Goal: Task Accomplishment & Management: Manage account settings

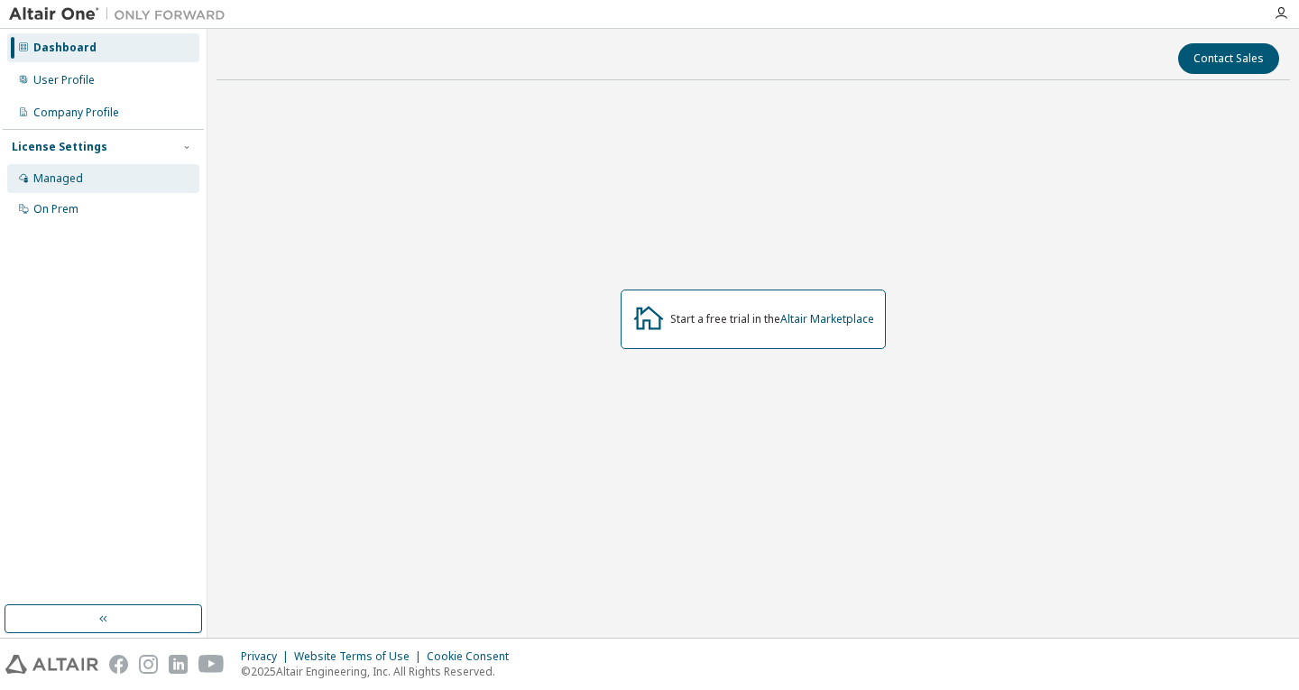
click at [96, 172] on div "Managed" at bounding box center [103, 178] width 192 height 29
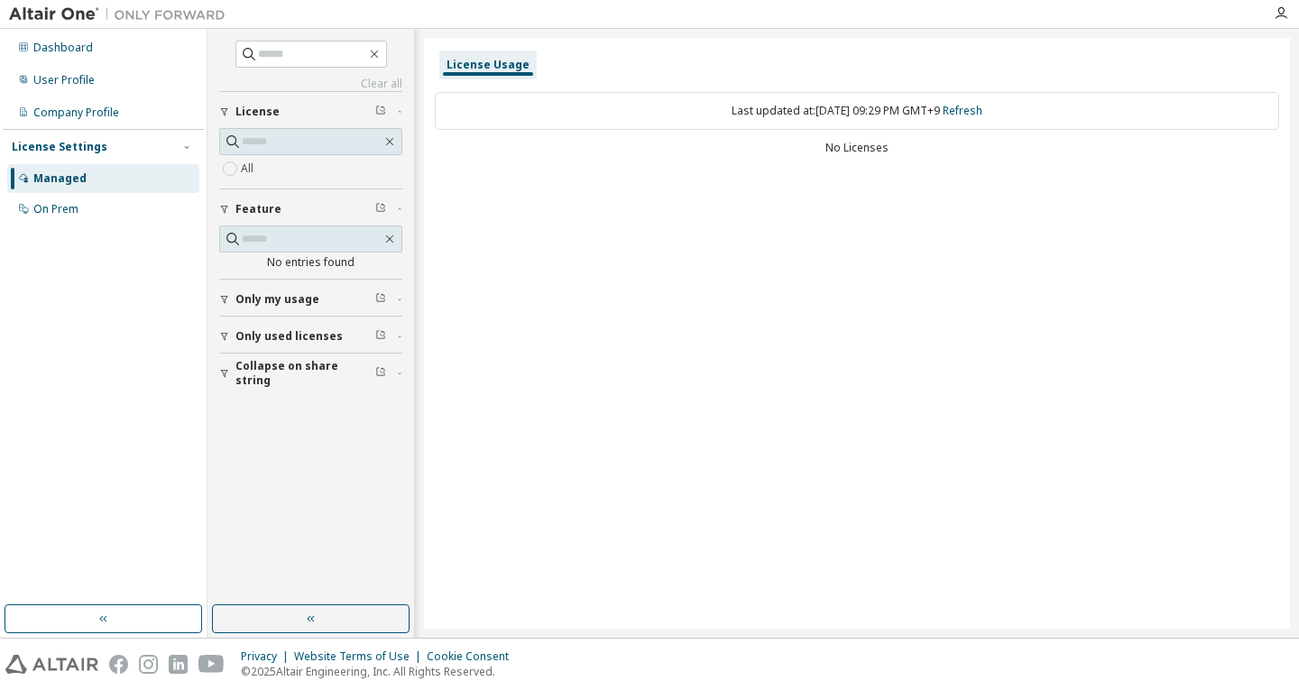
click at [329, 334] on span "Only used licenses" at bounding box center [288, 336] width 107 height 14
click at [310, 327] on button "Only used licenses" at bounding box center [310, 337] width 183 height 40
click at [65, 173] on div "Managed" at bounding box center [59, 178] width 53 height 14
click at [83, 78] on div "User Profile" at bounding box center [63, 80] width 61 height 14
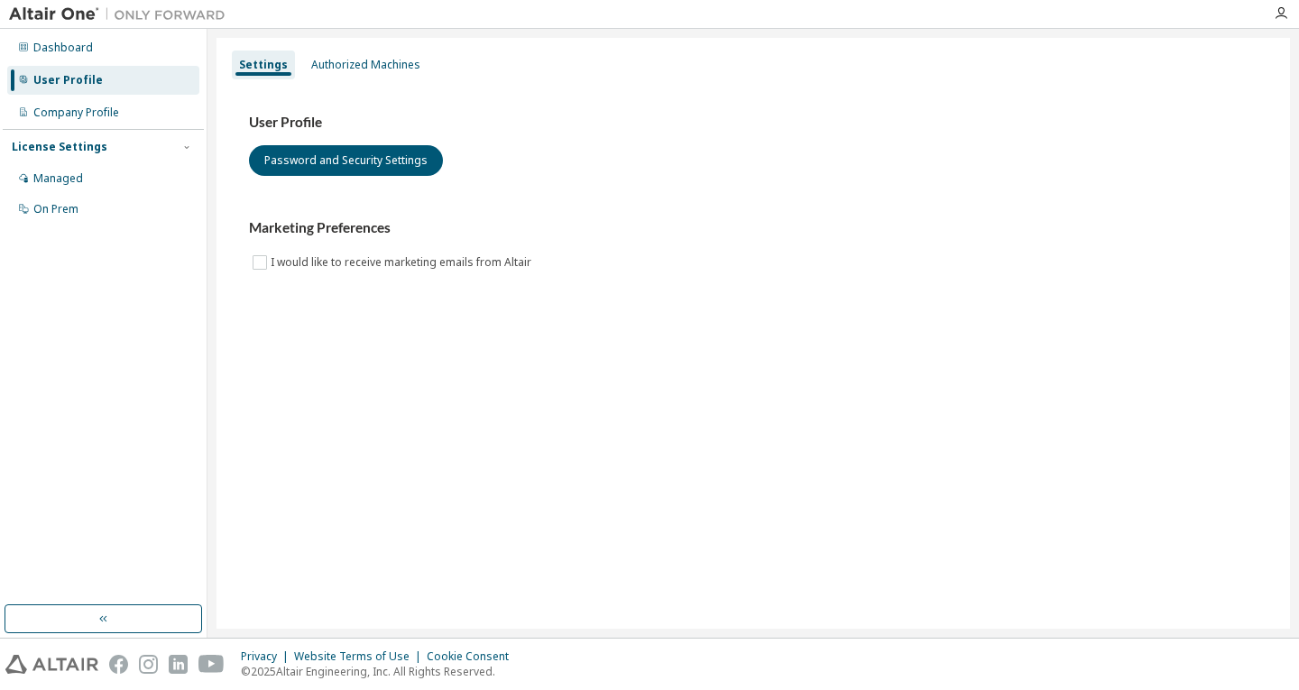
click at [79, 148] on div "License Settings" at bounding box center [60, 147] width 96 height 14
click at [325, 66] on div "Authorized Machines" at bounding box center [365, 65] width 109 height 14
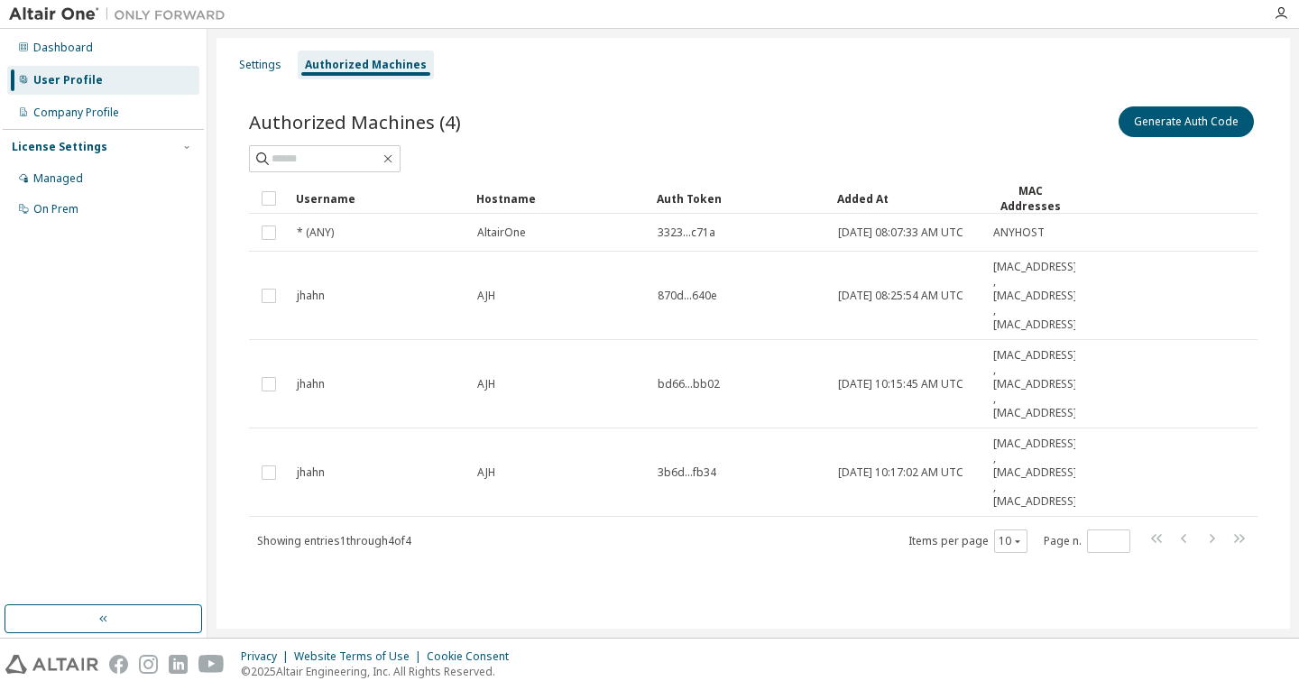
click at [342, 115] on span "Authorized Machines (4)" at bounding box center [355, 121] width 212 height 25
click at [389, 124] on span "Authorized Machines (4)" at bounding box center [355, 121] width 212 height 25
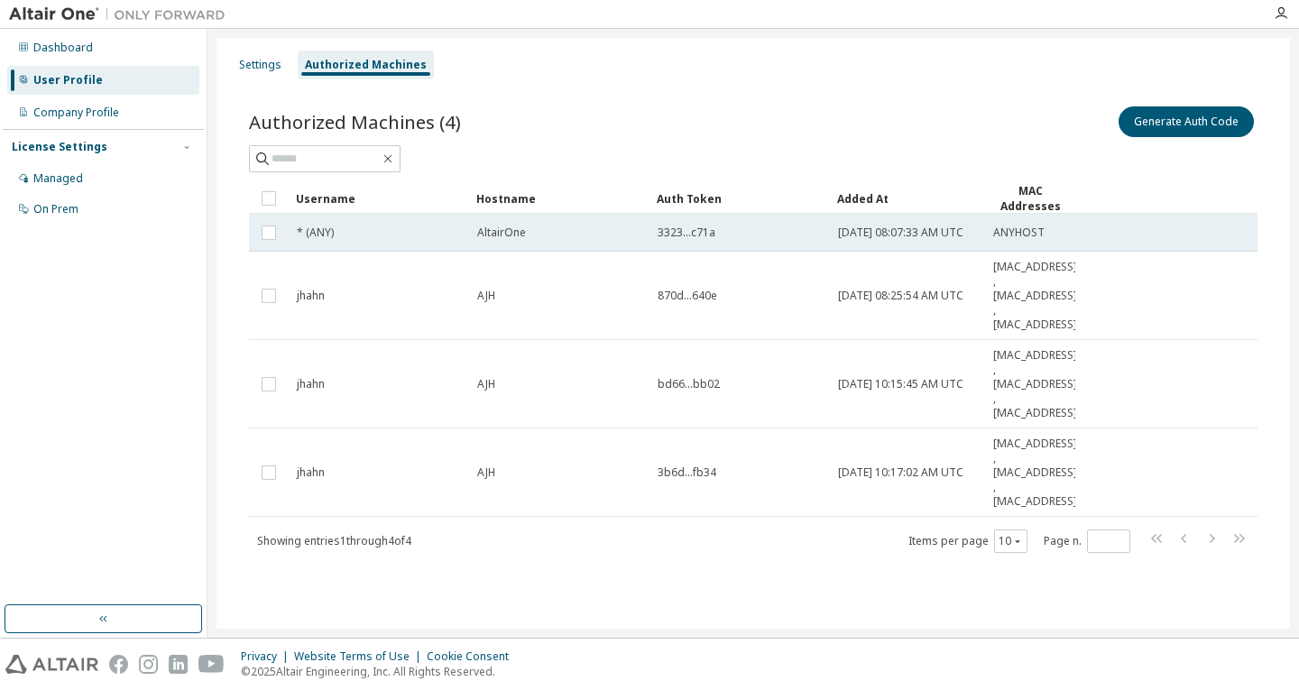
click at [493, 235] on span "AltairOne" at bounding box center [501, 233] width 49 height 14
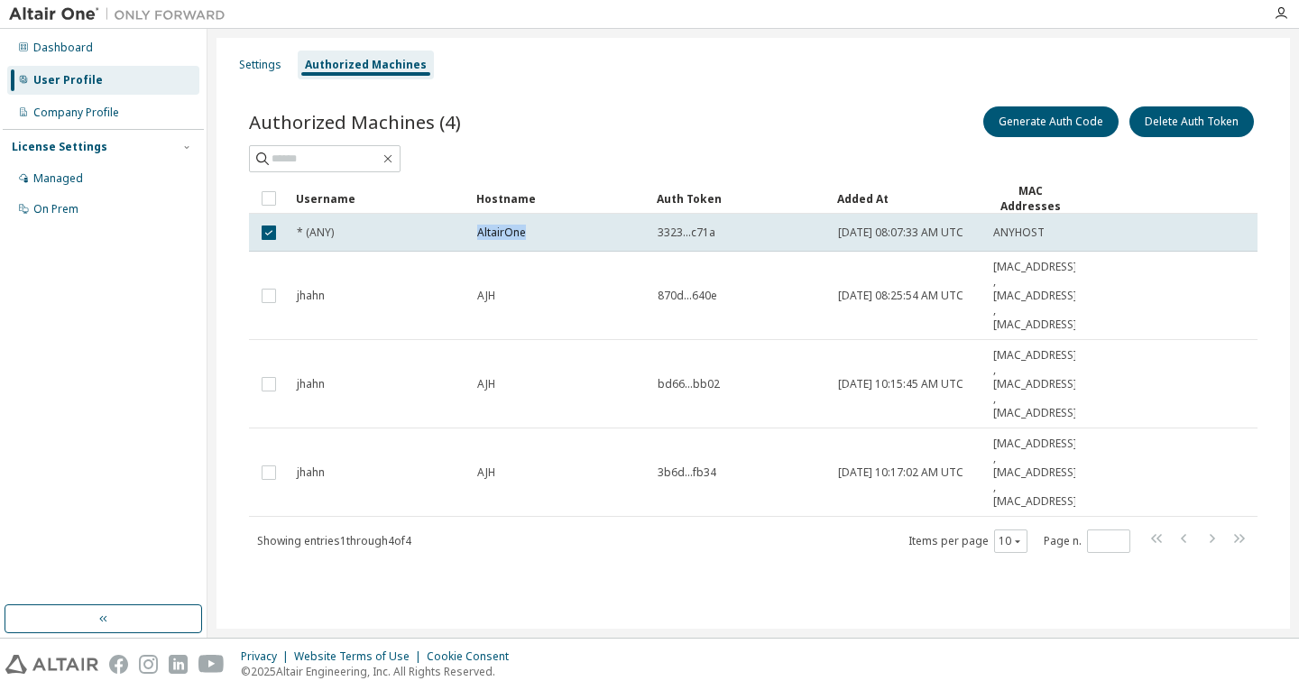
click at [493, 235] on span "AltairOne" at bounding box center [501, 233] width 49 height 14
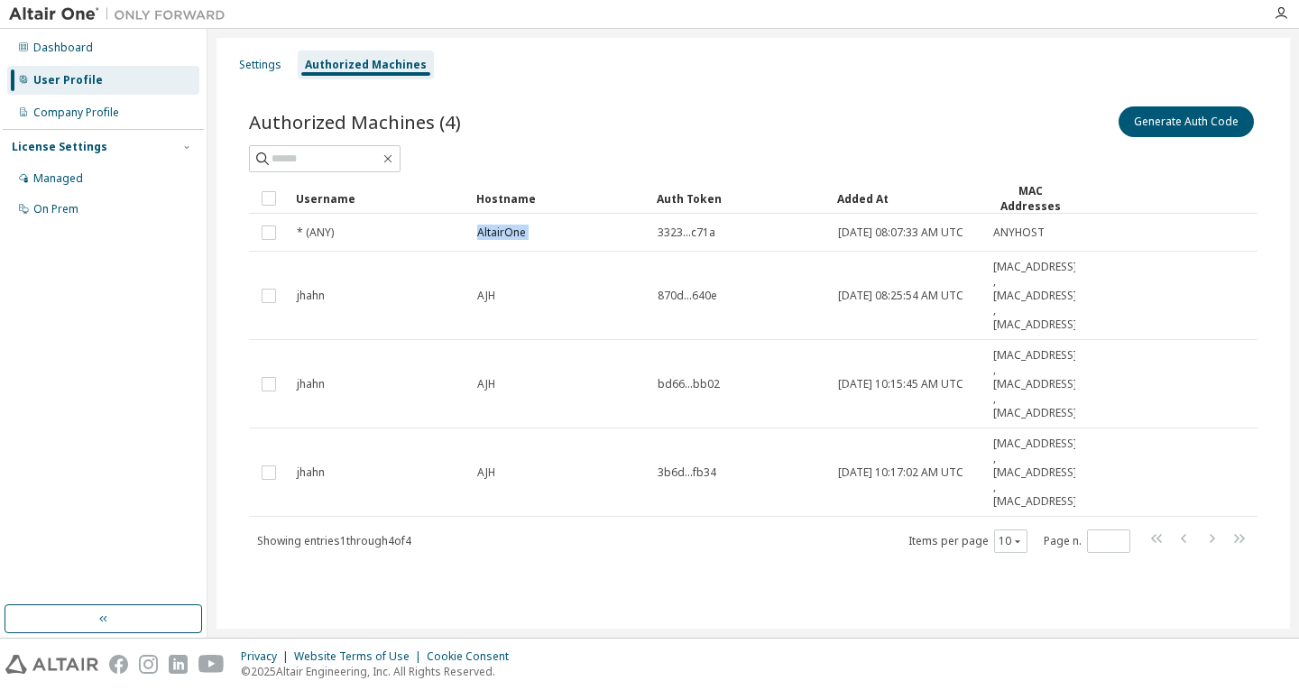
click at [493, 235] on span "AltairOne" at bounding box center [501, 233] width 49 height 14
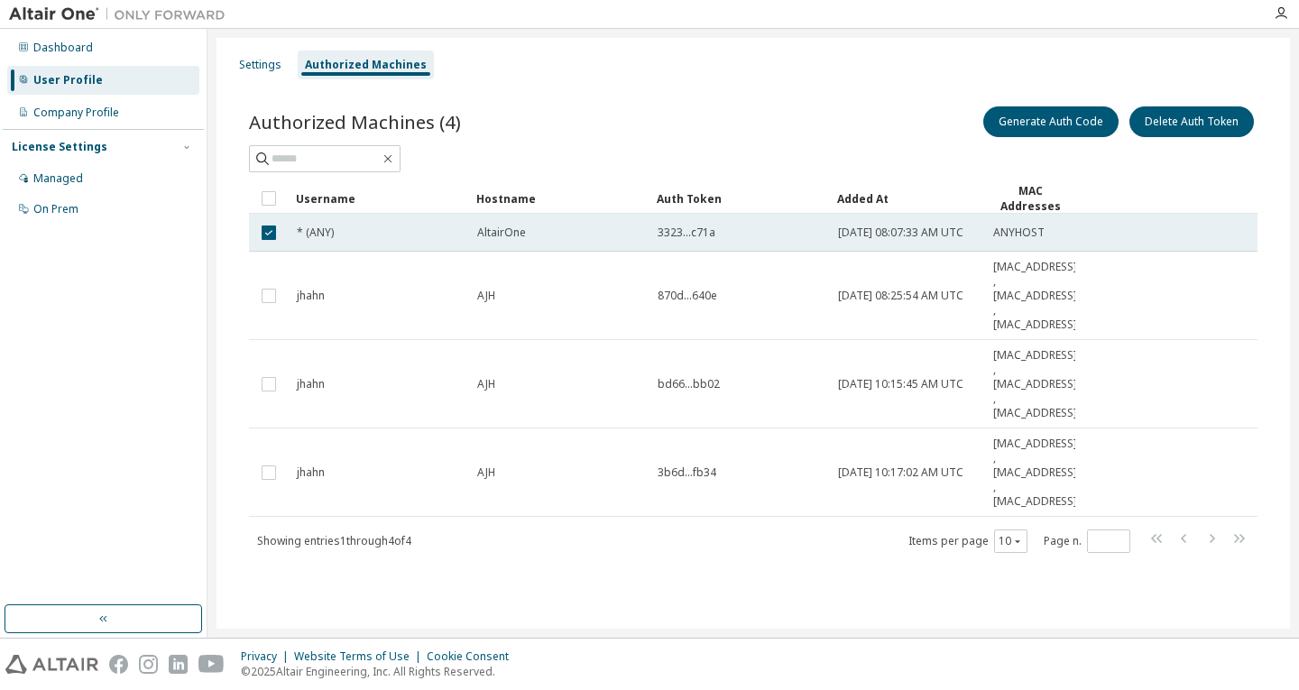
click at [492, 235] on span "AltairOne" at bounding box center [501, 233] width 49 height 14
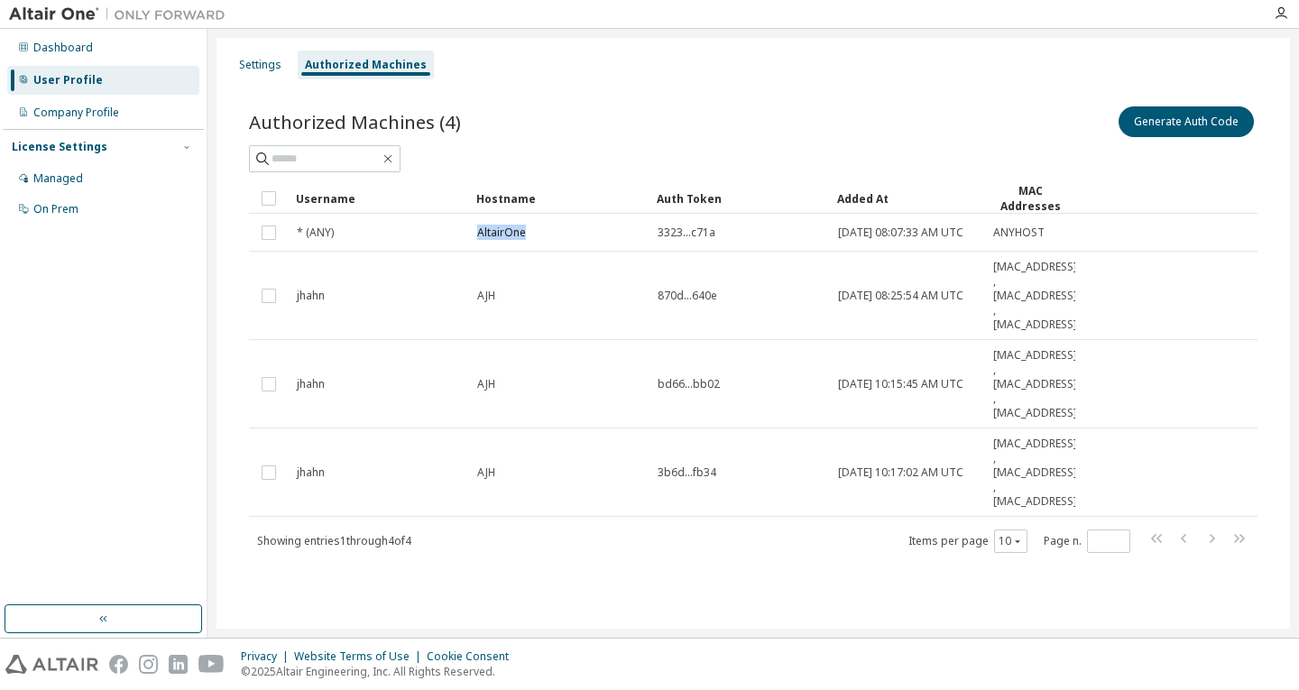
click at [492, 235] on span "AltairOne" at bounding box center [501, 233] width 49 height 14
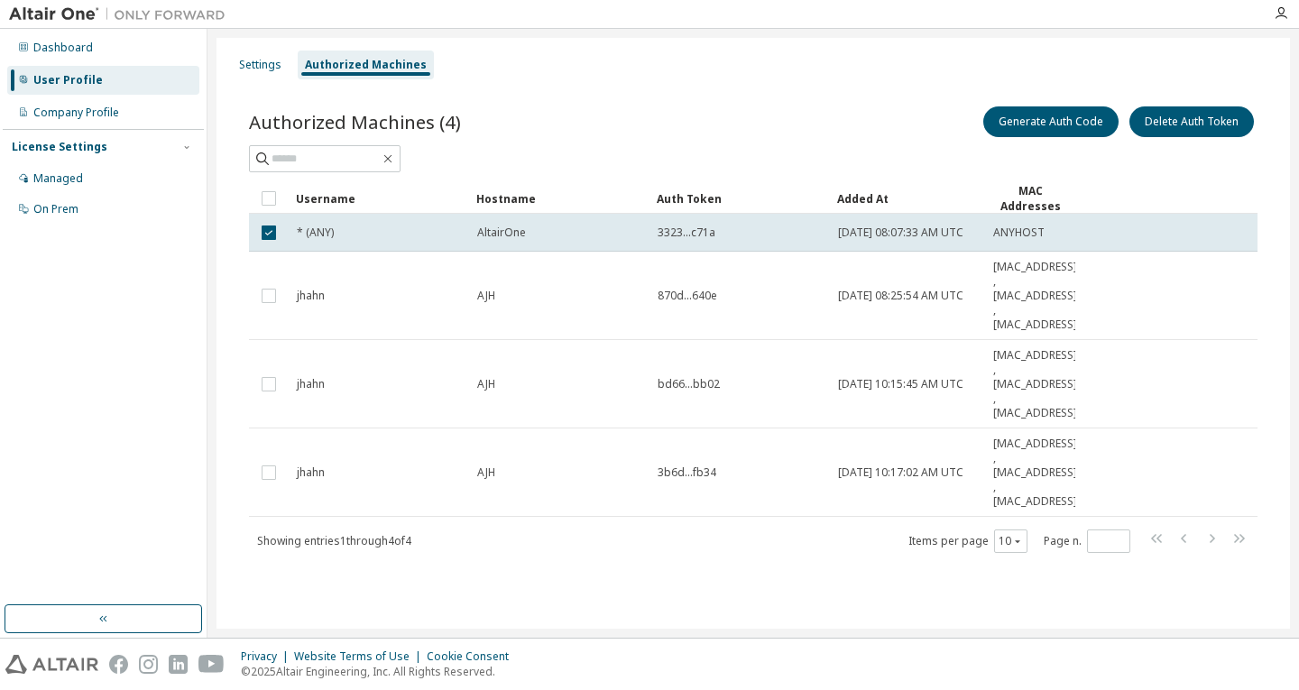
click at [492, 235] on span "AltairOne" at bounding box center [501, 233] width 49 height 14
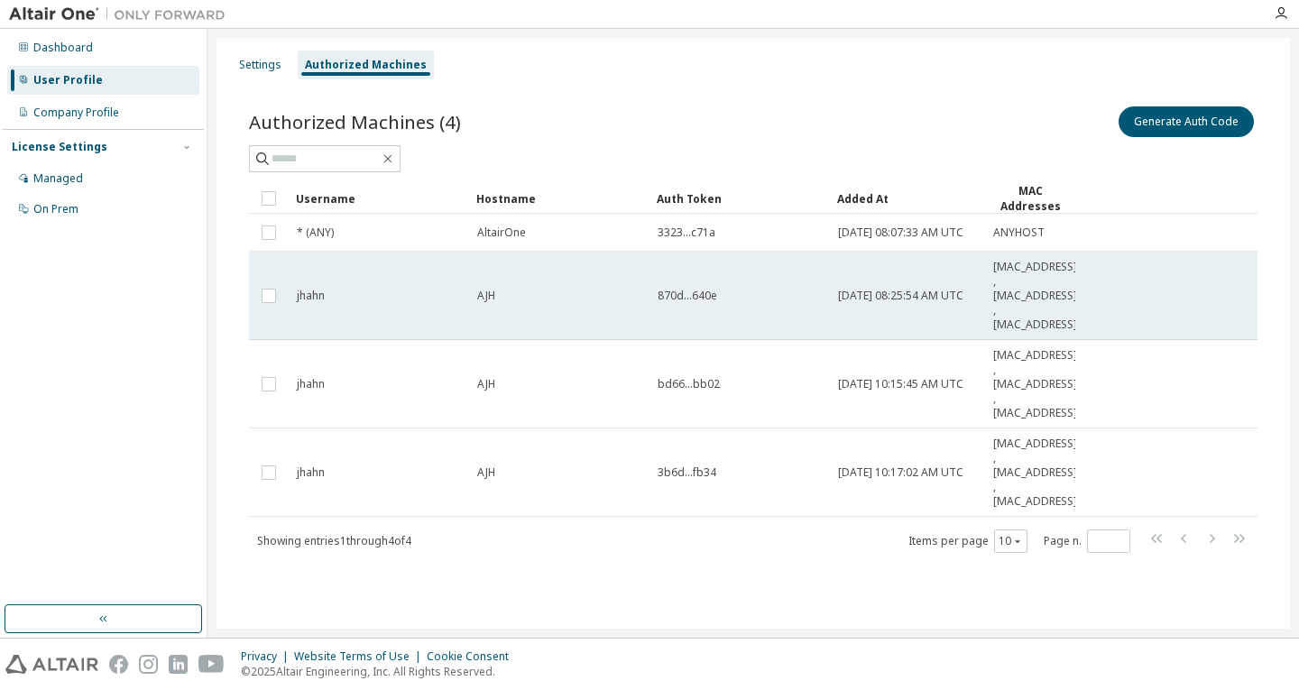
click at [518, 285] on td "AJH" at bounding box center [559, 296] width 180 height 88
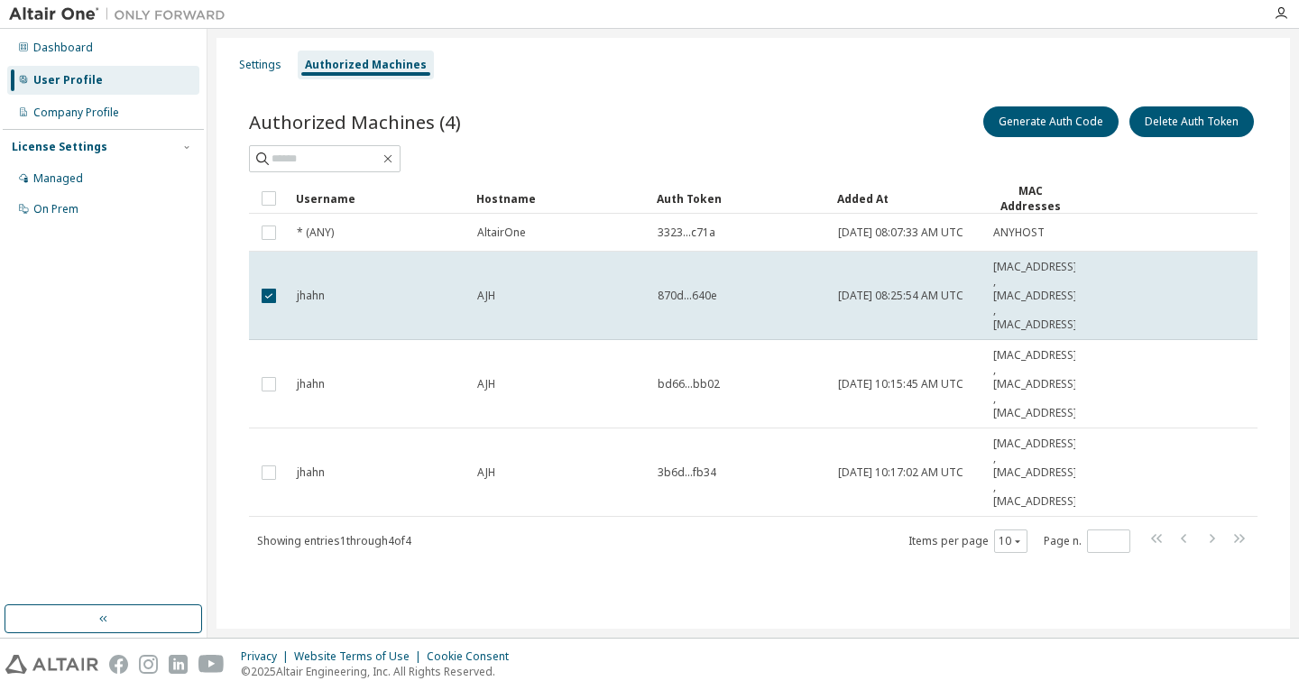
click at [517, 284] on td "AJH" at bounding box center [559, 296] width 180 height 88
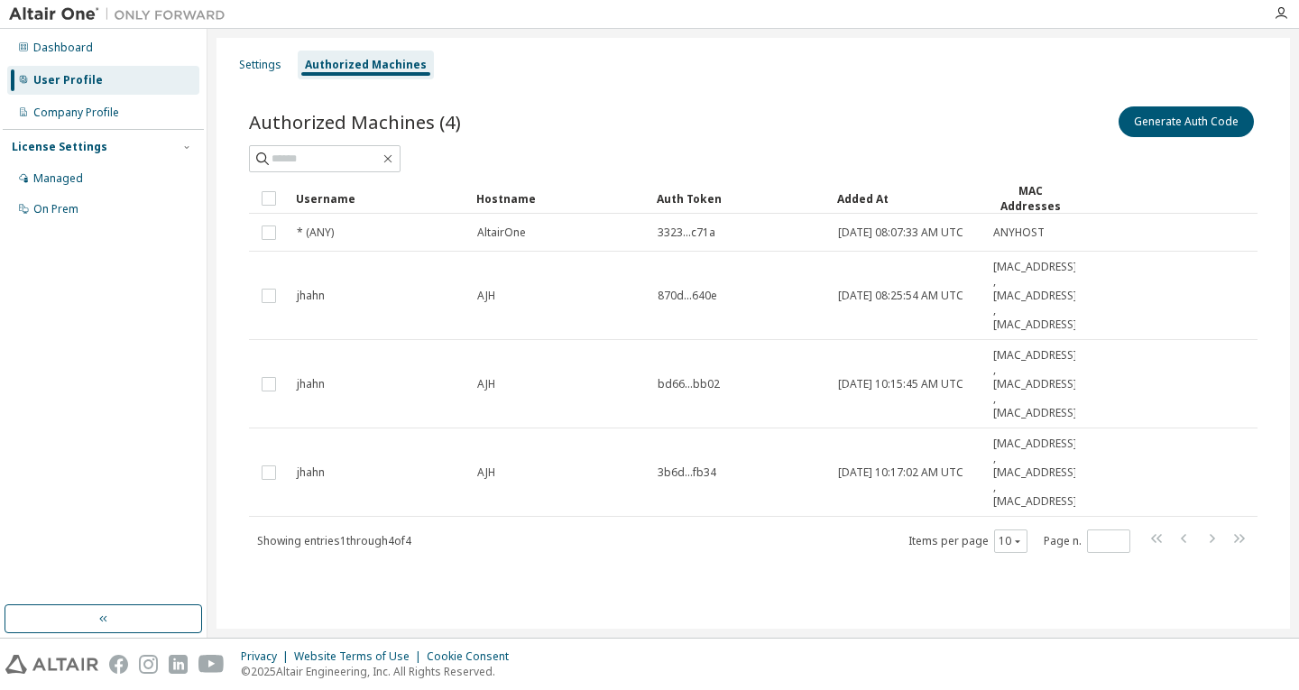
click at [517, 284] on td "AJH" at bounding box center [559, 296] width 180 height 88
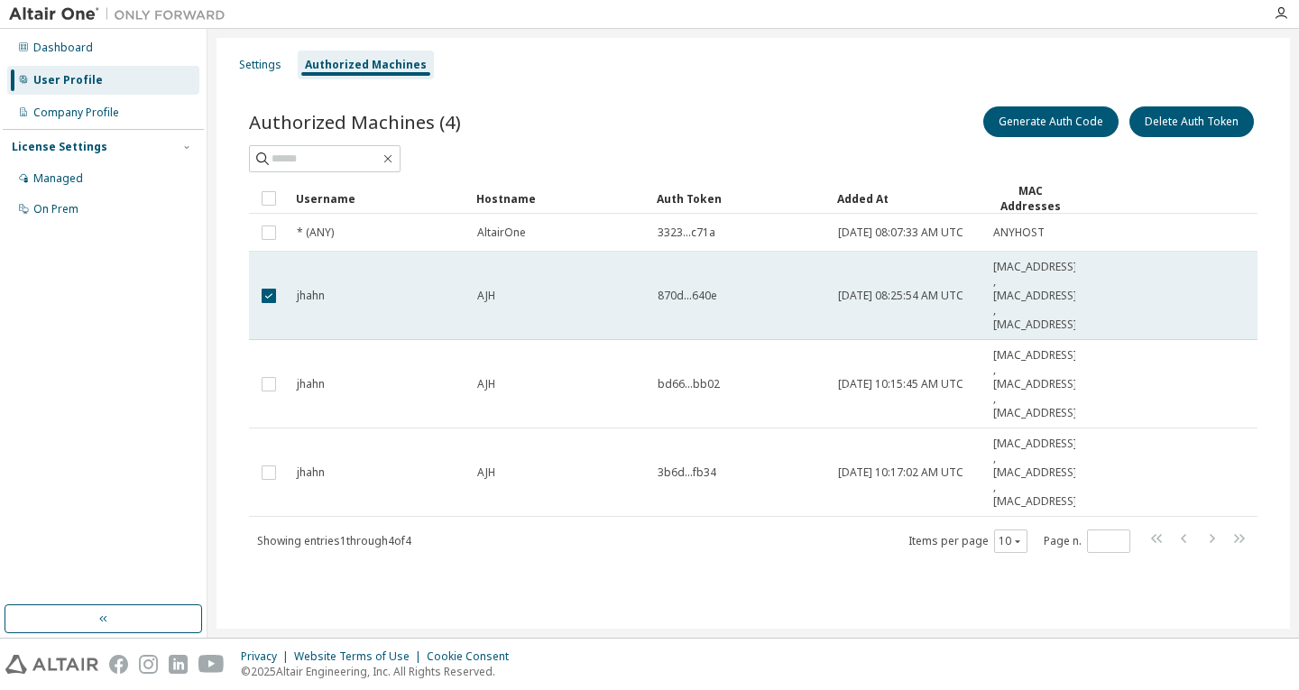
click at [516, 282] on td "AJH" at bounding box center [559, 296] width 180 height 88
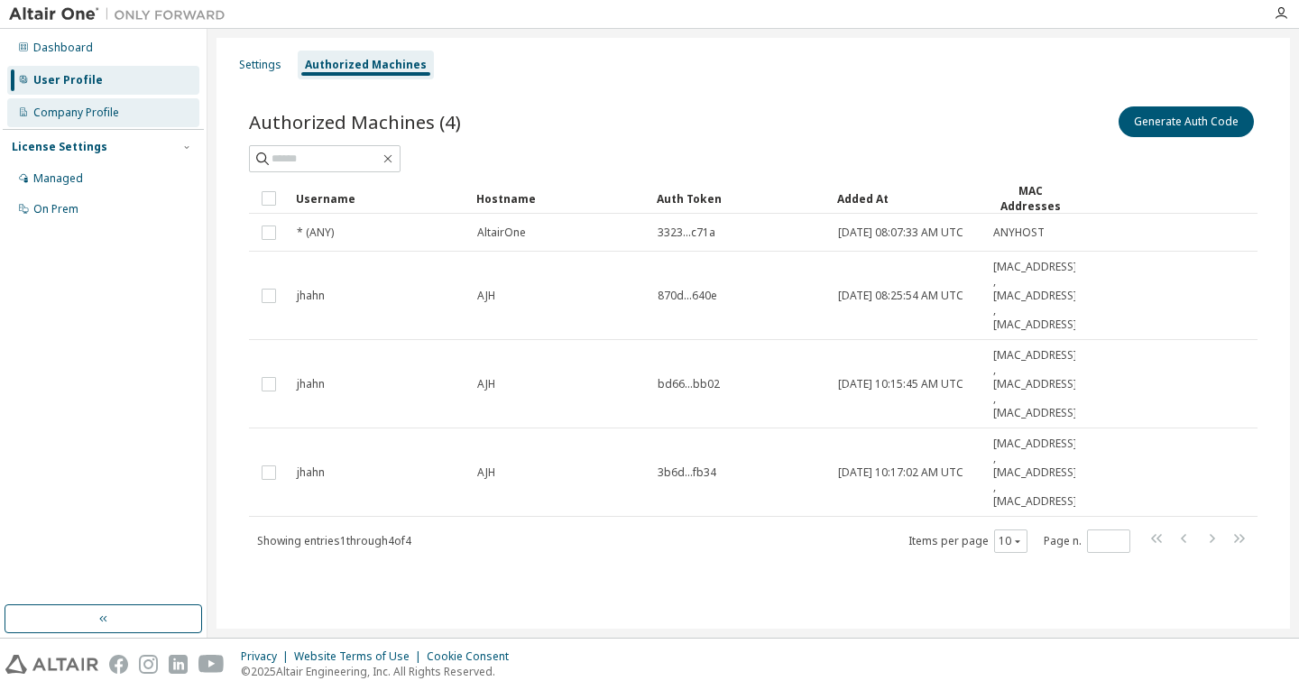
click at [88, 105] on div "Company Profile" at bounding box center [103, 112] width 192 height 29
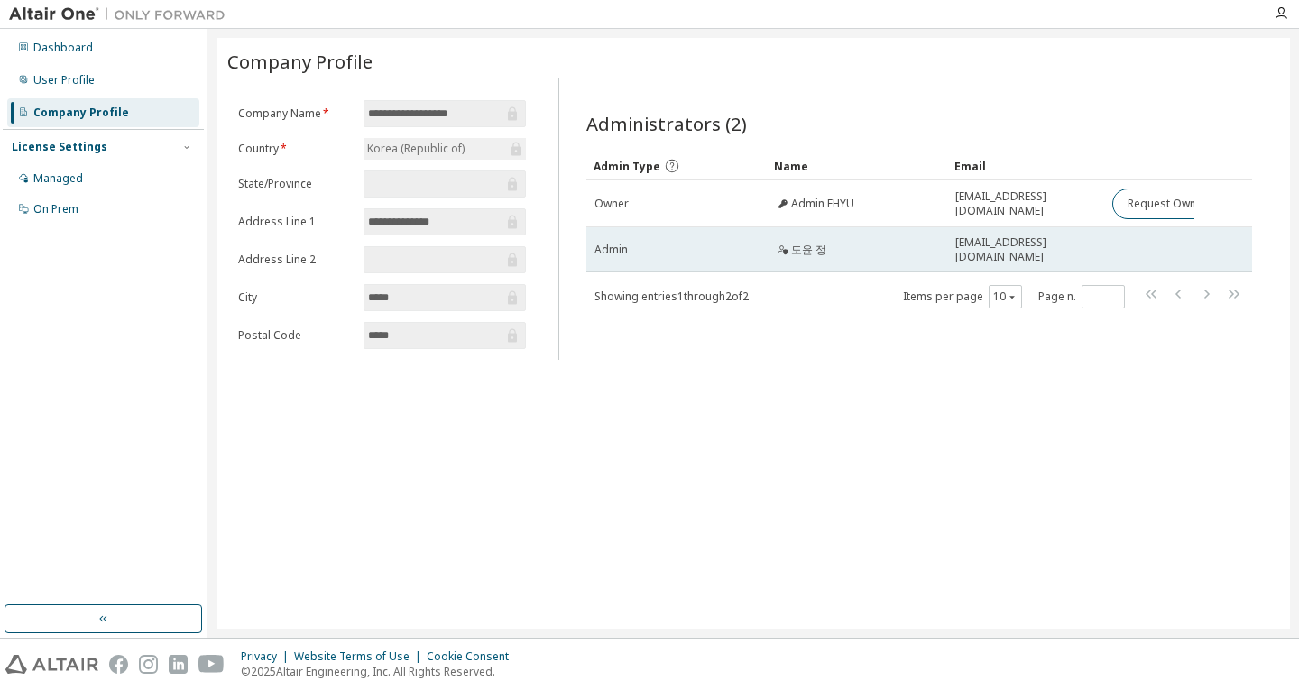
click at [1035, 252] on span "dyjeong@hanyang.ac.kr" at bounding box center [1026, 249] width 142 height 29
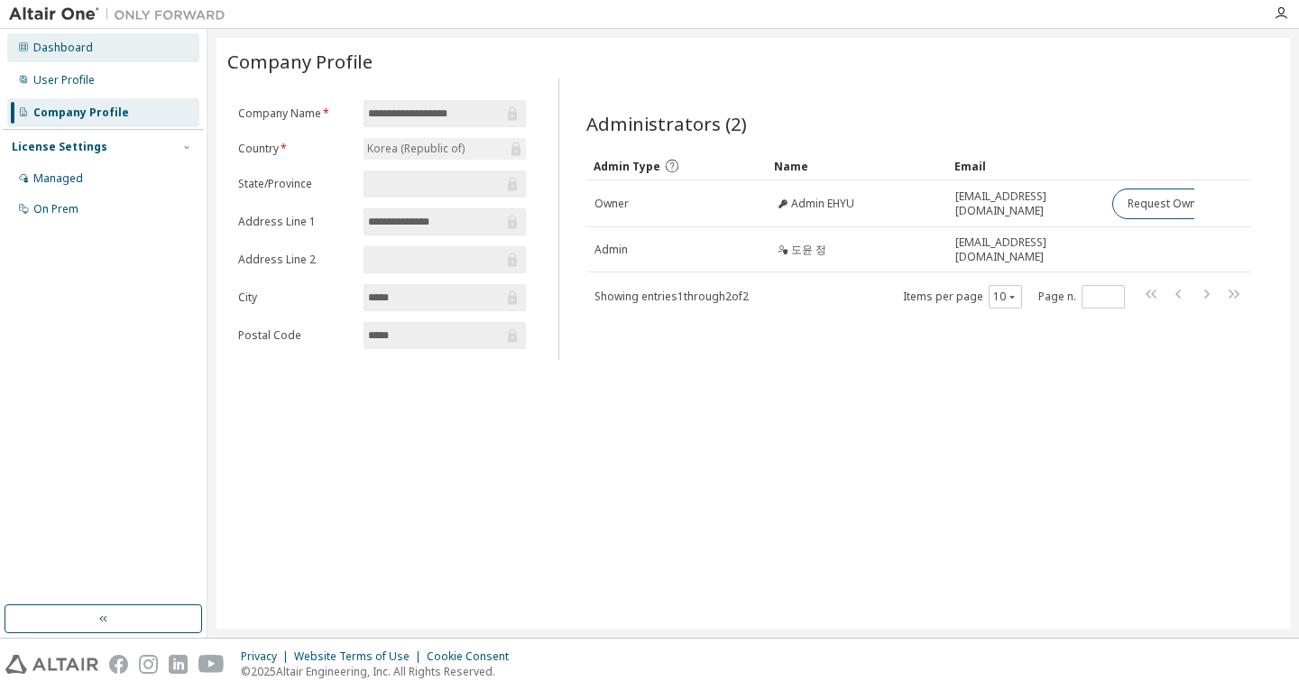
click at [121, 53] on div "Dashboard" at bounding box center [103, 47] width 192 height 29
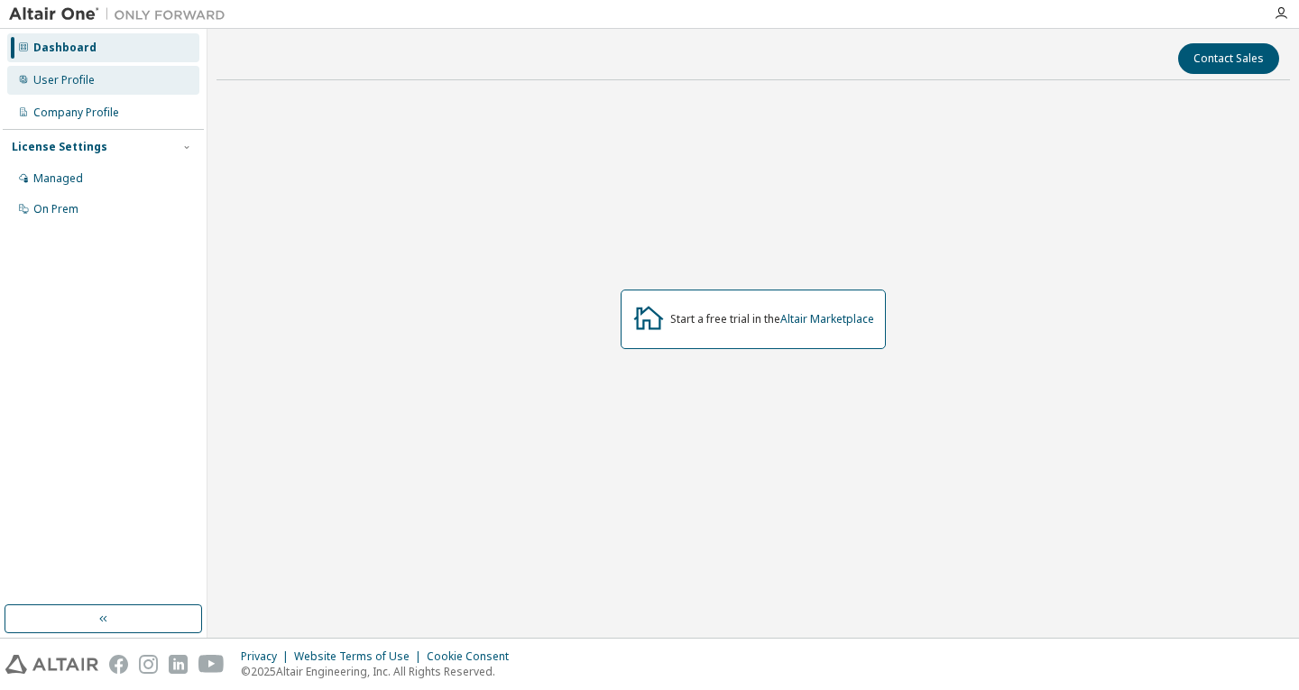
click at [127, 69] on div "User Profile" at bounding box center [103, 80] width 192 height 29
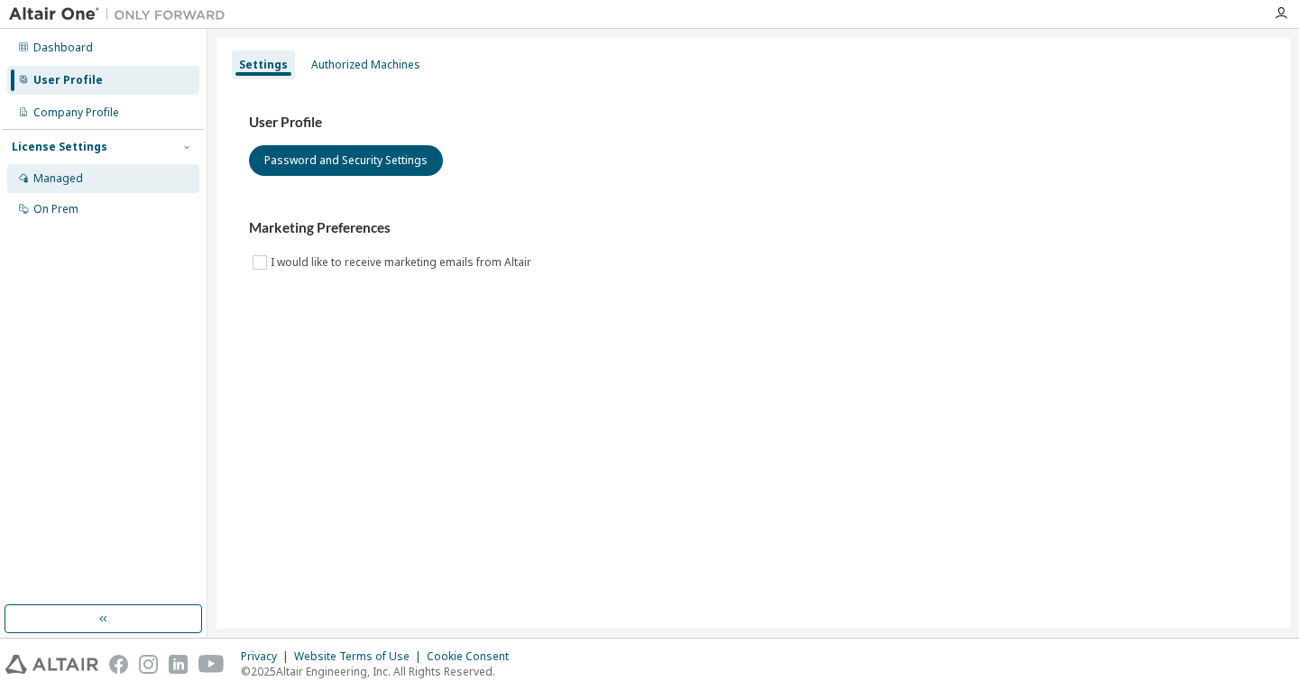
click at [115, 187] on div "Managed" at bounding box center [103, 178] width 192 height 29
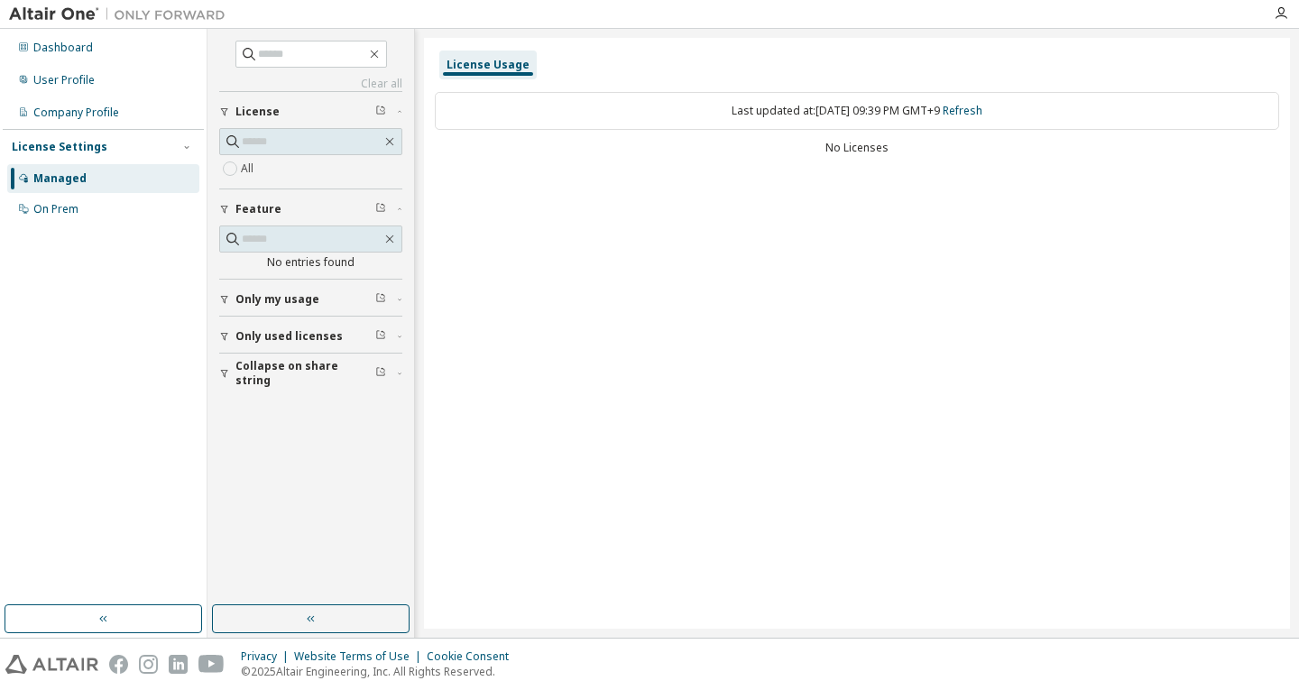
click at [263, 114] on span "License" at bounding box center [257, 112] width 44 height 14
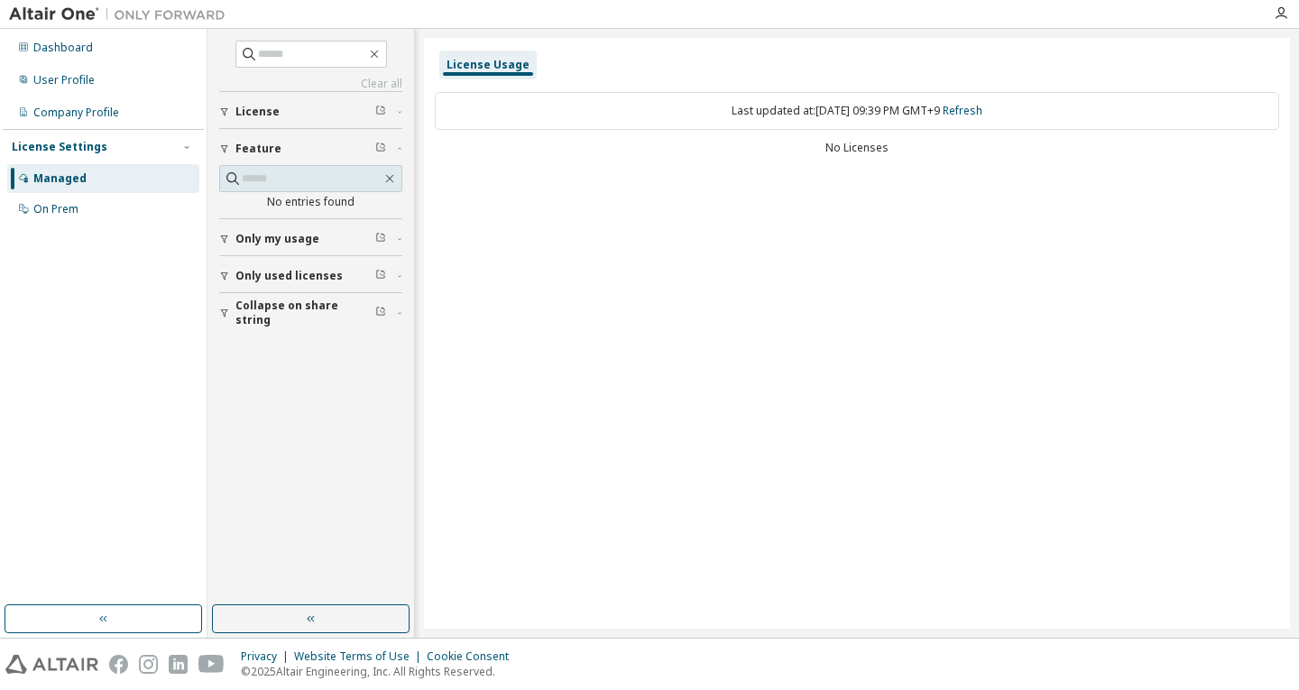
click at [378, 109] on icon "button" at bounding box center [380, 110] width 11 height 11
click at [232, 106] on button "License" at bounding box center [310, 112] width 183 height 40
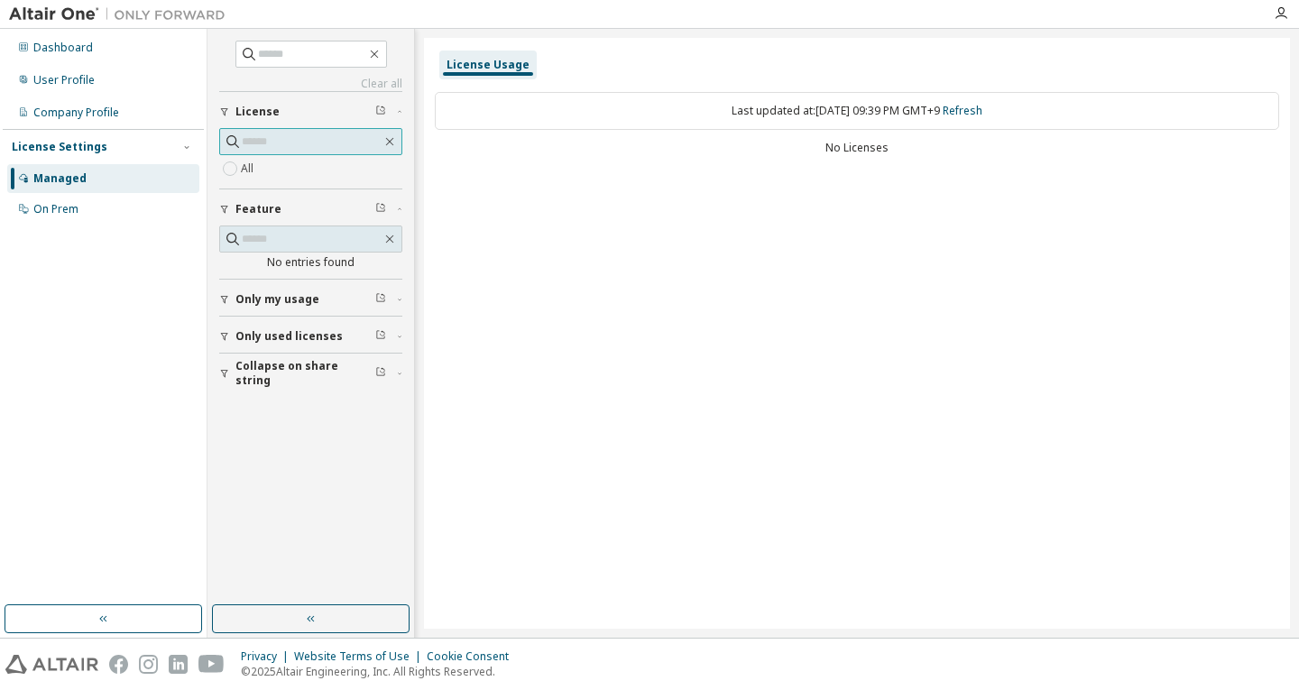
click at [263, 149] on input "text" at bounding box center [312, 142] width 140 height 18
click at [96, 91] on div "User Profile" at bounding box center [103, 80] width 192 height 29
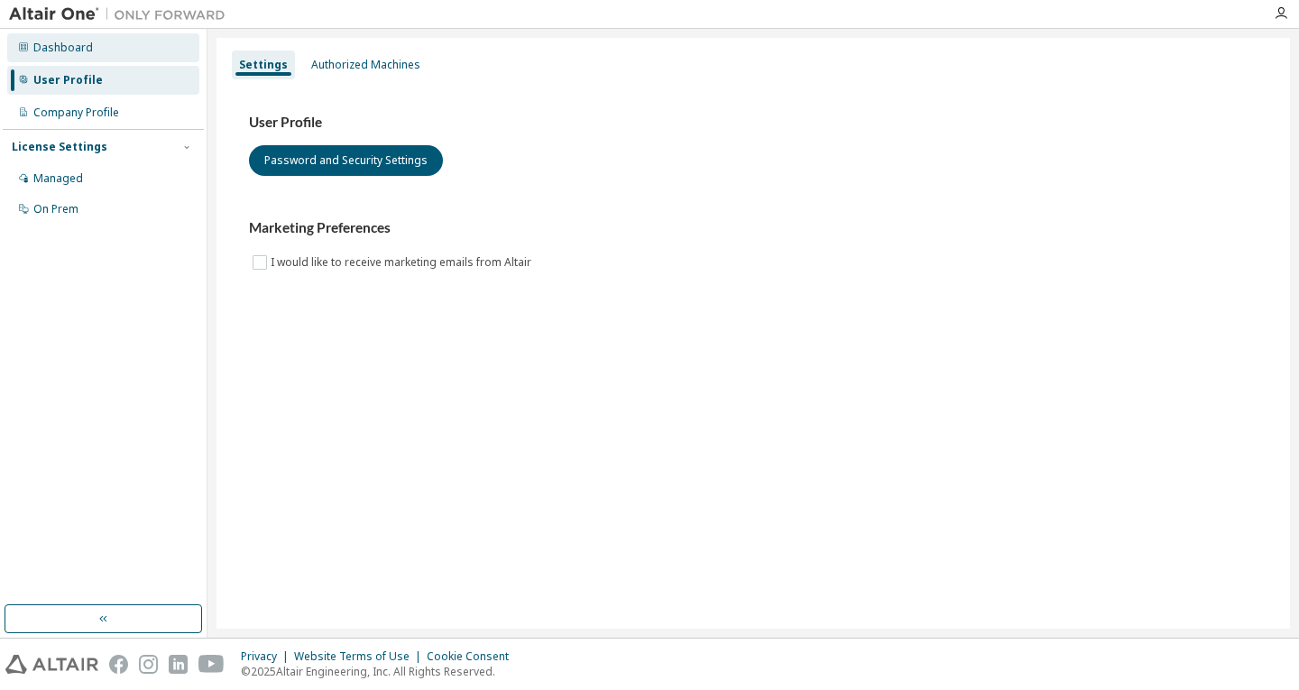
click at [90, 58] on div "Dashboard" at bounding box center [103, 47] width 192 height 29
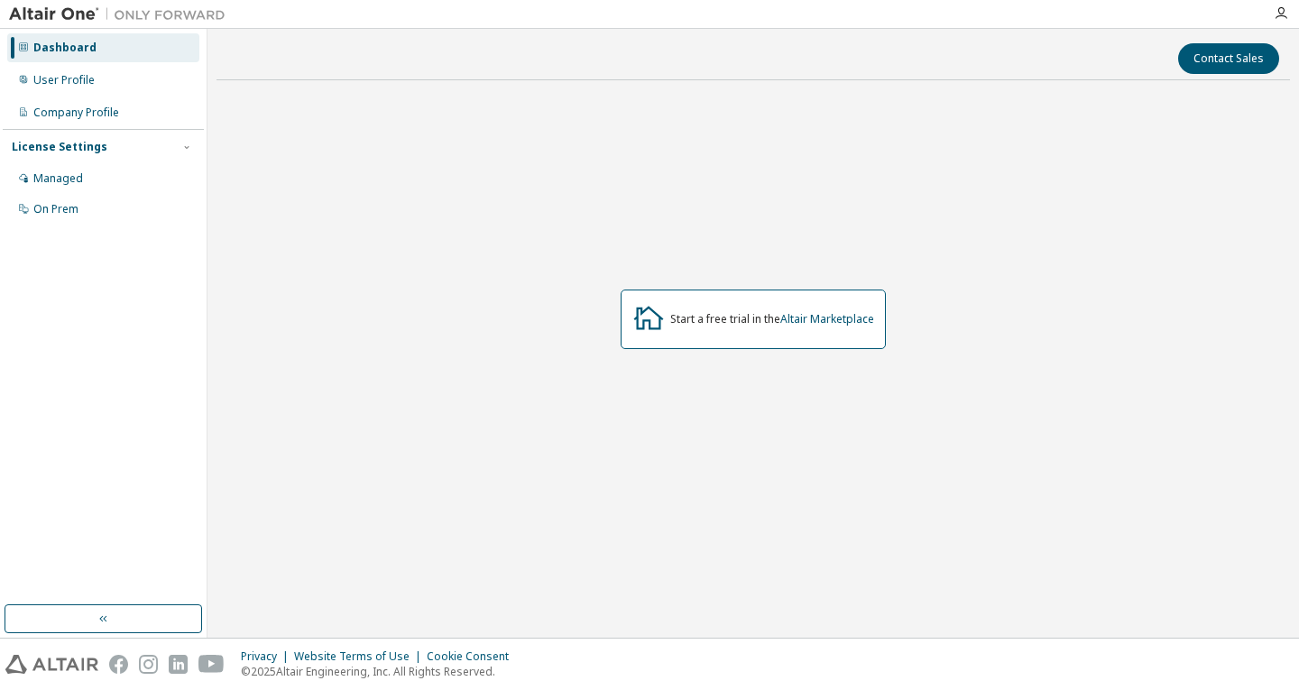
click at [74, 14] on img at bounding box center [122, 14] width 226 height 18
click at [1289, 15] on div at bounding box center [1281, 13] width 36 height 14
click at [1283, 15] on icon "button" at bounding box center [1281, 13] width 14 height 14
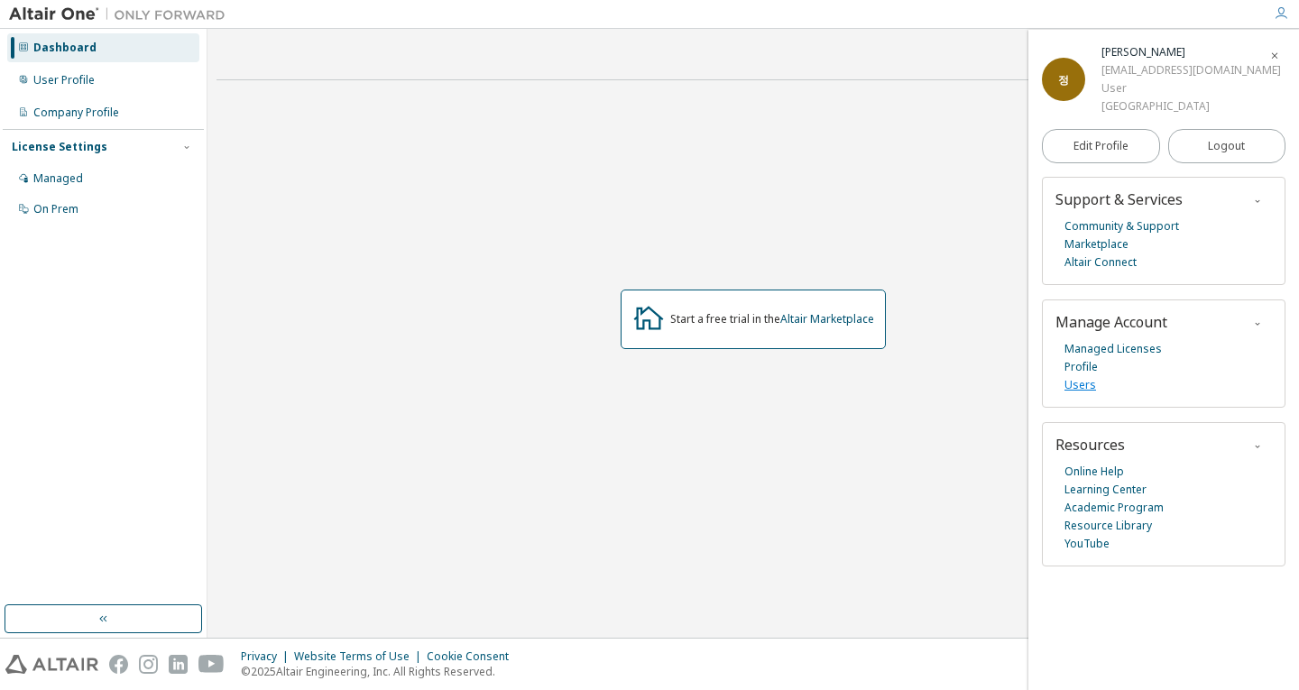
click at [1092, 382] on link "Users" at bounding box center [1080, 385] width 32 height 18
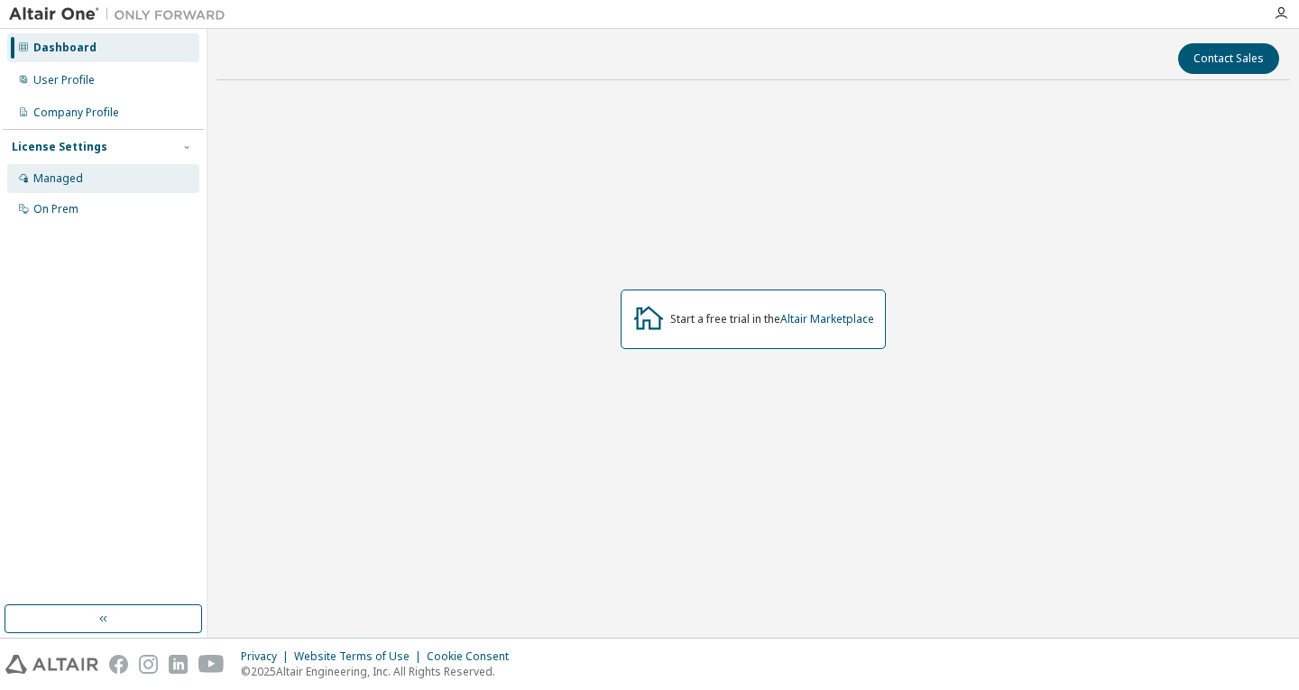
click at [45, 171] on div "Managed" at bounding box center [58, 178] width 50 height 14
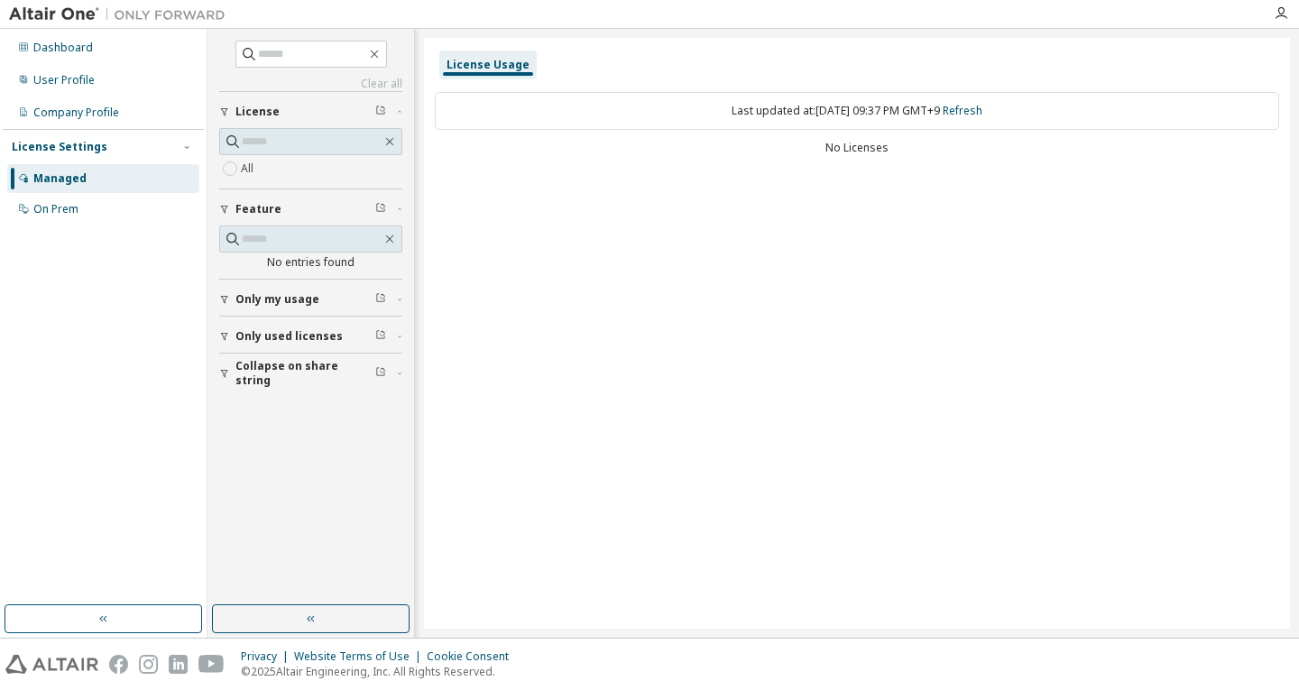
click at [82, 10] on img at bounding box center [122, 14] width 226 height 18
click at [72, 13] on img at bounding box center [122, 14] width 226 height 18
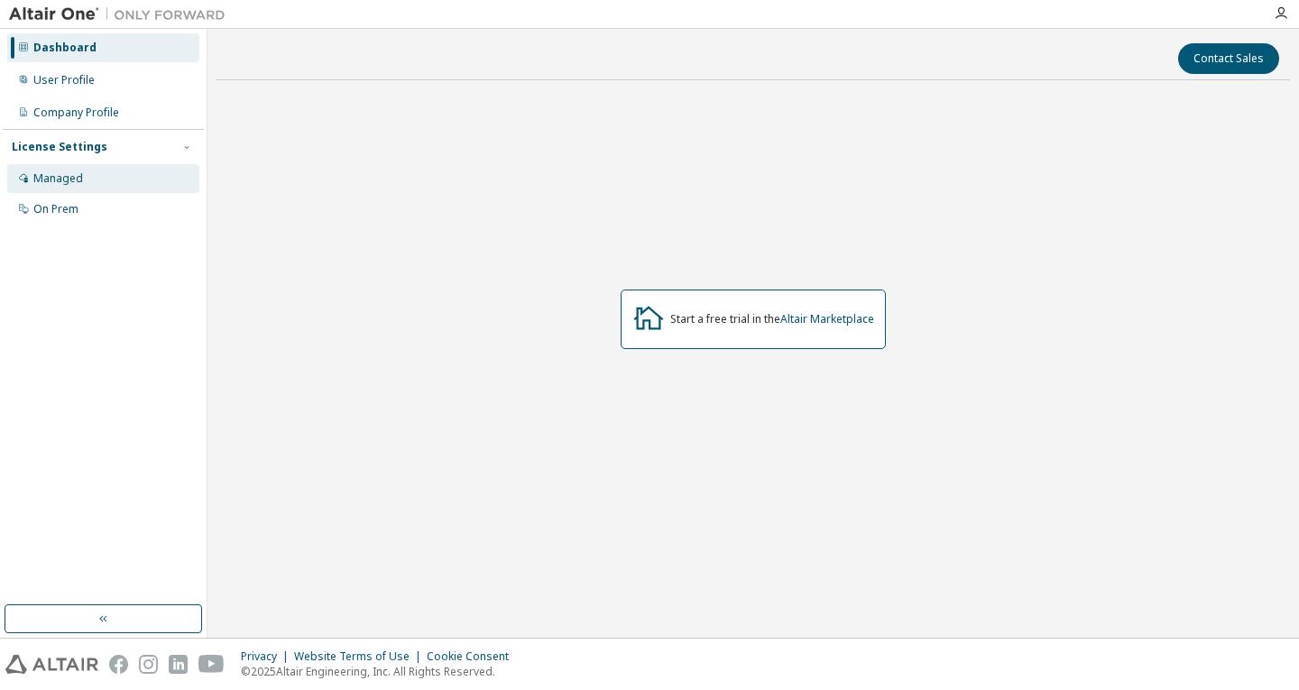
click at [61, 168] on div "Managed" at bounding box center [103, 178] width 192 height 29
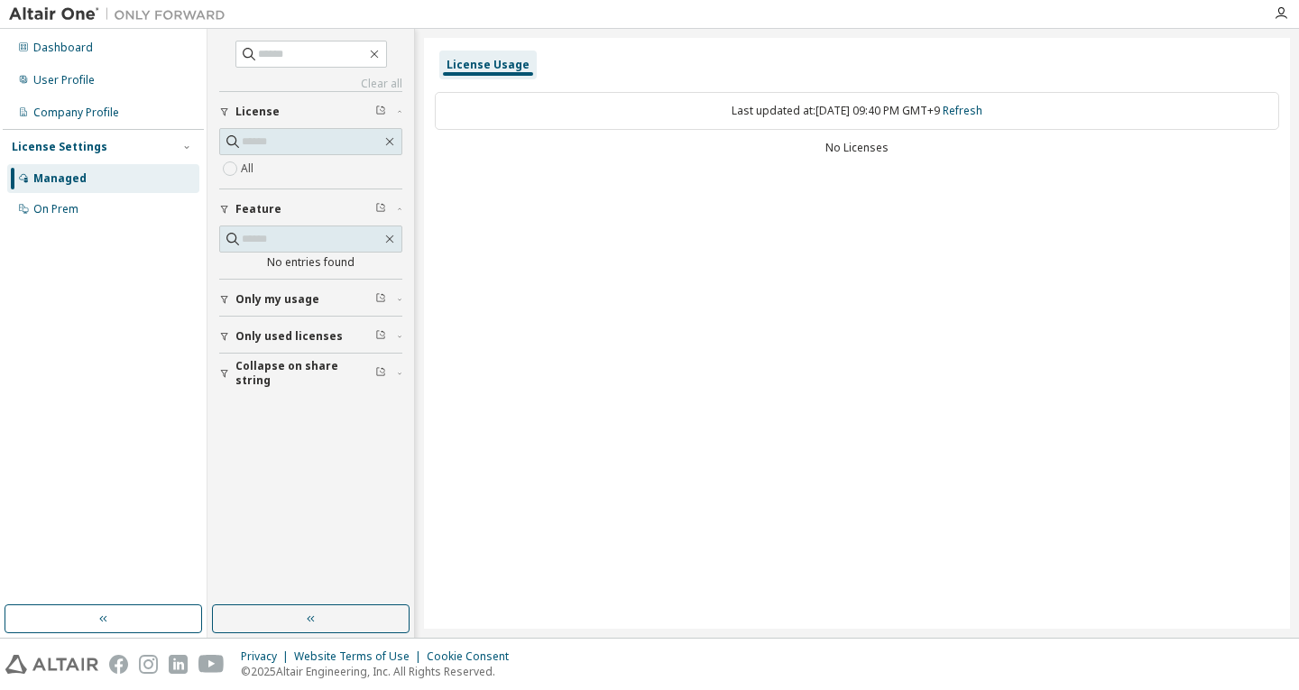
click at [312, 334] on span "Only used licenses" at bounding box center [288, 336] width 107 height 14
click at [276, 335] on span "Only used licenses" at bounding box center [288, 336] width 107 height 14
click at [381, 342] on span "button" at bounding box center [380, 336] width 11 height 14
click at [309, 152] on span at bounding box center [310, 141] width 183 height 27
click at [309, 150] on input "text" at bounding box center [312, 142] width 140 height 18
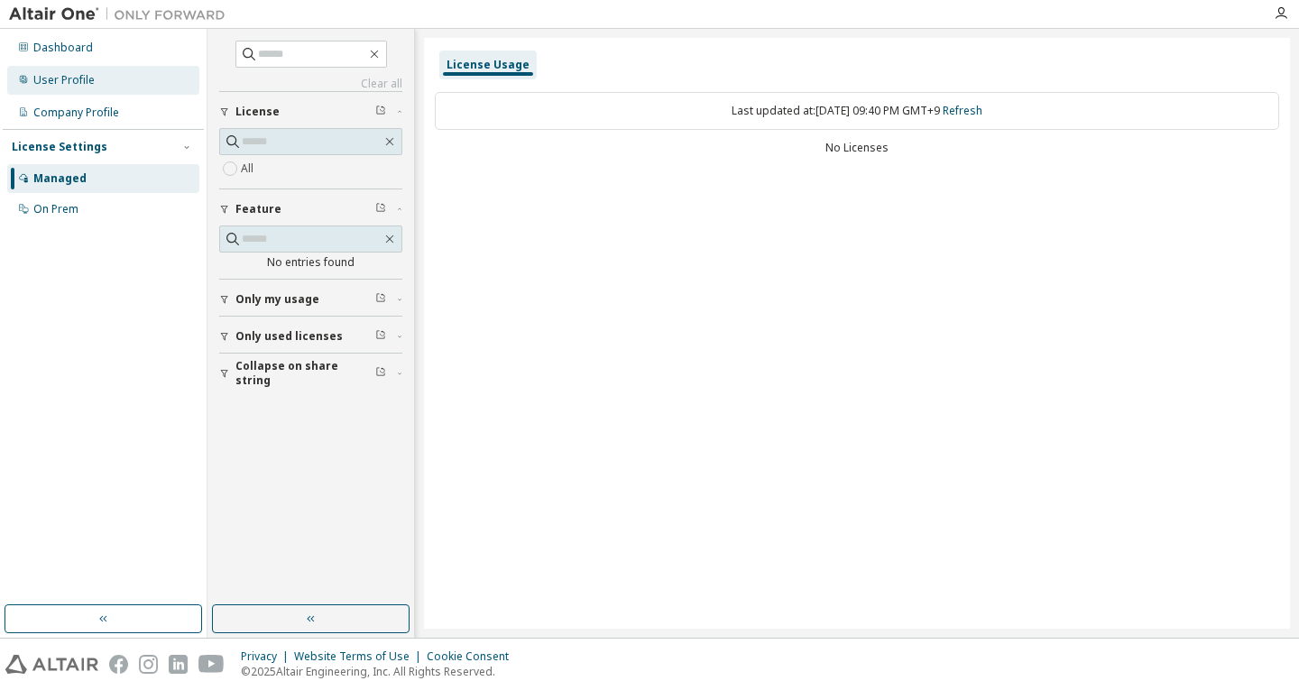
click at [74, 66] on div "User Profile" at bounding box center [103, 80] width 192 height 29
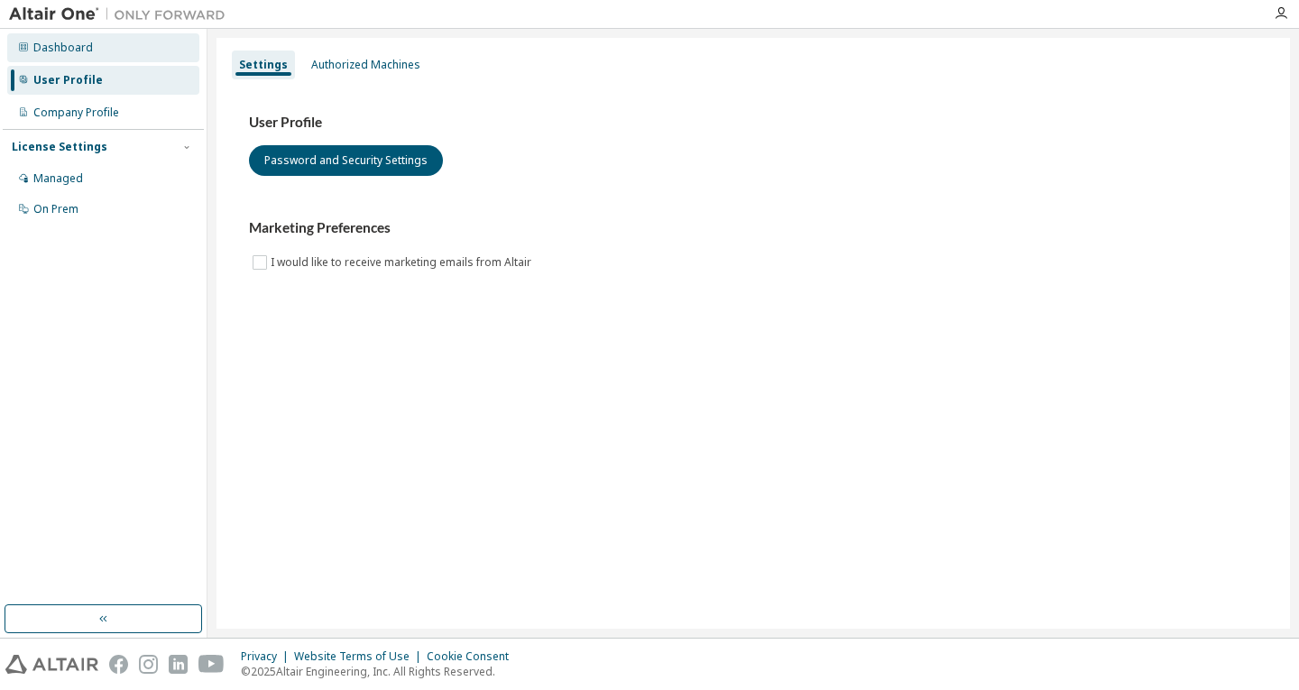
click at [129, 48] on div "Dashboard" at bounding box center [103, 47] width 192 height 29
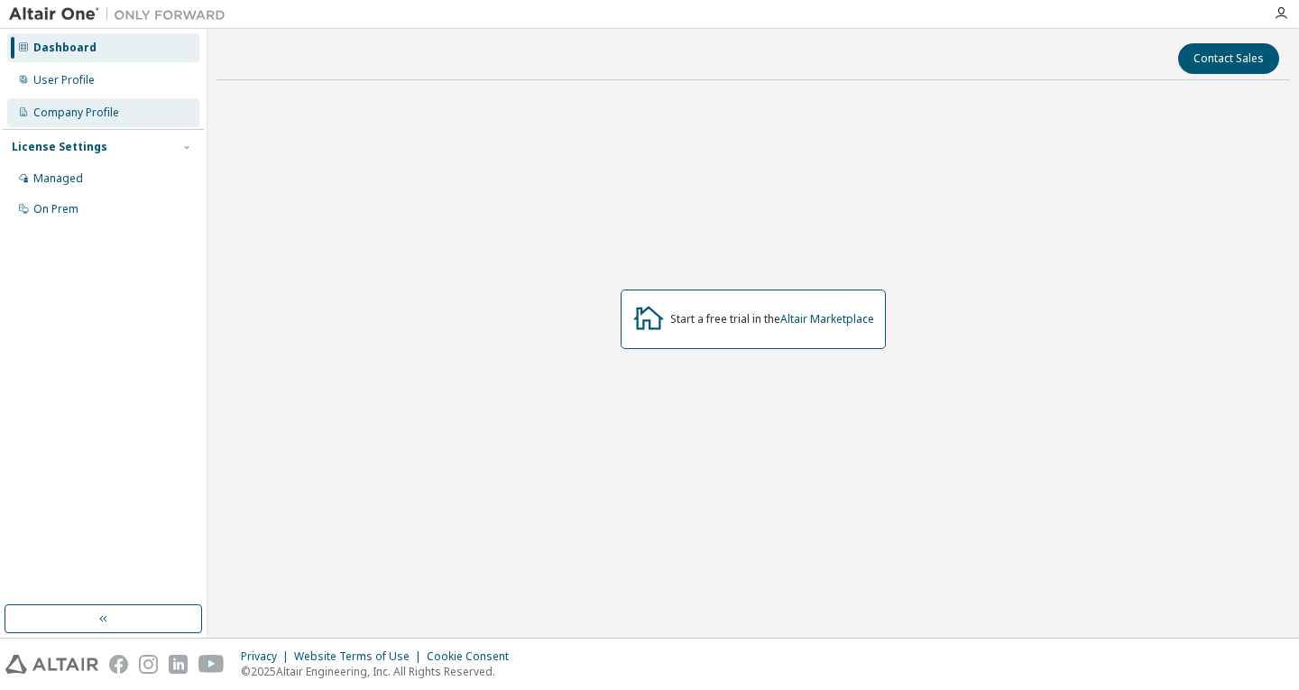
click at [139, 114] on div "Company Profile" at bounding box center [103, 112] width 192 height 29
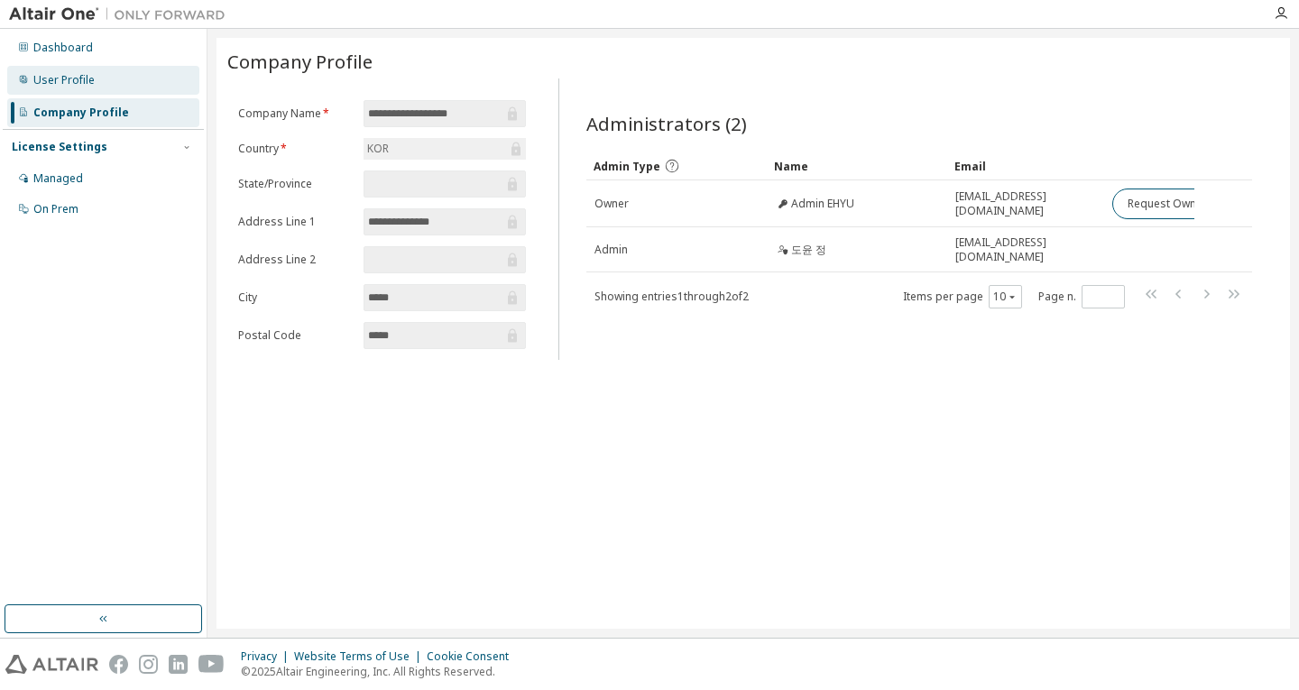
click at [134, 78] on div "User Profile" at bounding box center [103, 80] width 192 height 29
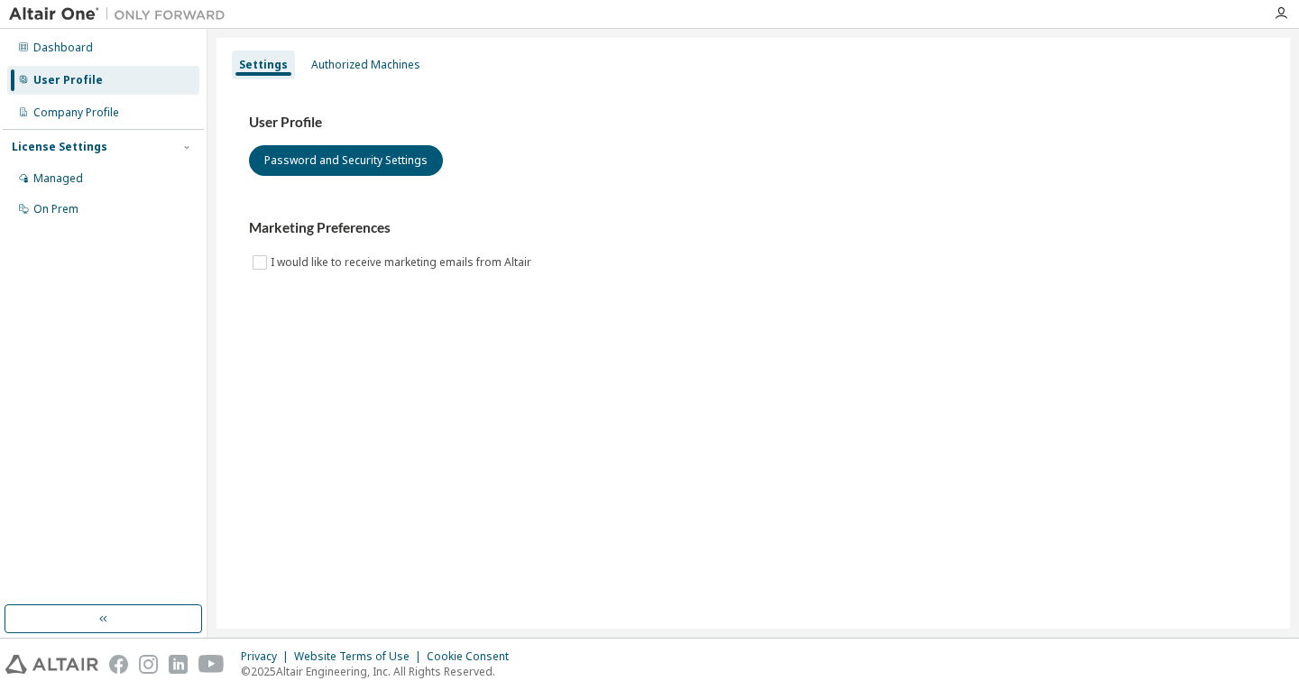
click at [174, 12] on img at bounding box center [122, 14] width 226 height 18
click at [95, 209] on div "On Prem" at bounding box center [103, 209] width 192 height 29
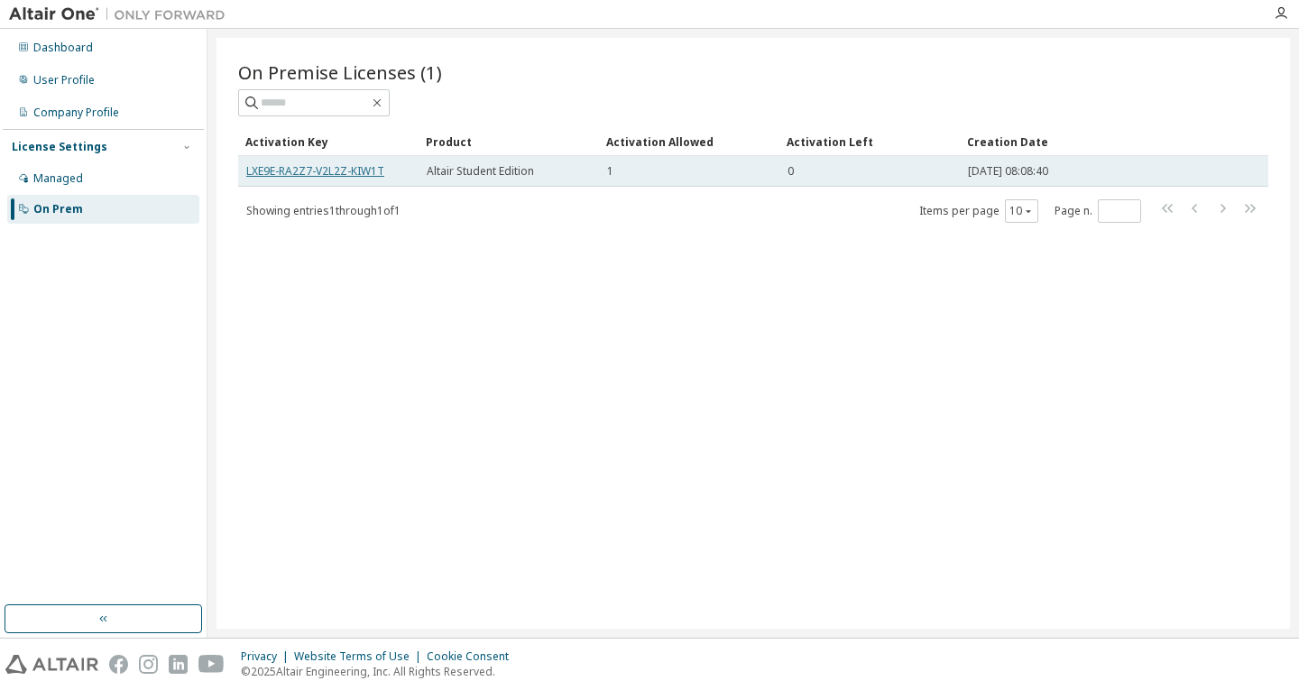
click at [382, 172] on link "LXE9E-RA2Z7-V2L2Z-KIW1T" at bounding box center [315, 170] width 138 height 15
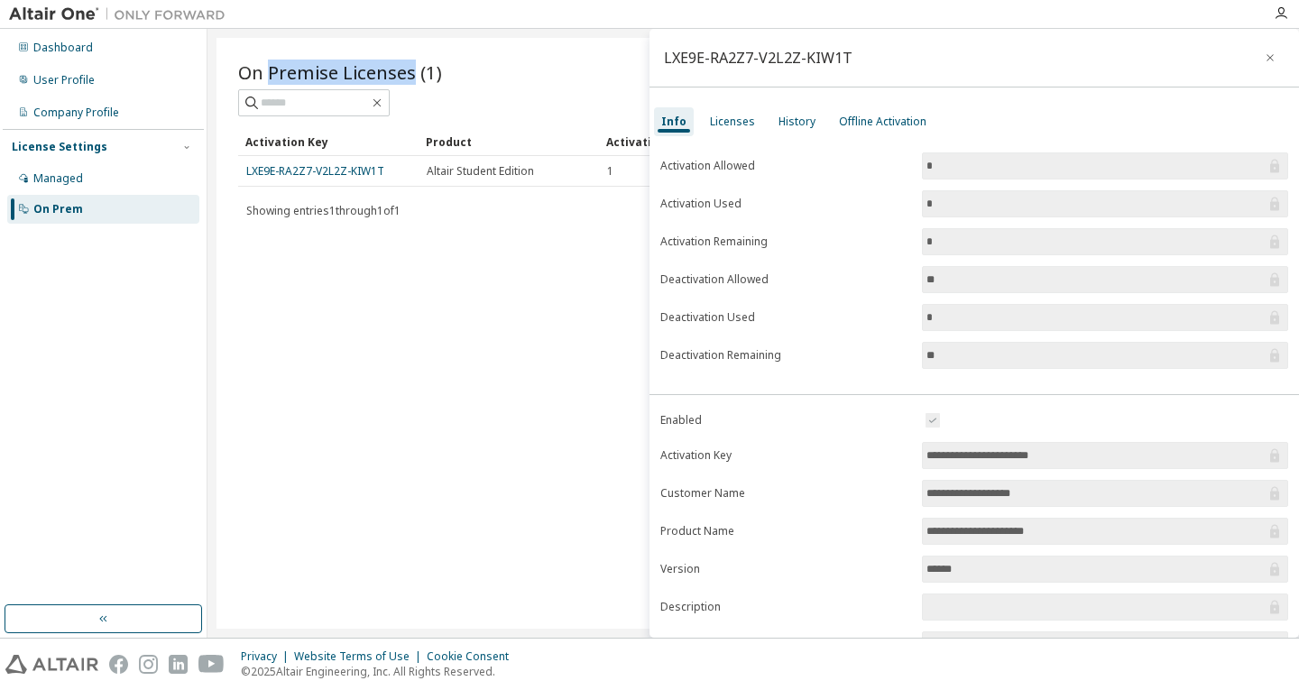
drag, startPoint x: 414, startPoint y: 71, endPoint x: 269, endPoint y: 74, distance: 145.3
click at [269, 74] on span "On Premise Licenses (1)" at bounding box center [340, 72] width 204 height 25
click at [798, 56] on div "LXE9E-RA2Z7-V2L2Z-KIW1T" at bounding box center [758, 58] width 189 height 14
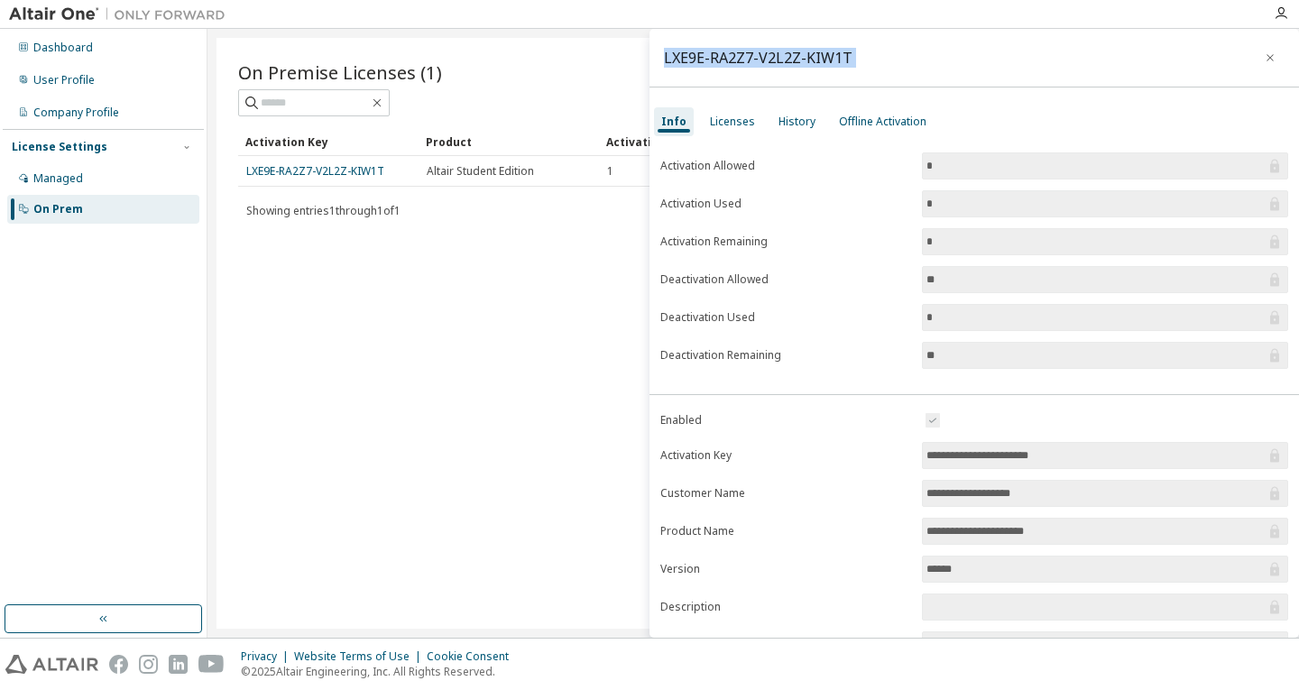
click at [798, 55] on div "LXE9E-RA2Z7-V2L2Z-KIW1T" at bounding box center [758, 58] width 189 height 14
copy div "LXE9E-RA2Z7-V2L2Z-KIW1T"
click at [742, 130] on div "Licenses" at bounding box center [733, 121] width 60 height 29
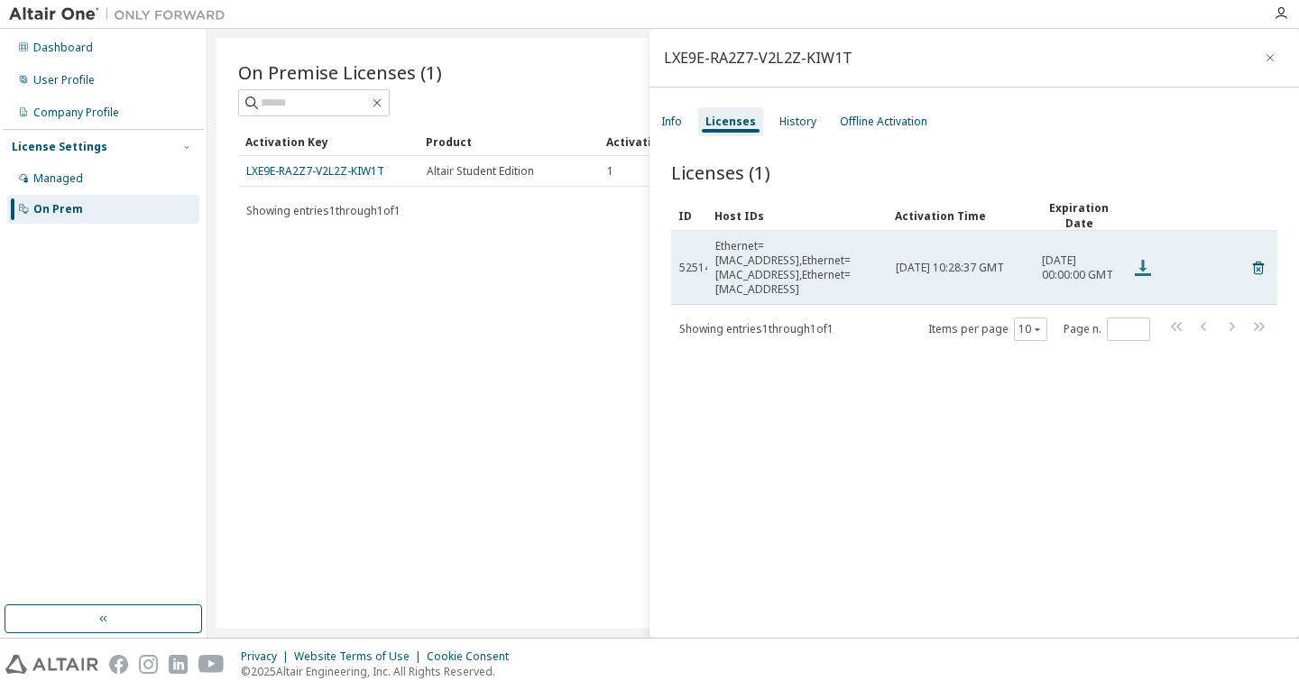
click at [1137, 257] on icon at bounding box center [1143, 268] width 22 height 22
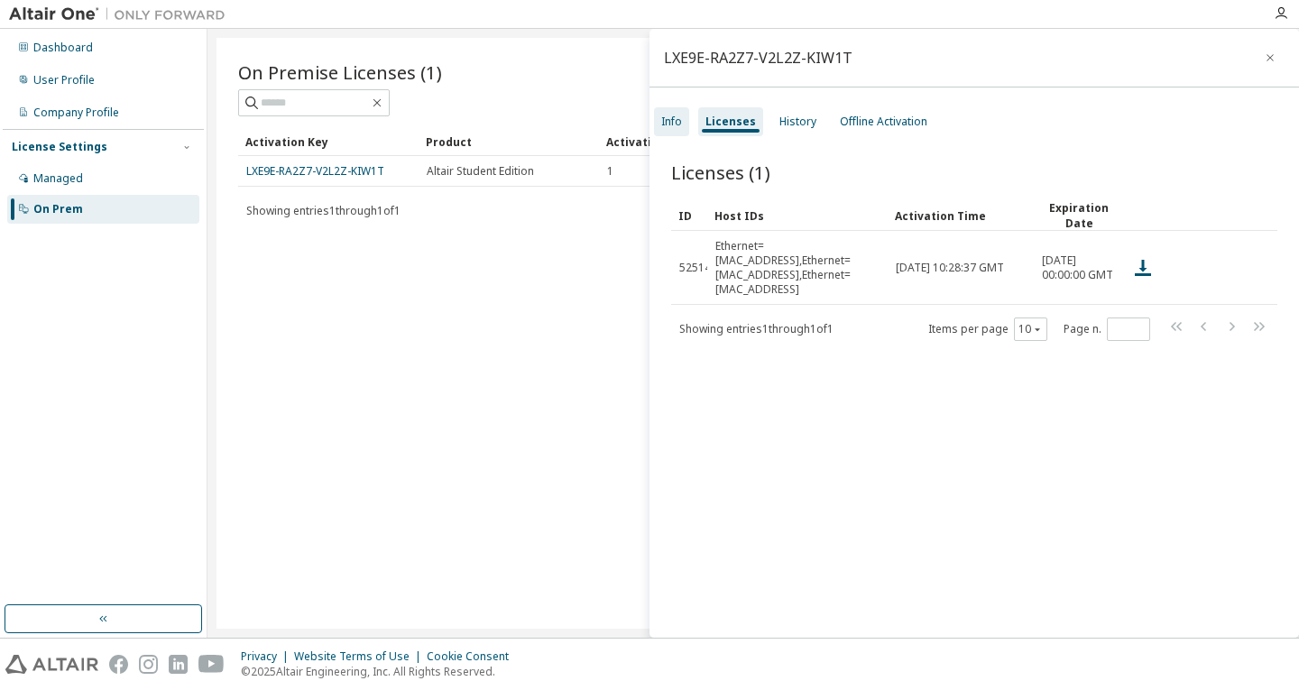
click at [689, 114] on div "Info Licenses History Offline Activation" at bounding box center [975, 122] width 650 height 32
click at [682, 115] on div "Info" at bounding box center [671, 121] width 35 height 29
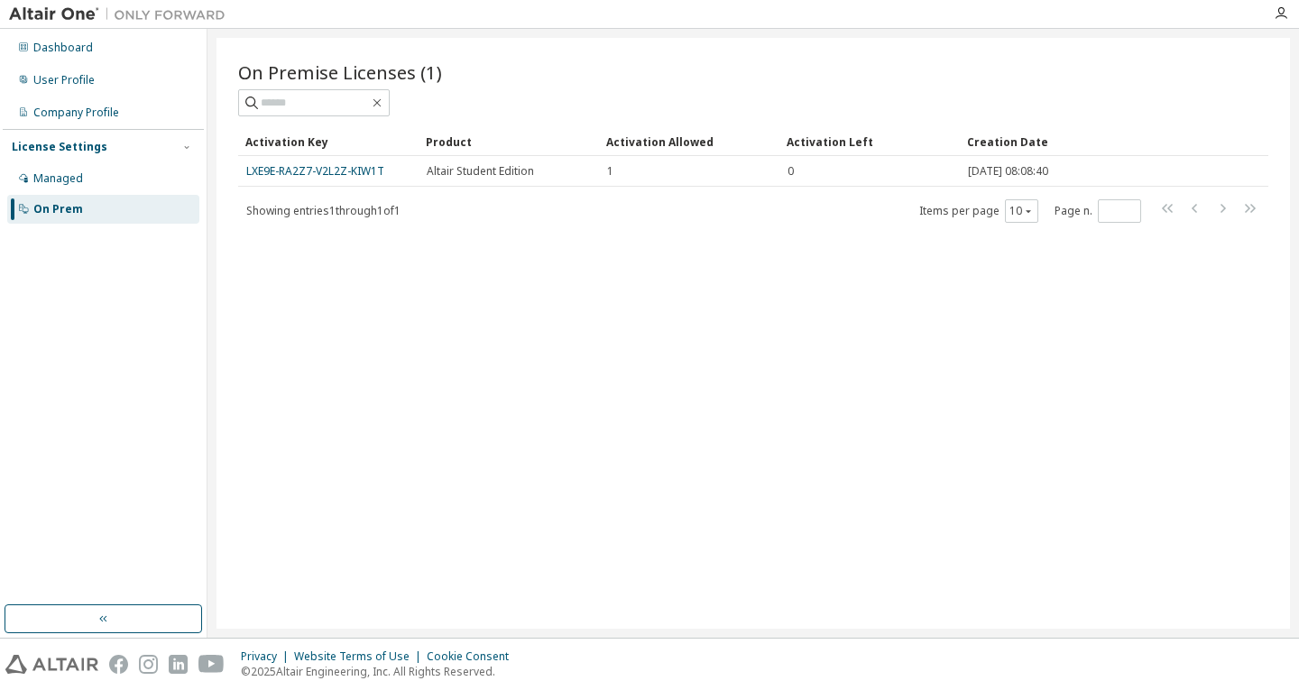
click at [1235, 351] on div "On Premise Licenses (1) Clear Load Save Save As Field Operator Value Select fil…" at bounding box center [753, 333] width 1073 height 591
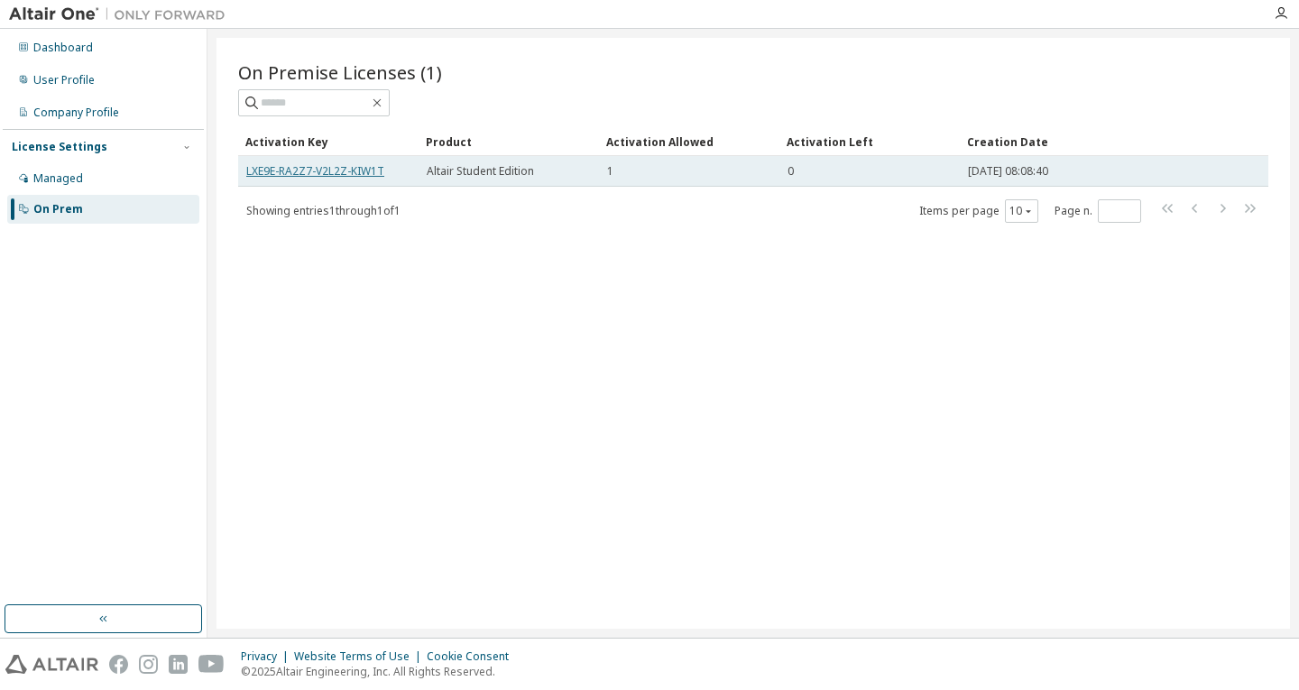
click at [351, 175] on link "LXE9E-RA2Z7-V2L2Z-KIW1T" at bounding box center [315, 170] width 138 height 15
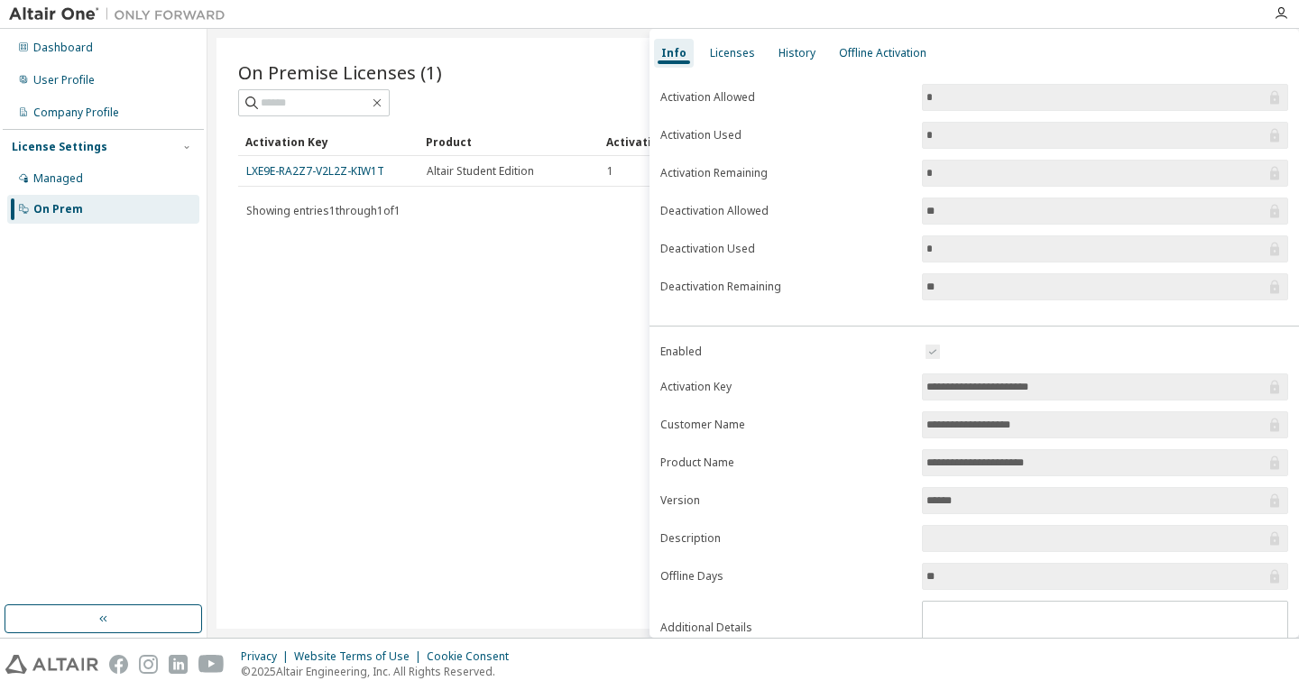
scroll to position [51, 0]
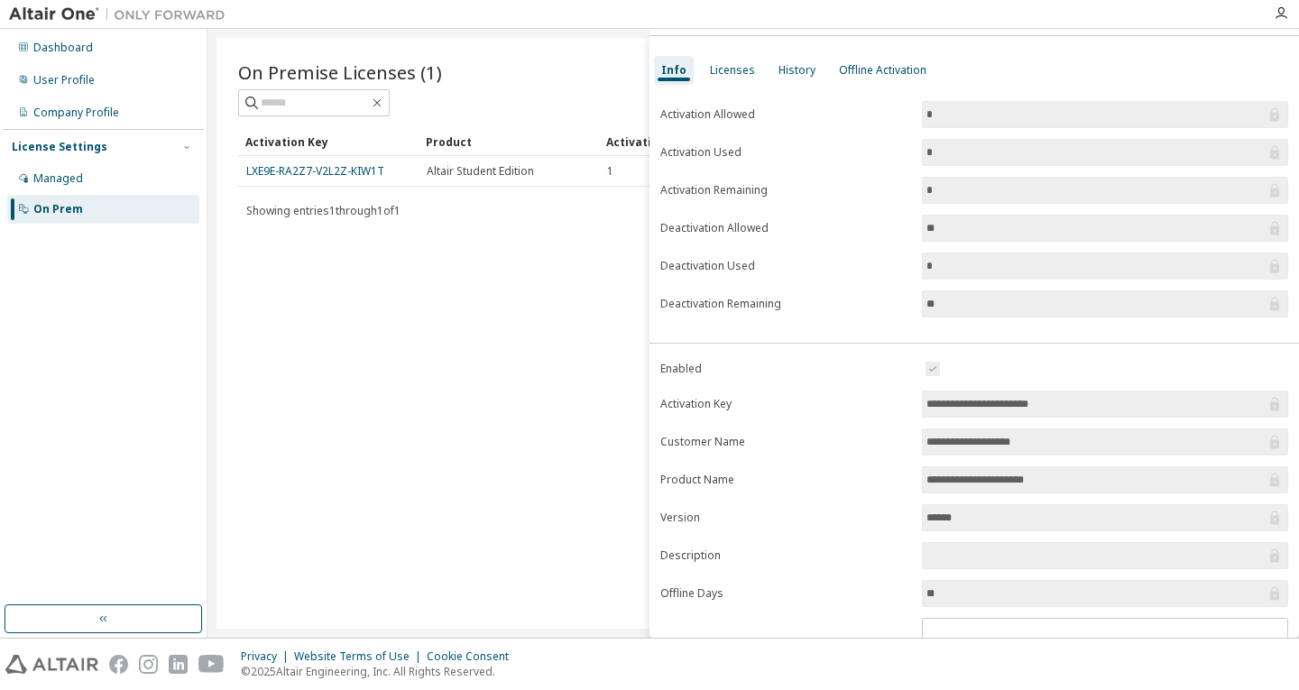
click at [1009, 399] on input "**********" at bounding box center [1095, 404] width 339 height 18
click at [1206, 259] on input "*" at bounding box center [1095, 266] width 339 height 18
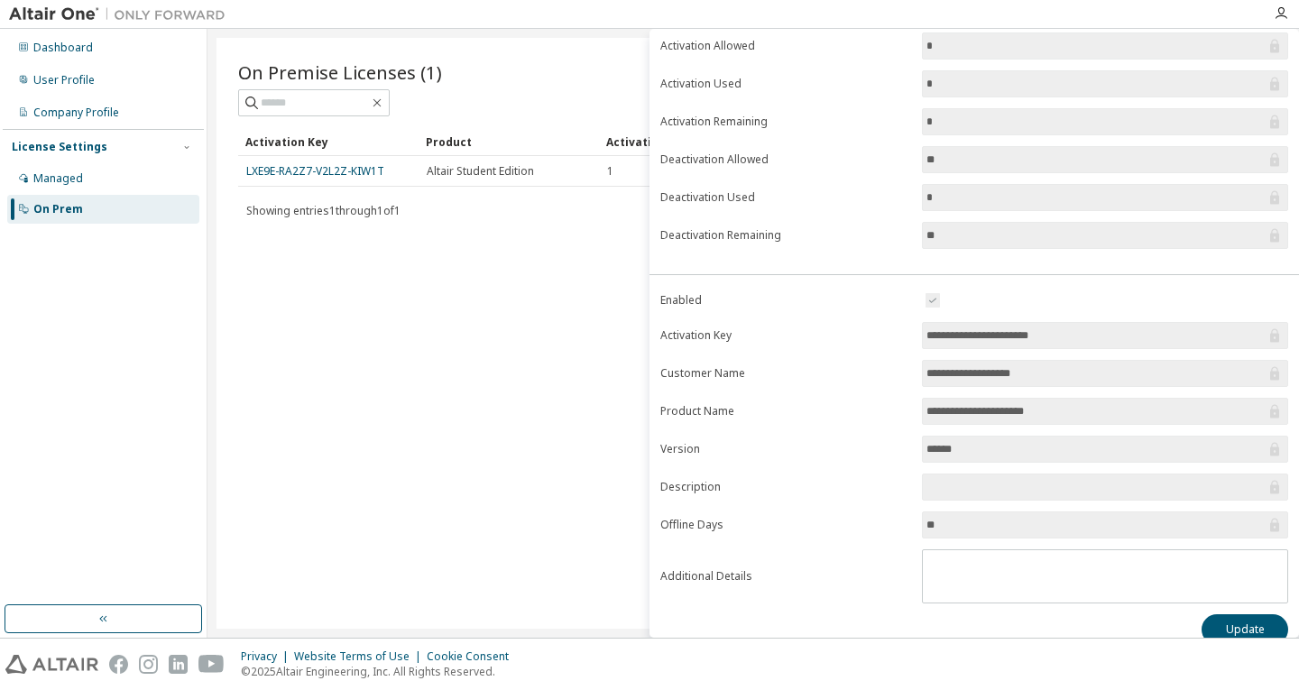
scroll to position [142, 0]
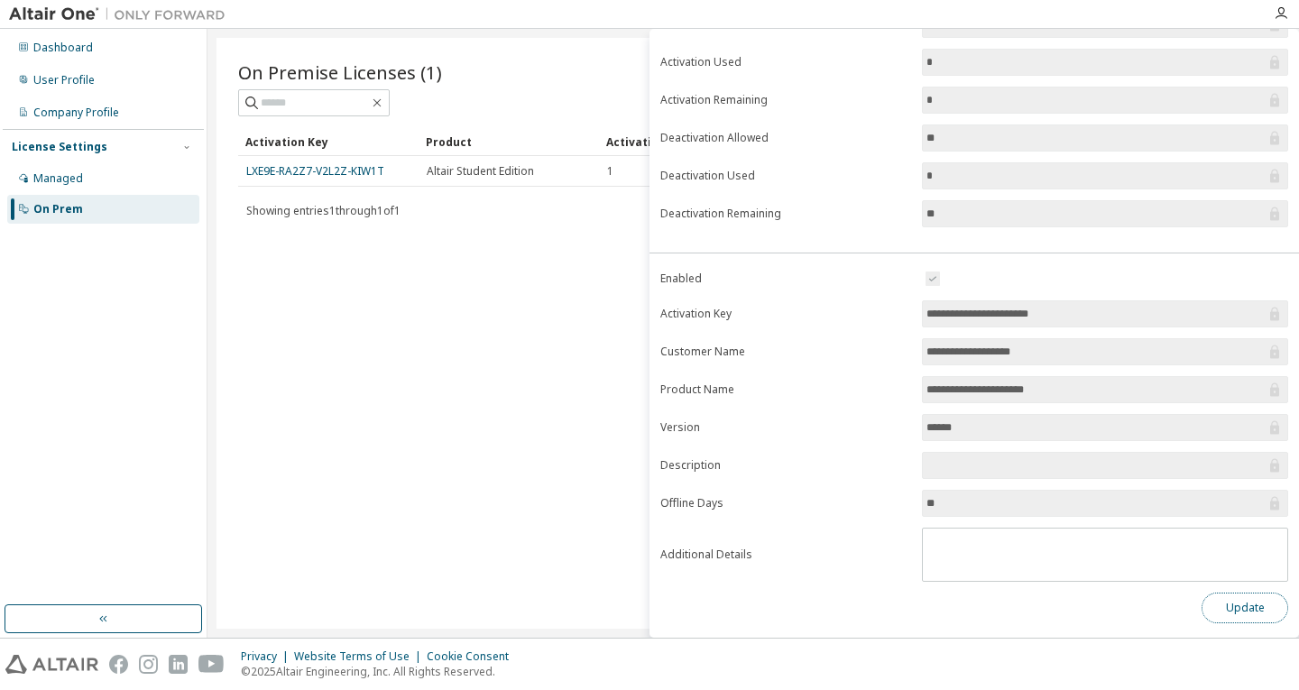
click at [1205, 608] on button "Update" at bounding box center [1245, 608] width 87 height 31
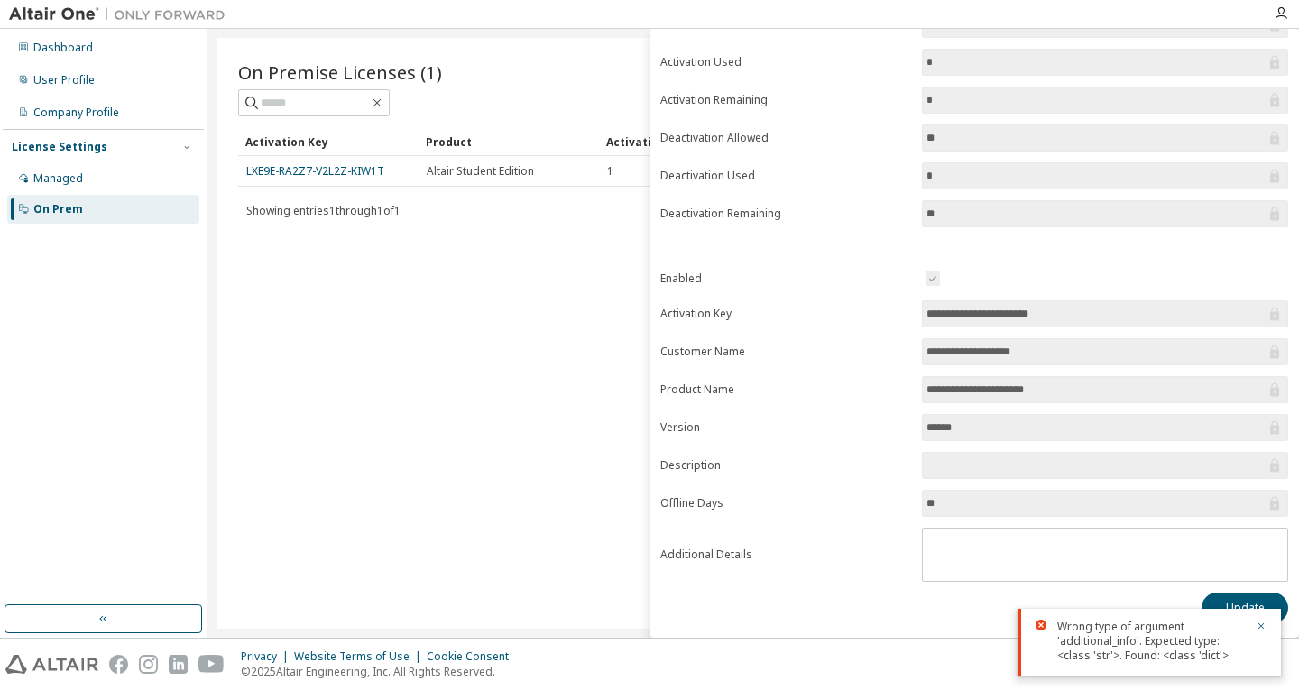
click at [1268, 621] on div "Wrong type of argument 'additional_info'. Expected type: <class 'str'>. Found: …" at bounding box center [1149, 642] width 263 height 67
click at [1263, 622] on icon "button" at bounding box center [1261, 626] width 11 height 11
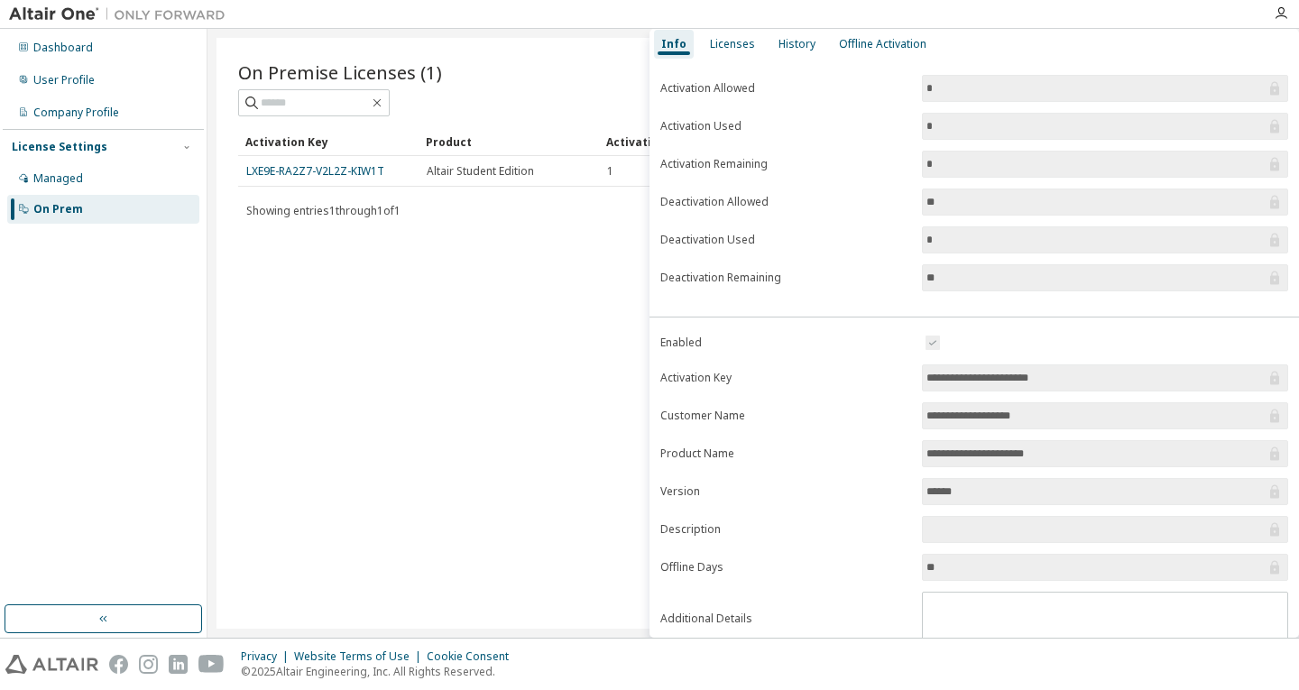
scroll to position [0, 0]
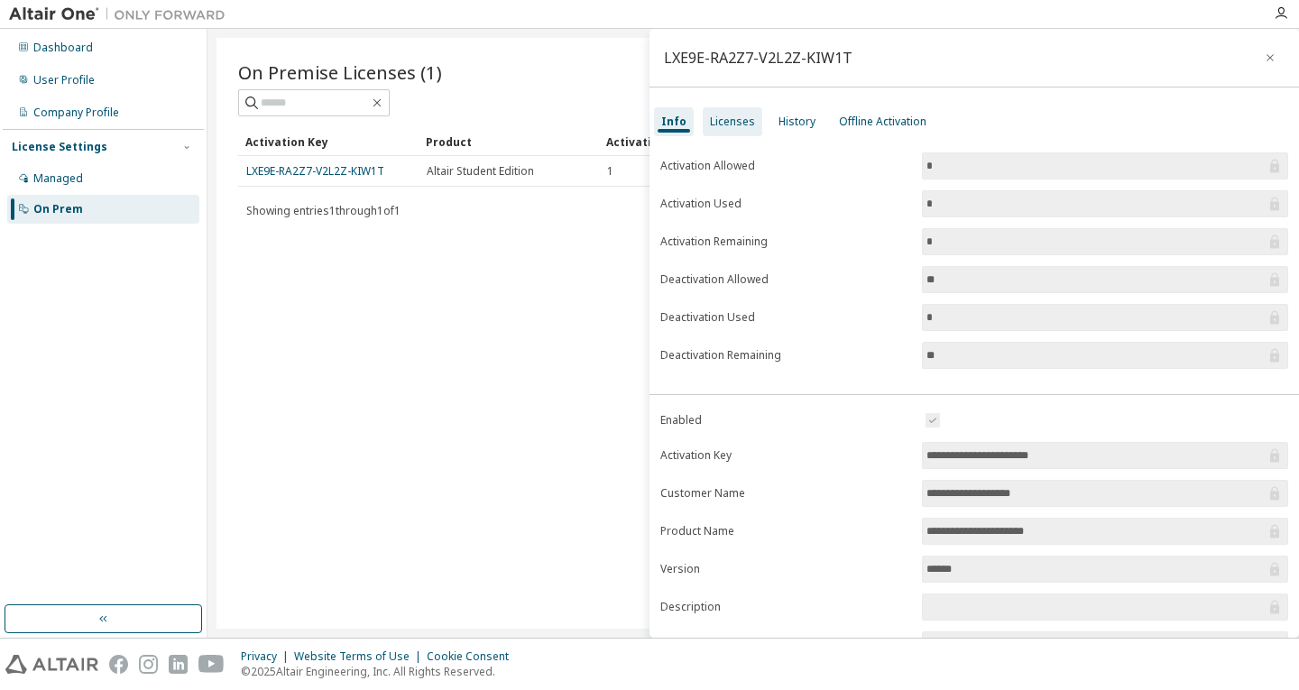
click at [747, 121] on div "Licenses" at bounding box center [732, 122] width 45 height 14
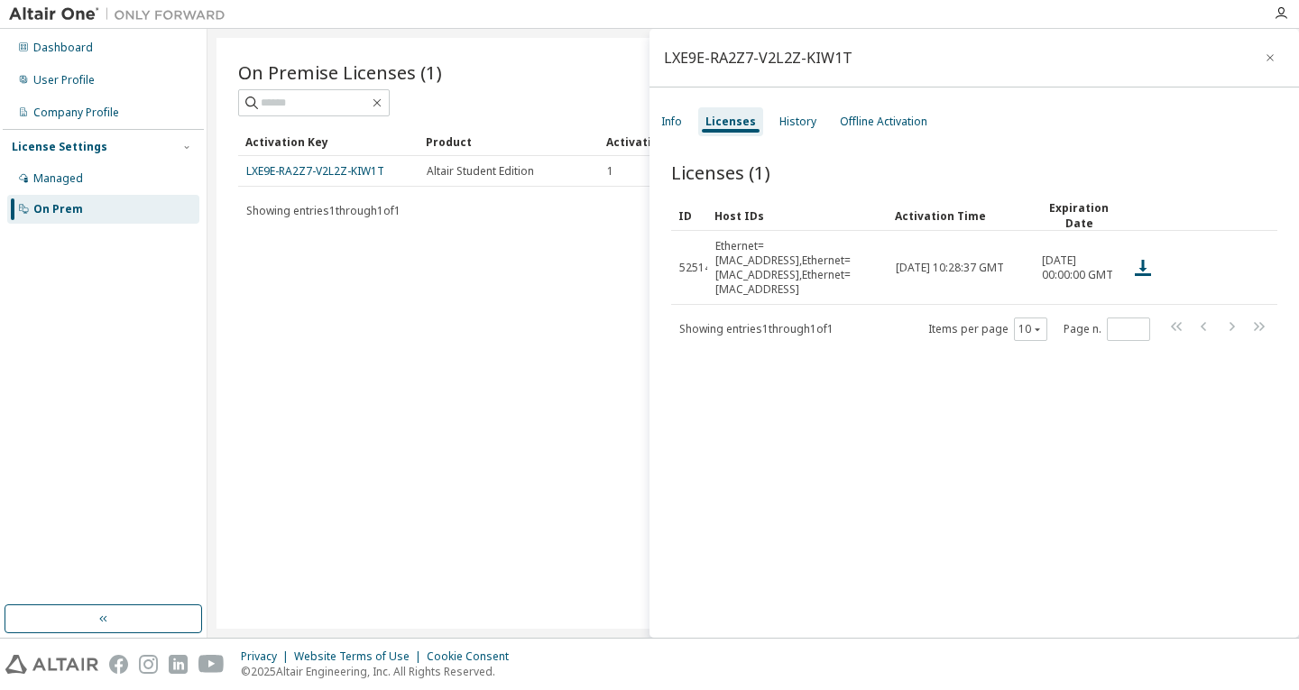
click at [822, 127] on div "Info Licenses History Offline Activation" at bounding box center [975, 122] width 650 height 32
click at [806, 123] on div "History" at bounding box center [797, 122] width 37 height 14
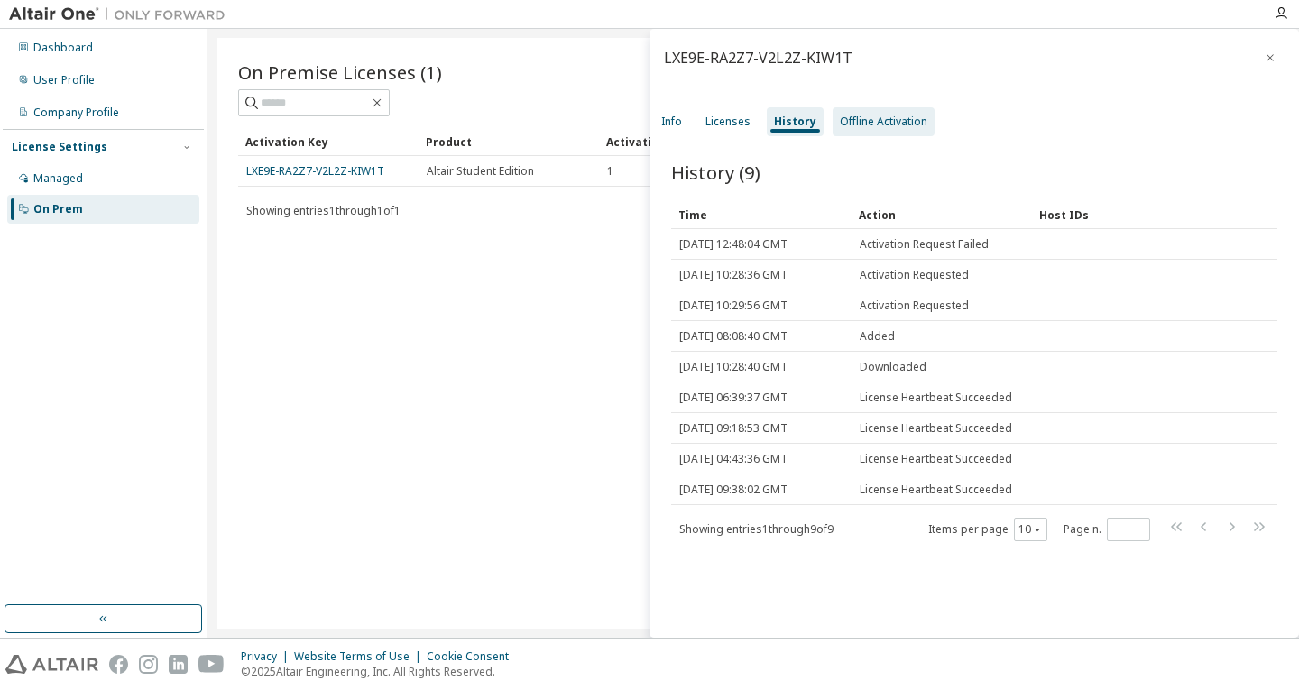
click at [858, 127] on div "Offline Activation" at bounding box center [884, 122] width 88 height 14
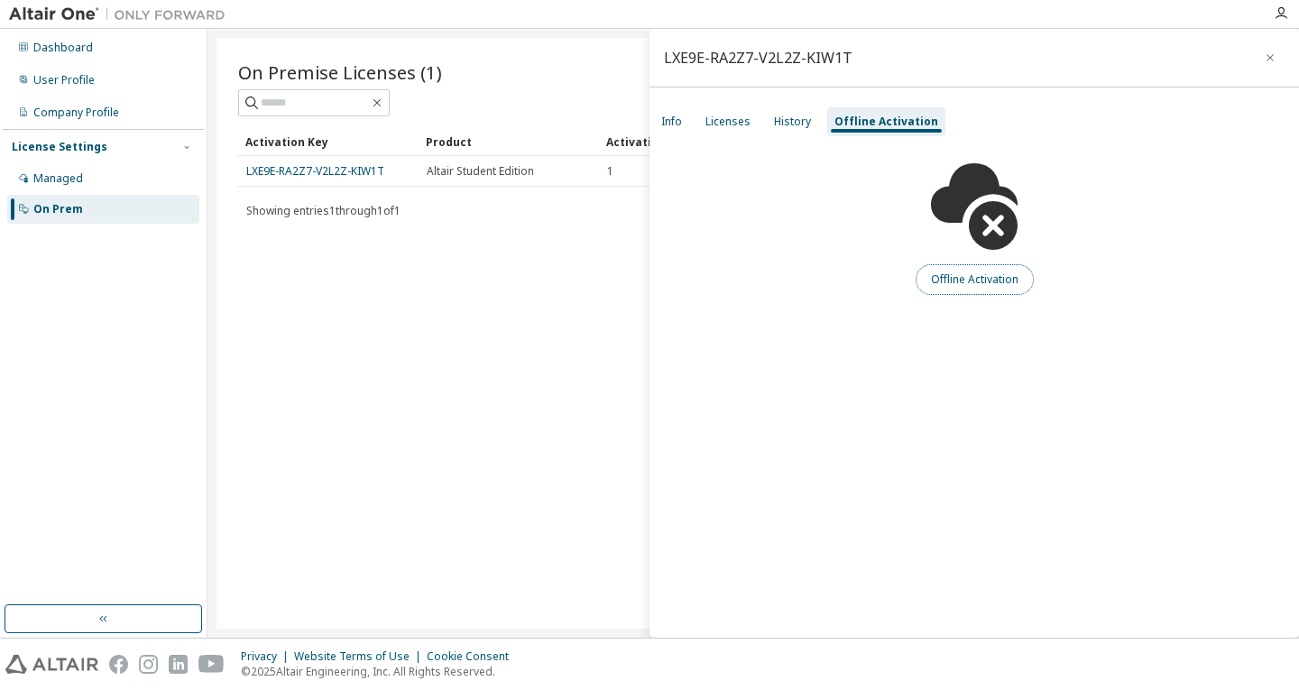
click at [960, 273] on button "Offline Activation" at bounding box center [975, 279] width 118 height 31
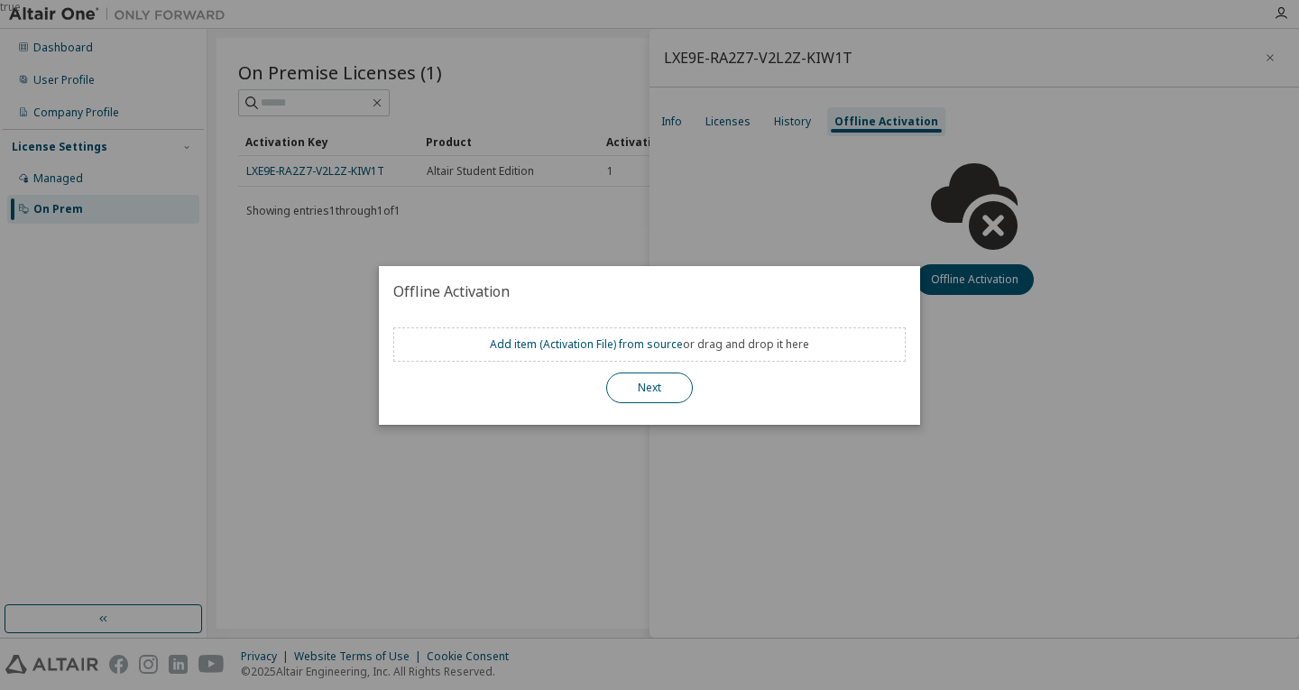
click at [649, 392] on button "Next" at bounding box center [649, 388] width 87 height 31
click at [844, 394] on div "Next" at bounding box center [649, 388] width 512 height 31
click at [897, 463] on div "true" at bounding box center [649, 345] width 1299 height 690
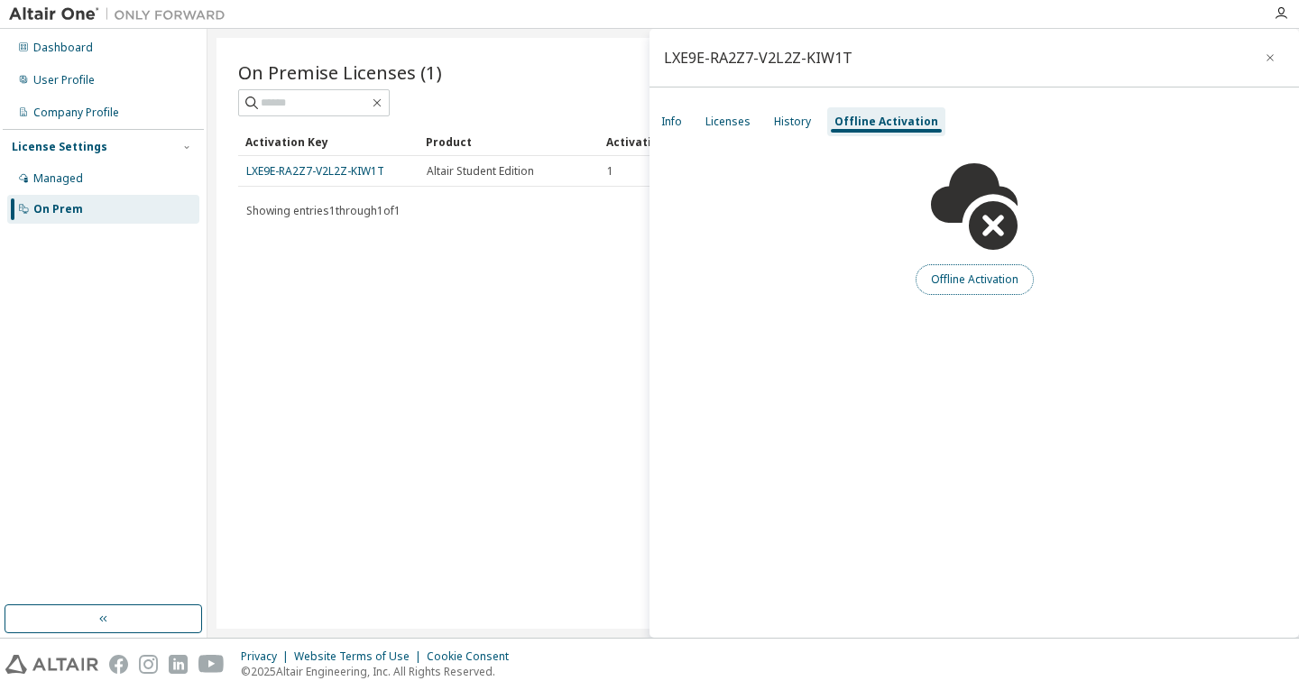
click at [956, 287] on button "Offline Activation" at bounding box center [975, 279] width 118 height 31
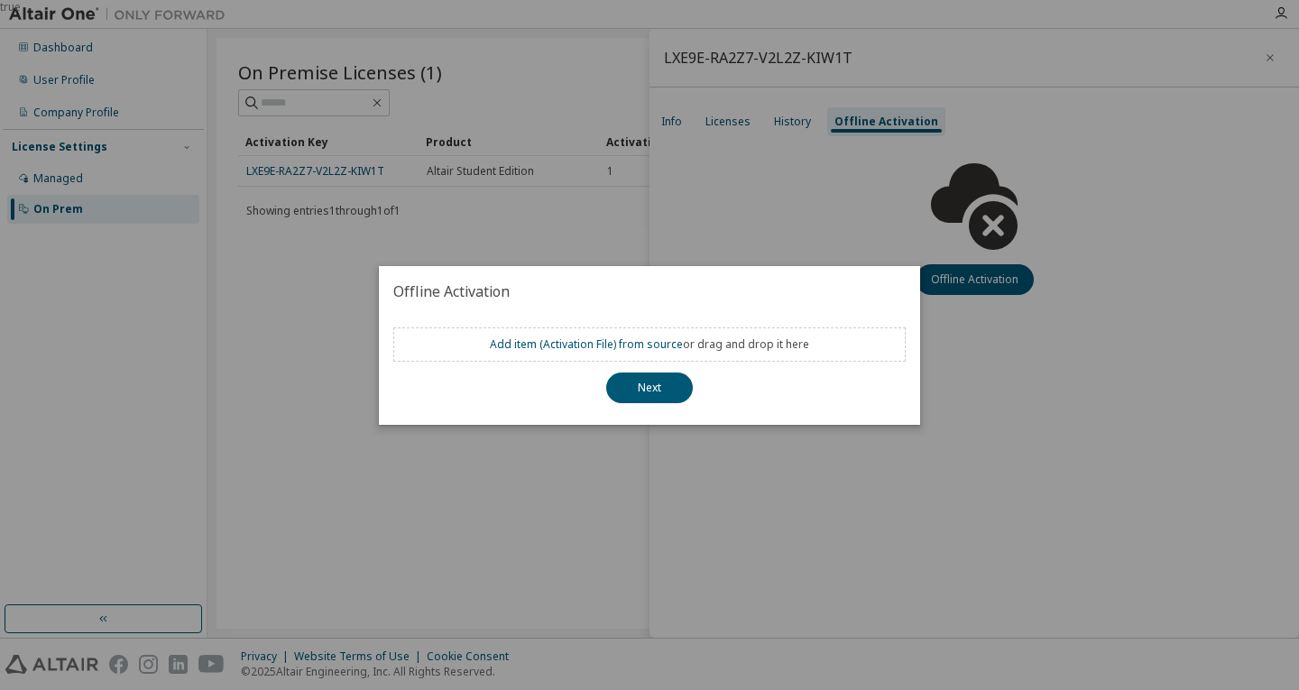
click at [573, 353] on div "Add item ( Activation File ) from source or drag and drop it here" at bounding box center [649, 344] width 512 height 34
click at [576, 347] on link "Add item ( Activation File ) from source" at bounding box center [586, 343] width 193 height 15
click at [1020, 356] on div "true" at bounding box center [649, 345] width 1299 height 690
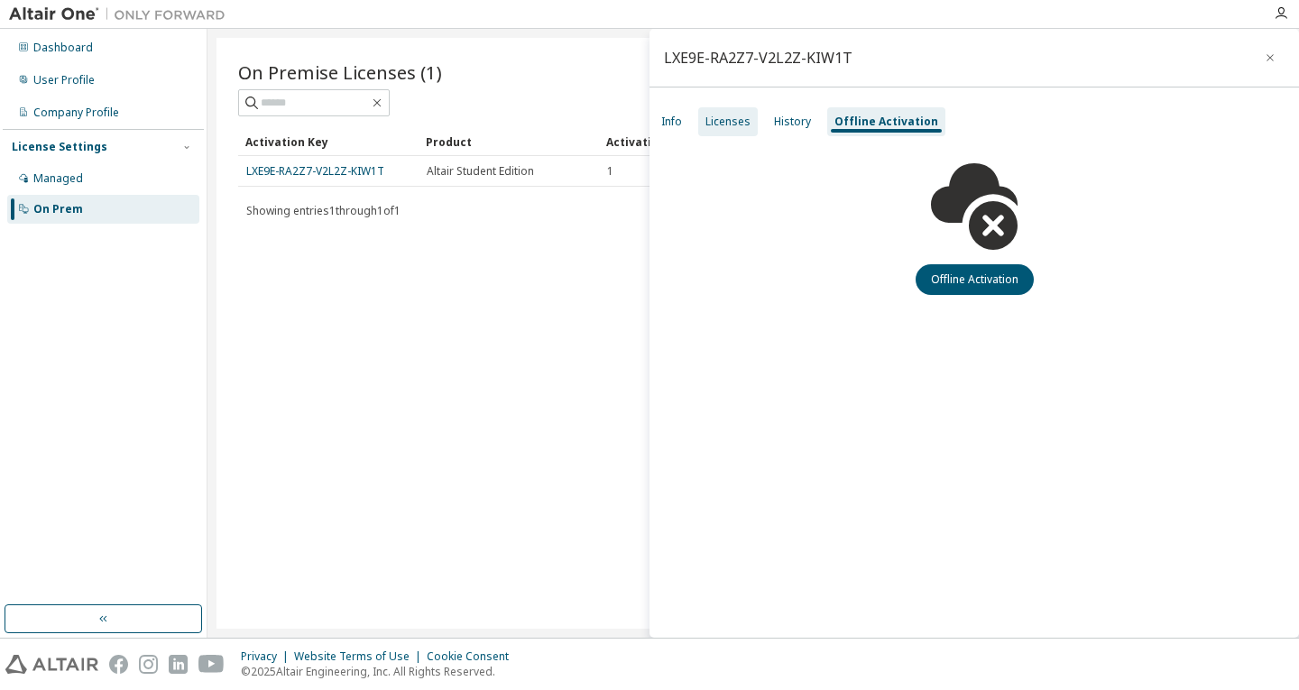
click at [712, 125] on div "Licenses" at bounding box center [727, 122] width 45 height 14
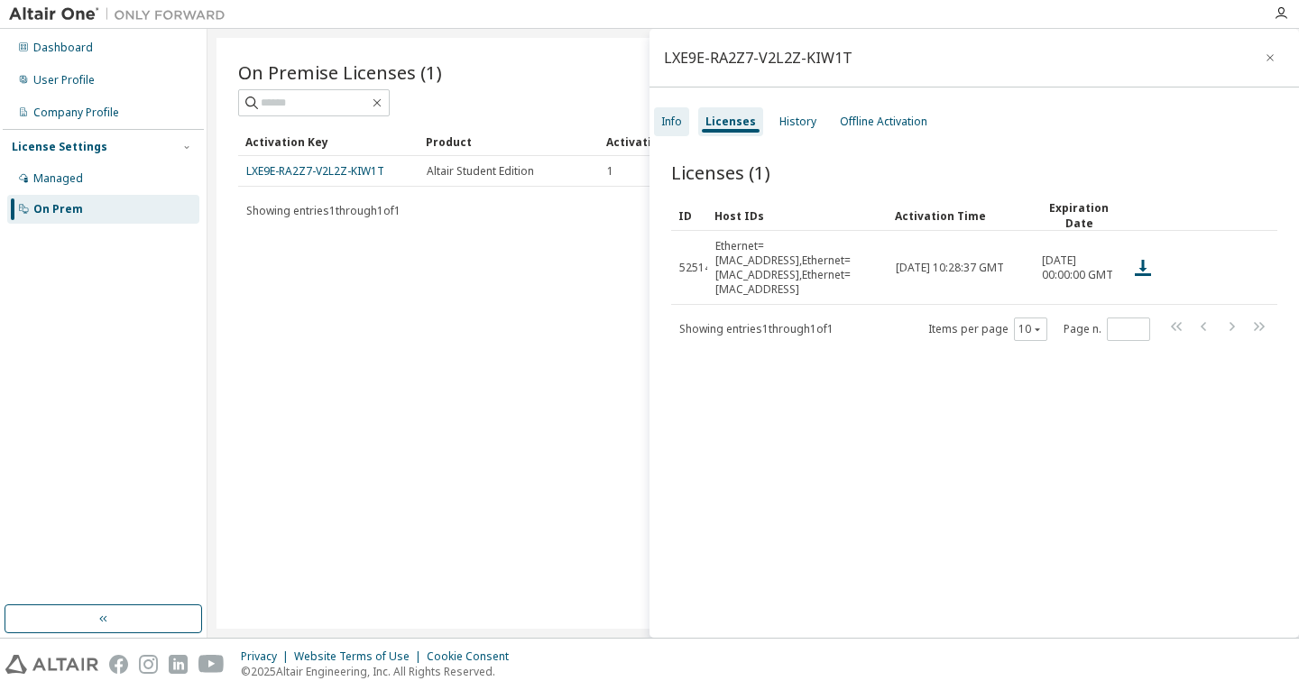
click at [677, 127] on div "Info" at bounding box center [671, 122] width 21 height 14
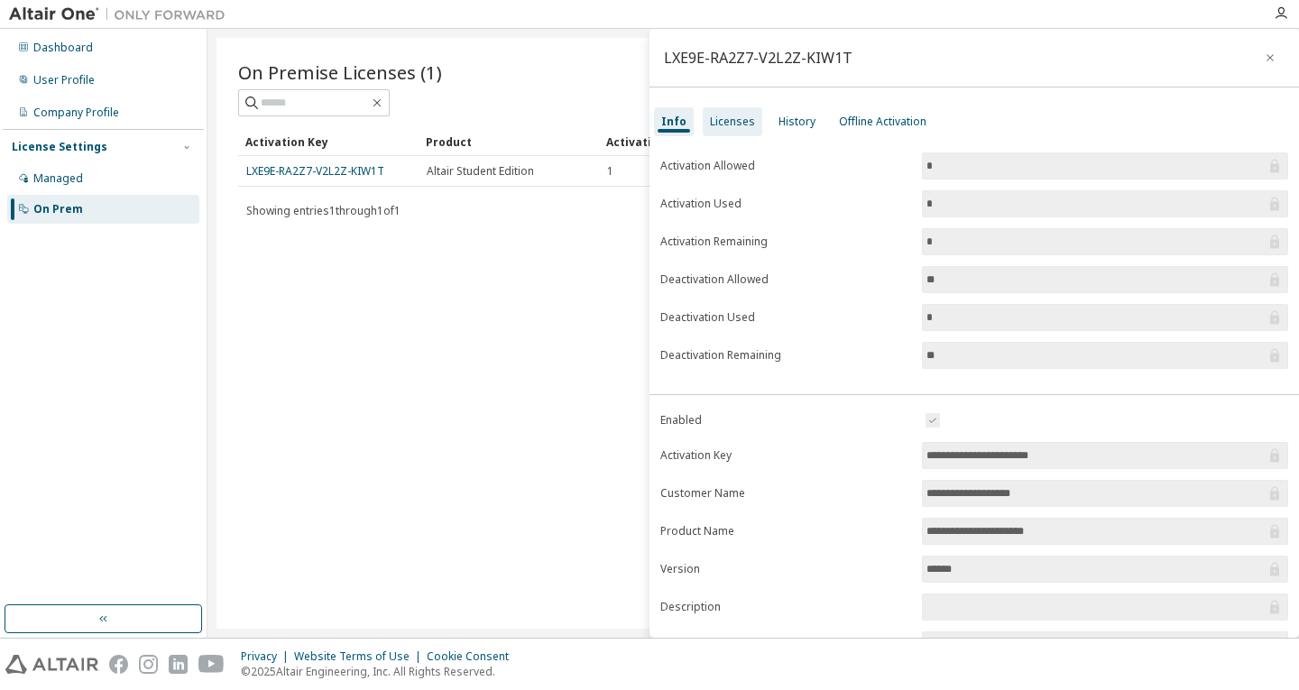
click at [705, 118] on div "Licenses" at bounding box center [733, 121] width 60 height 29
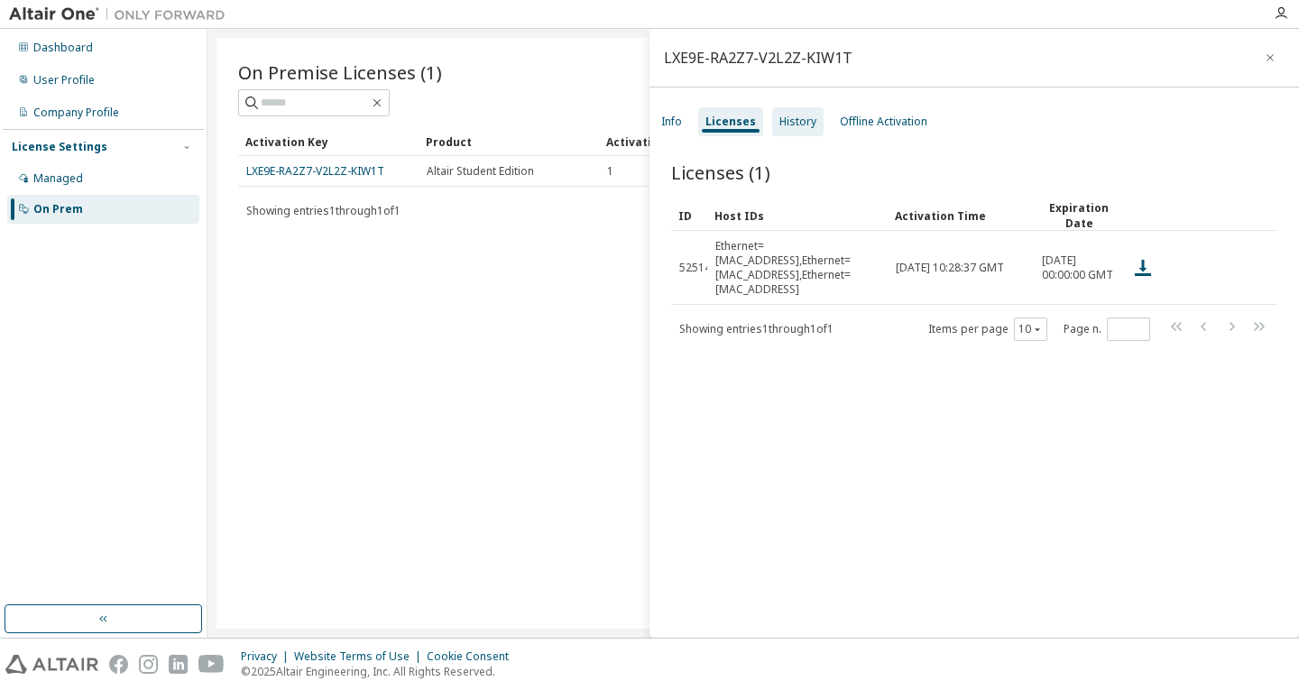
click at [807, 124] on div "History" at bounding box center [797, 122] width 37 height 14
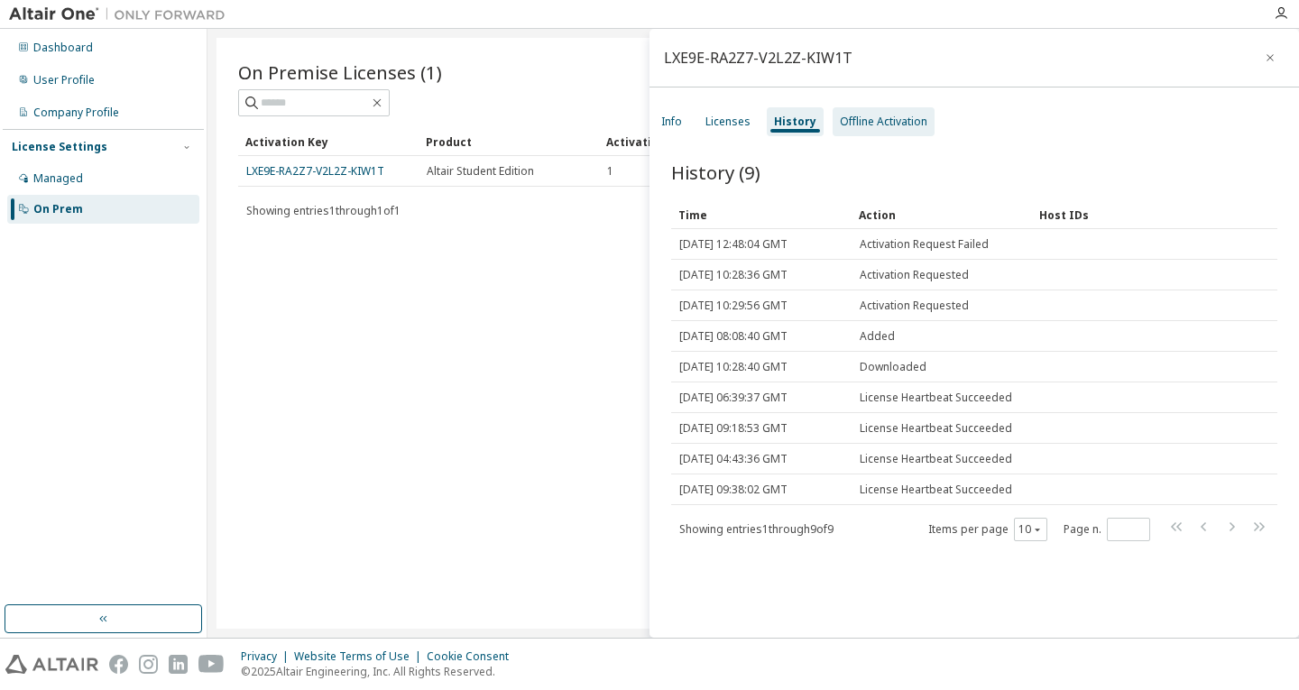
click at [871, 124] on div "Offline Activation" at bounding box center [884, 122] width 88 height 14
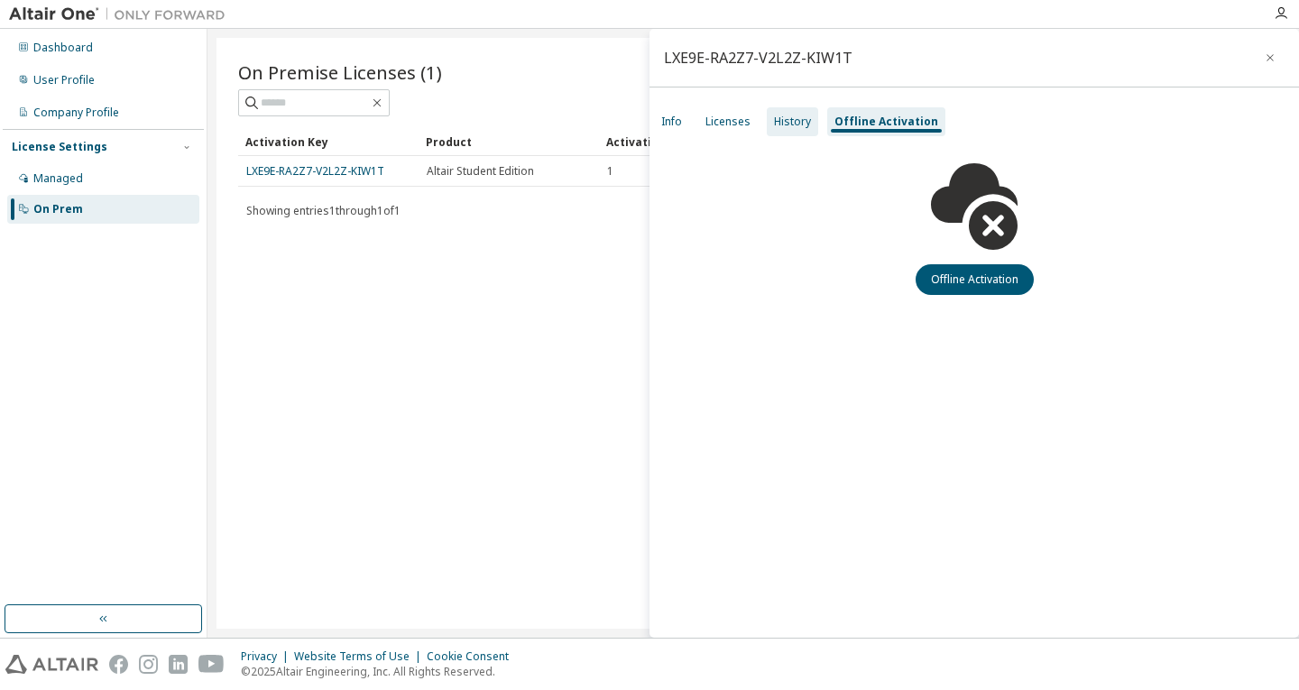
click at [788, 122] on div "History" at bounding box center [792, 122] width 37 height 14
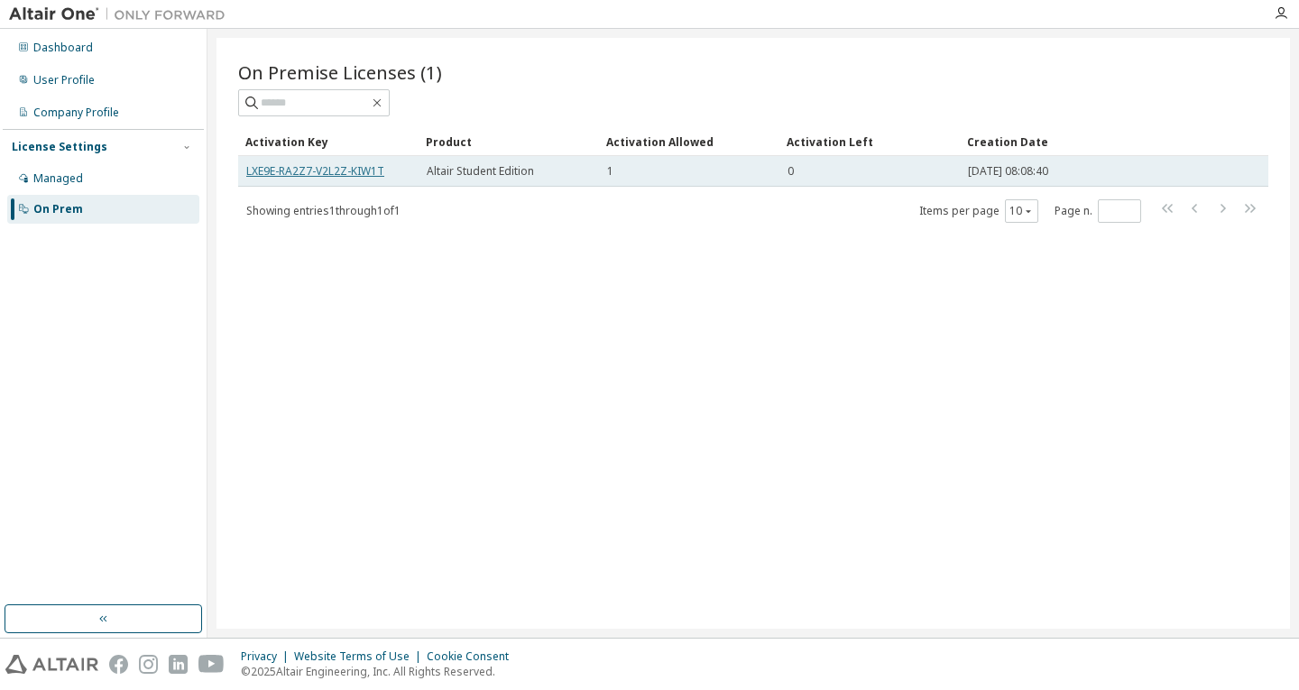
click at [339, 169] on link "LXE9E-RA2Z7-V2L2Z-KIW1T" at bounding box center [315, 170] width 138 height 15
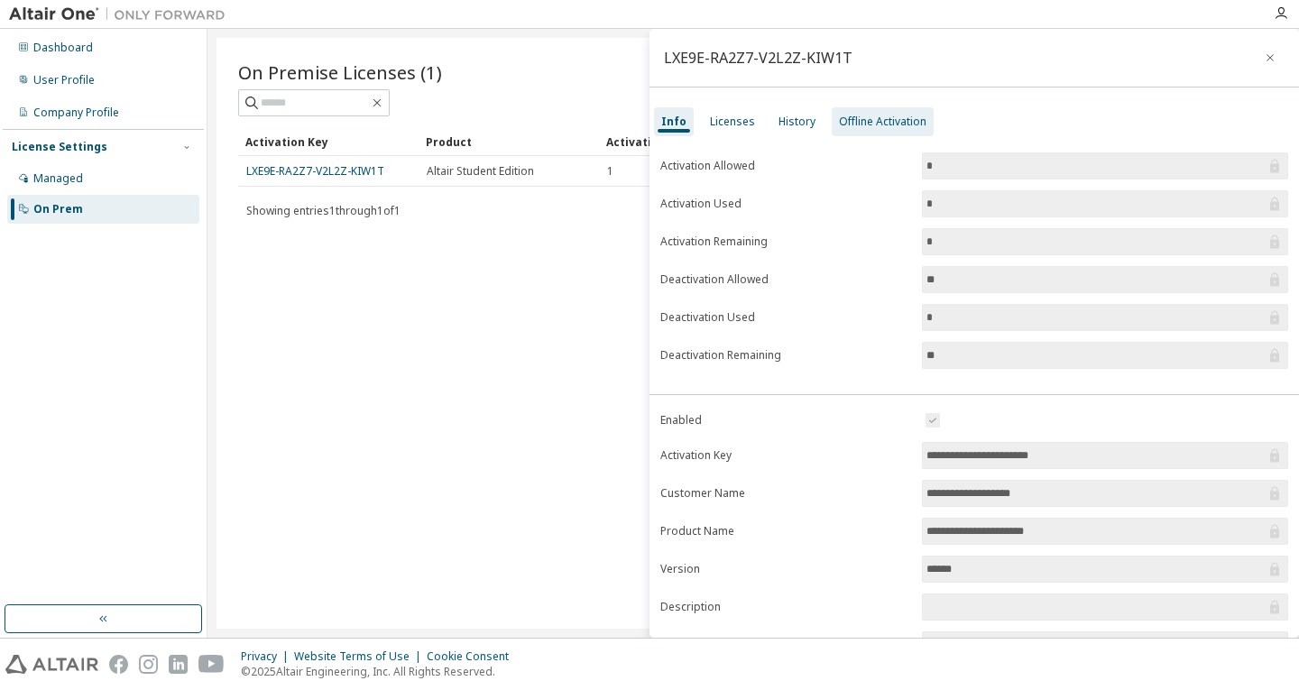
click at [883, 124] on div "Offline Activation" at bounding box center [883, 122] width 88 height 14
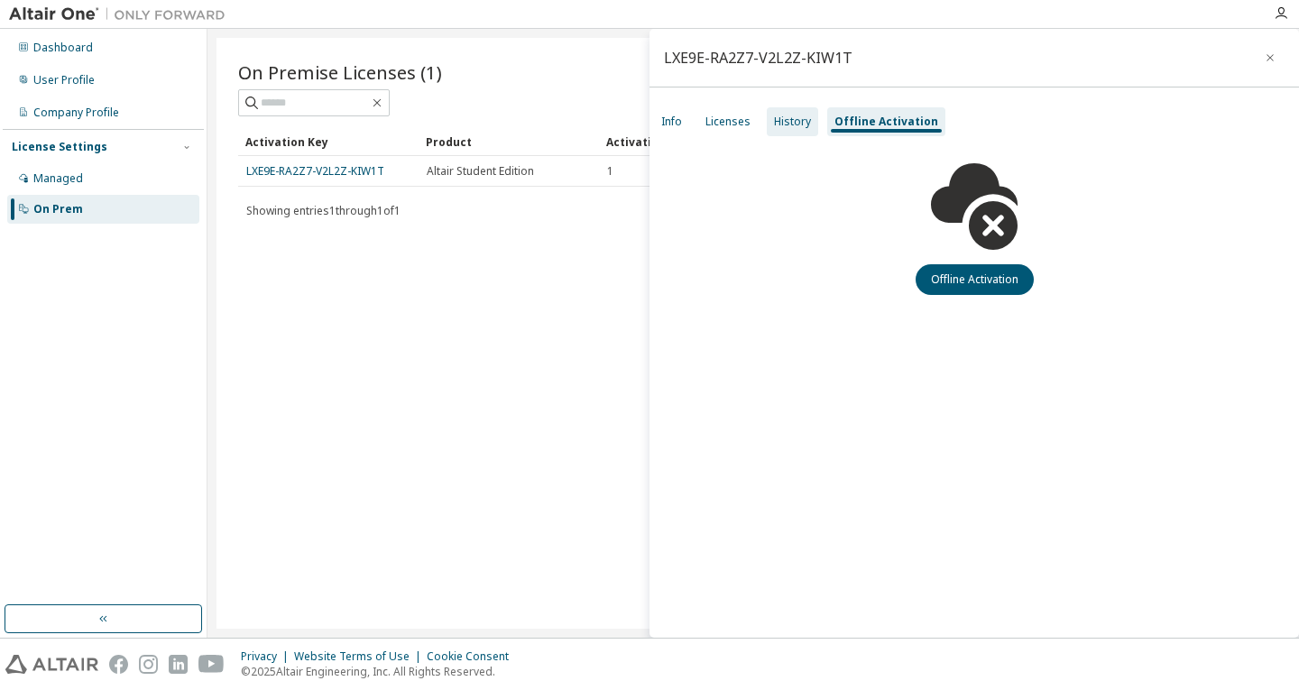
click at [776, 124] on div "History" at bounding box center [792, 122] width 37 height 14
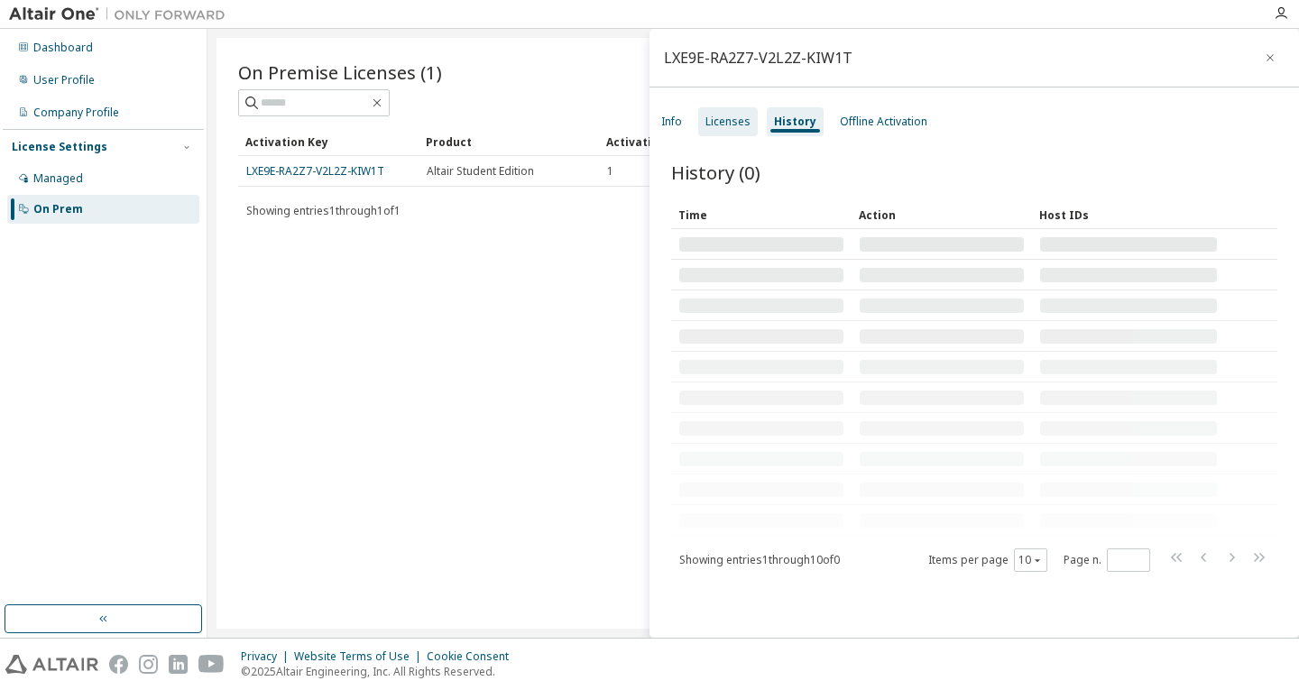
click at [735, 124] on div "Licenses" at bounding box center [727, 122] width 45 height 14
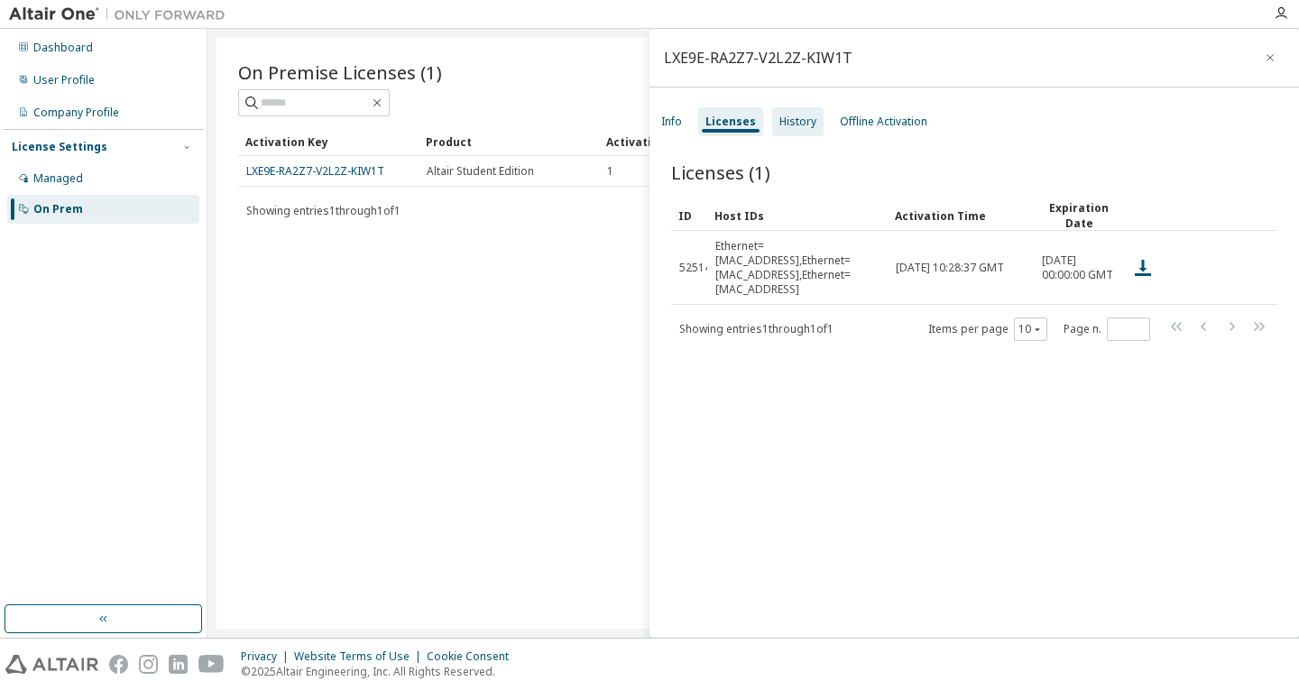
click at [780, 123] on div "History" at bounding box center [797, 122] width 37 height 14
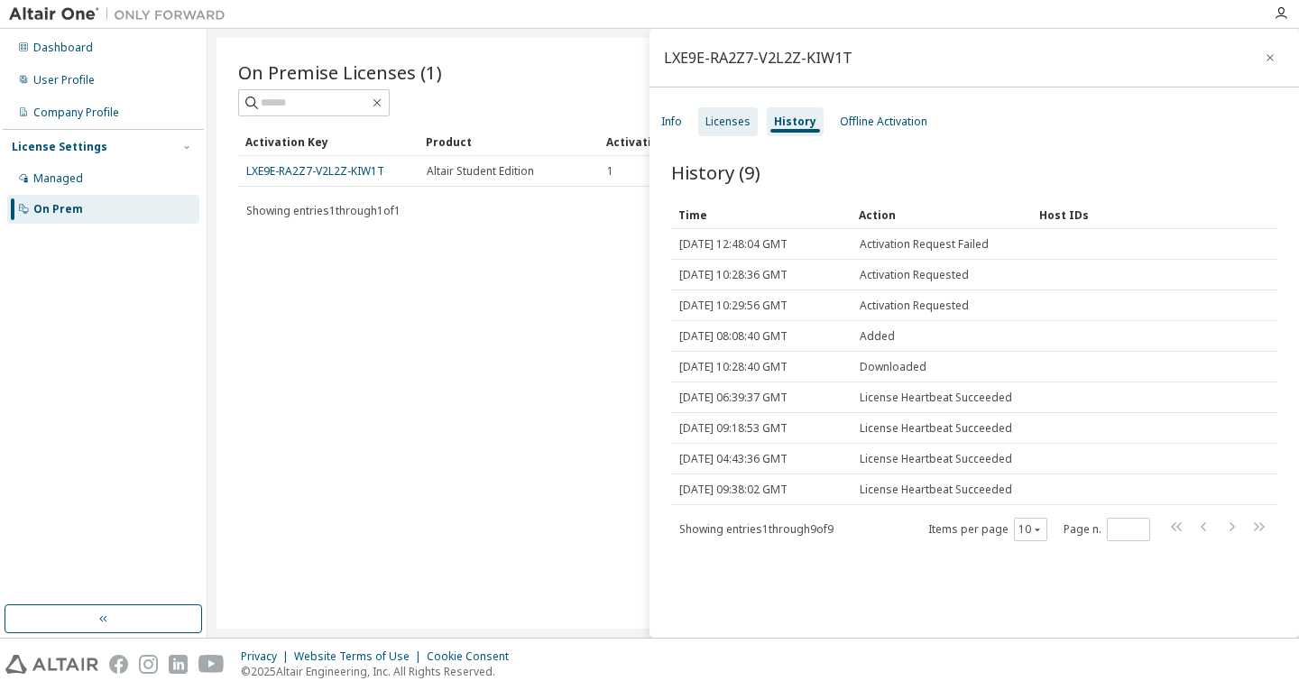
click at [740, 124] on div "Licenses" at bounding box center [727, 122] width 45 height 14
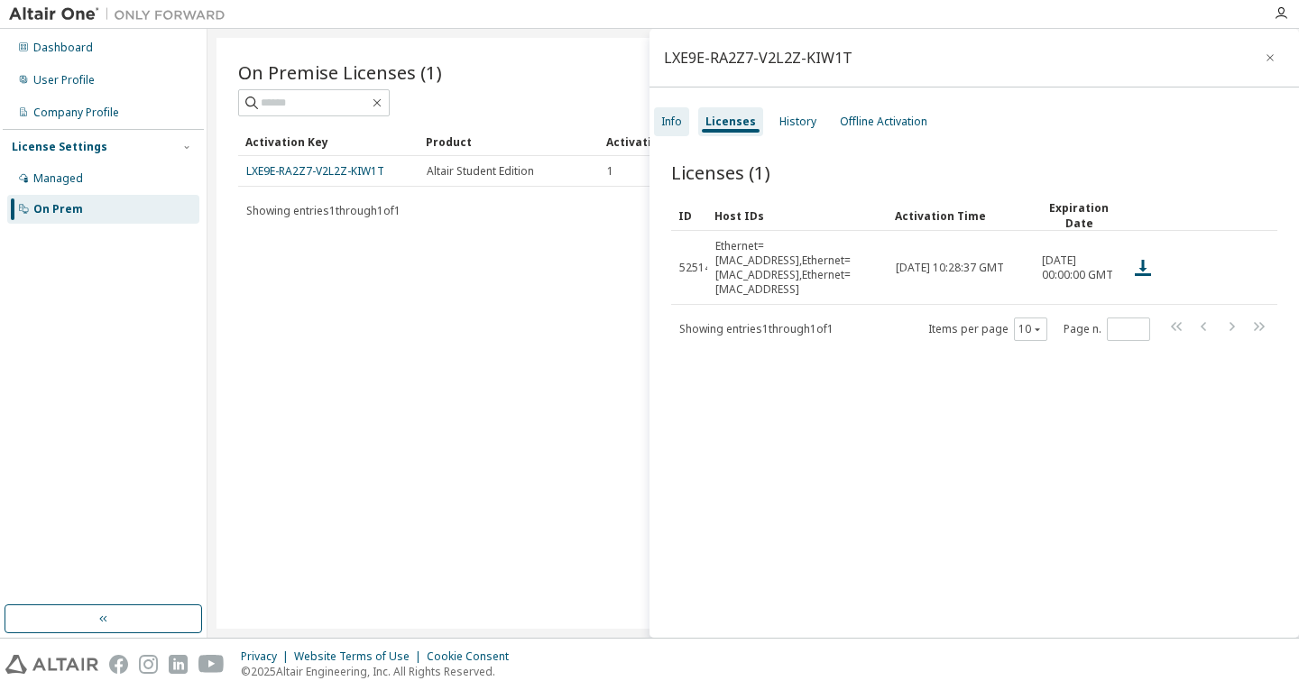
click at [684, 121] on div "Info" at bounding box center [671, 121] width 35 height 29
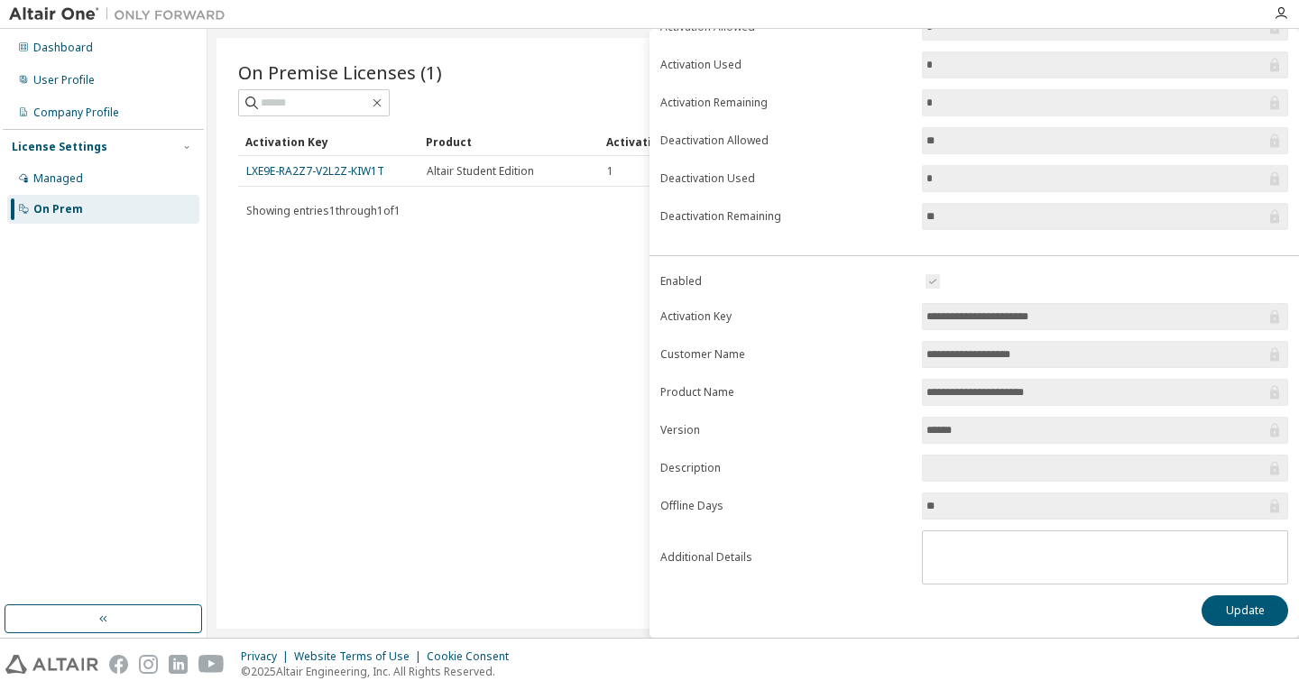
scroll to position [142, 0]
click at [1145, 402] on span "**********" at bounding box center [1105, 389] width 366 height 27
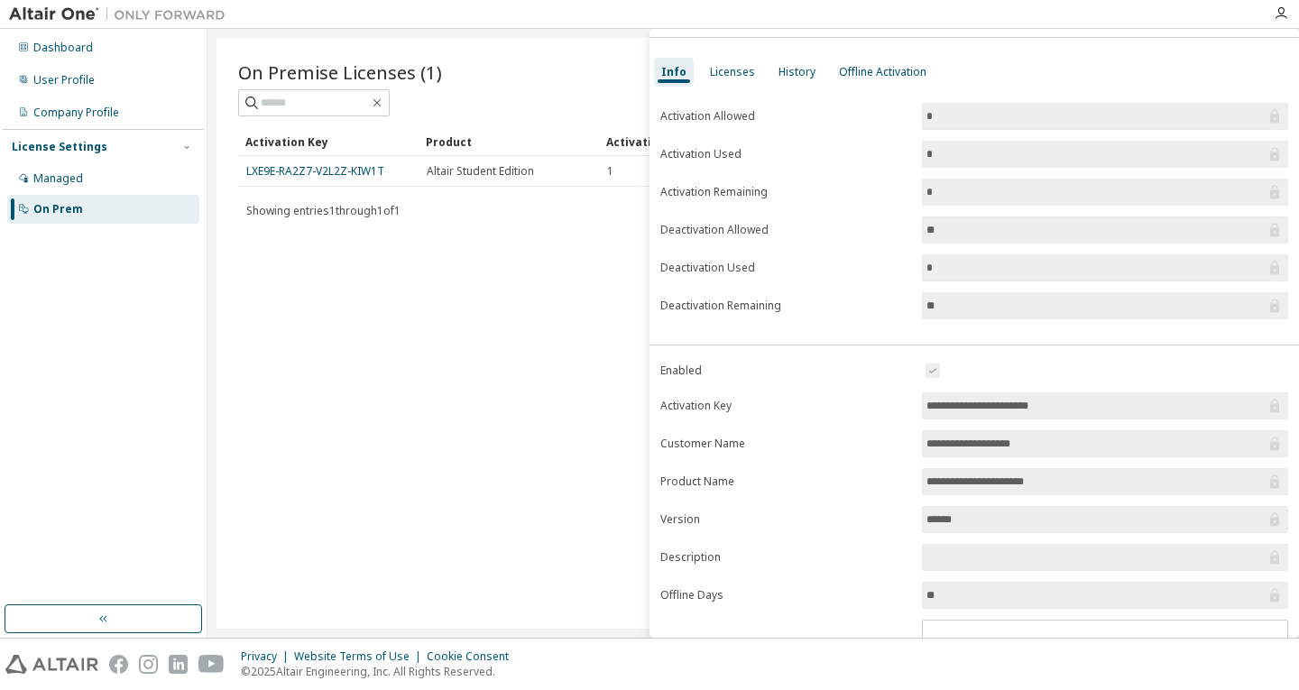
scroll to position [0, 0]
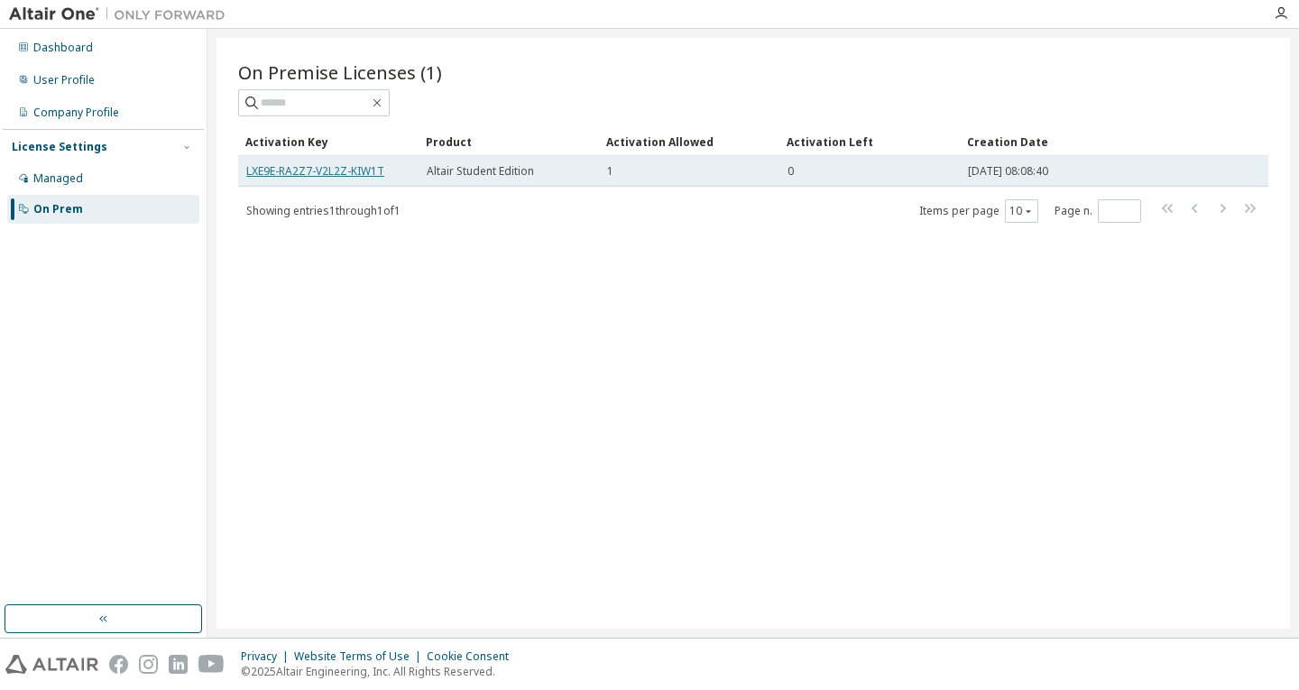
click at [364, 171] on link "LXE9E-RA2Z7-V2L2Z-KIW1T" at bounding box center [315, 170] width 138 height 15
click at [346, 173] on link "LXE9E-RA2Z7-V2L2Z-KIW1T" at bounding box center [315, 170] width 138 height 15
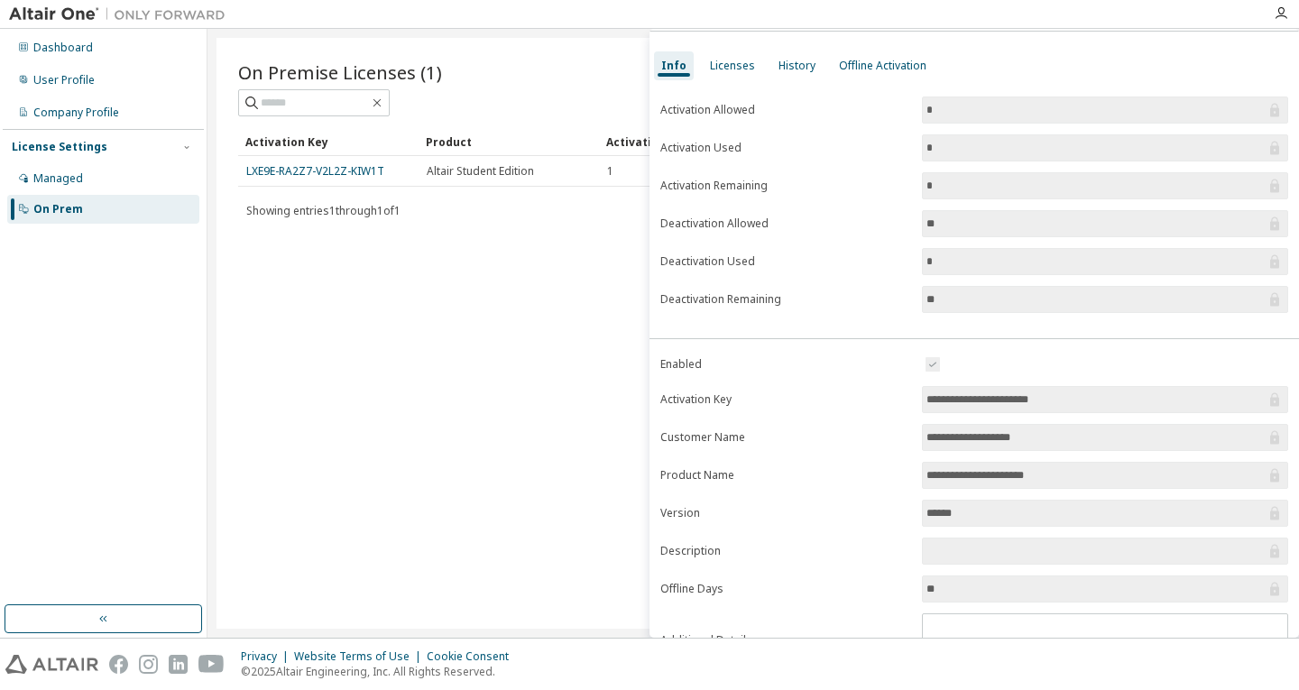
scroll to position [142, 0]
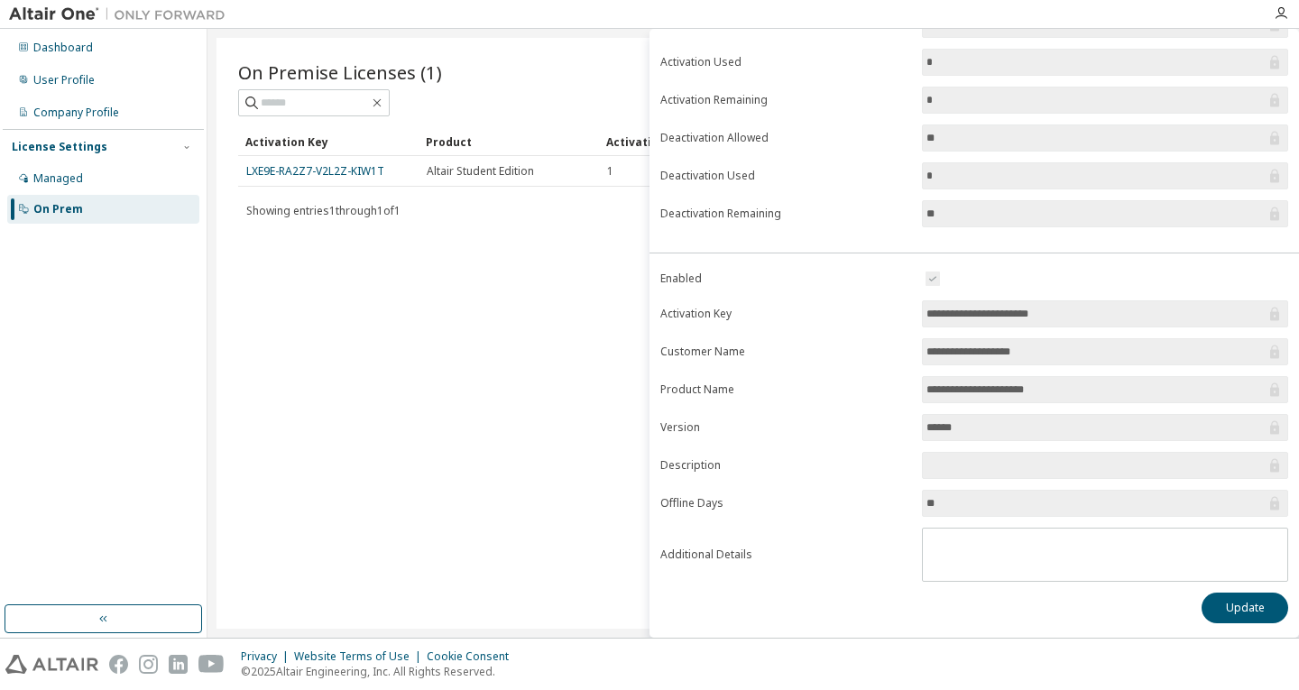
click at [995, 498] on input "**" at bounding box center [1095, 503] width 339 height 18
click at [1270, 504] on icon at bounding box center [1274, 504] width 9 height 14
click at [1270, 505] on icon at bounding box center [1274, 504] width 9 height 14
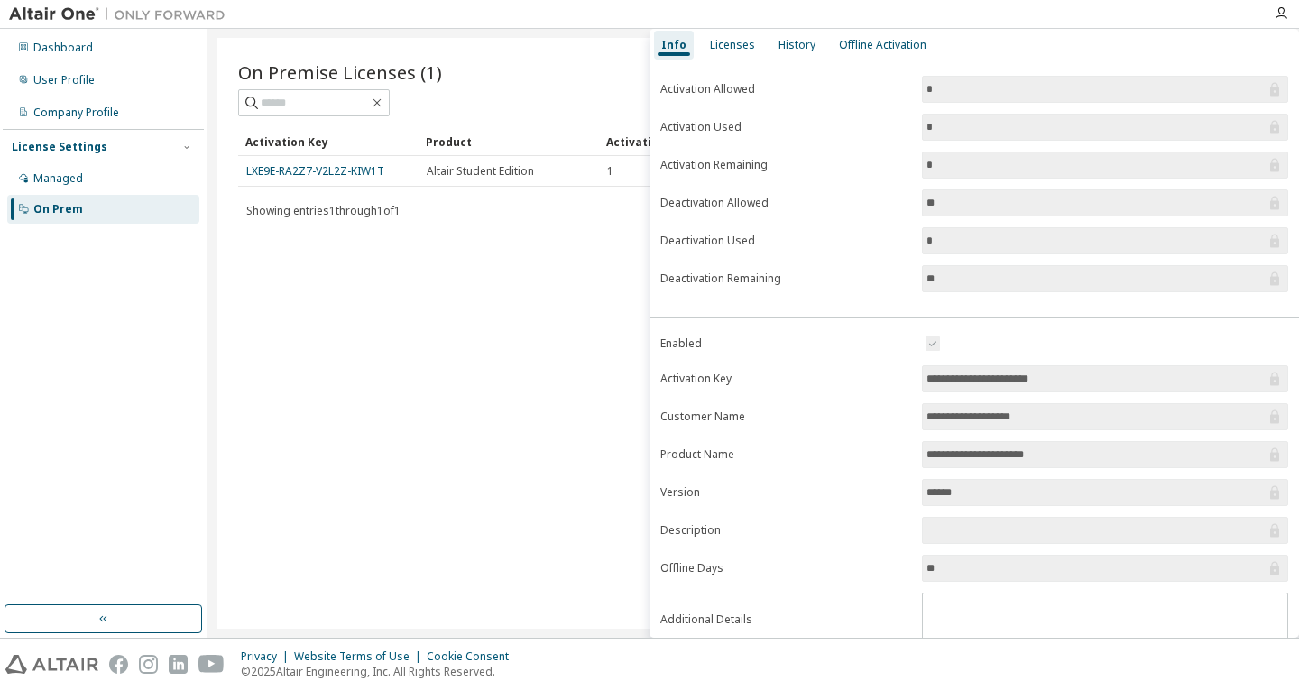
scroll to position [0, 0]
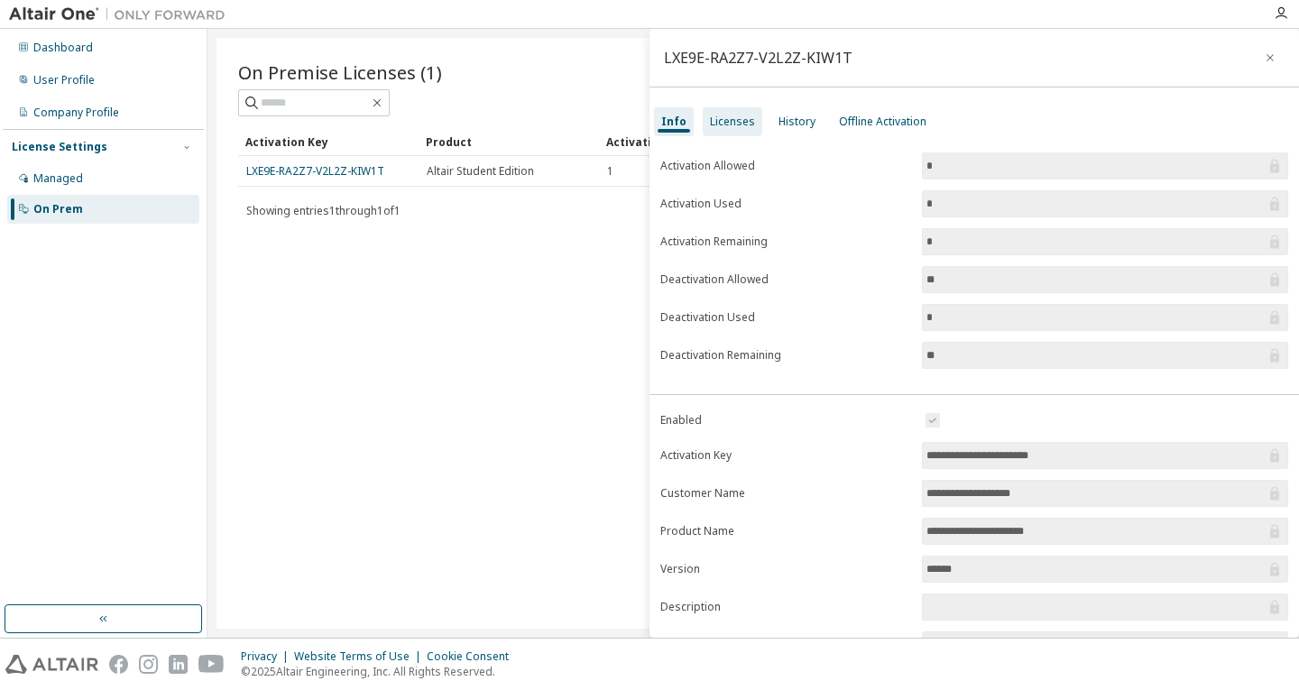
click at [731, 112] on div "Licenses" at bounding box center [733, 121] width 60 height 29
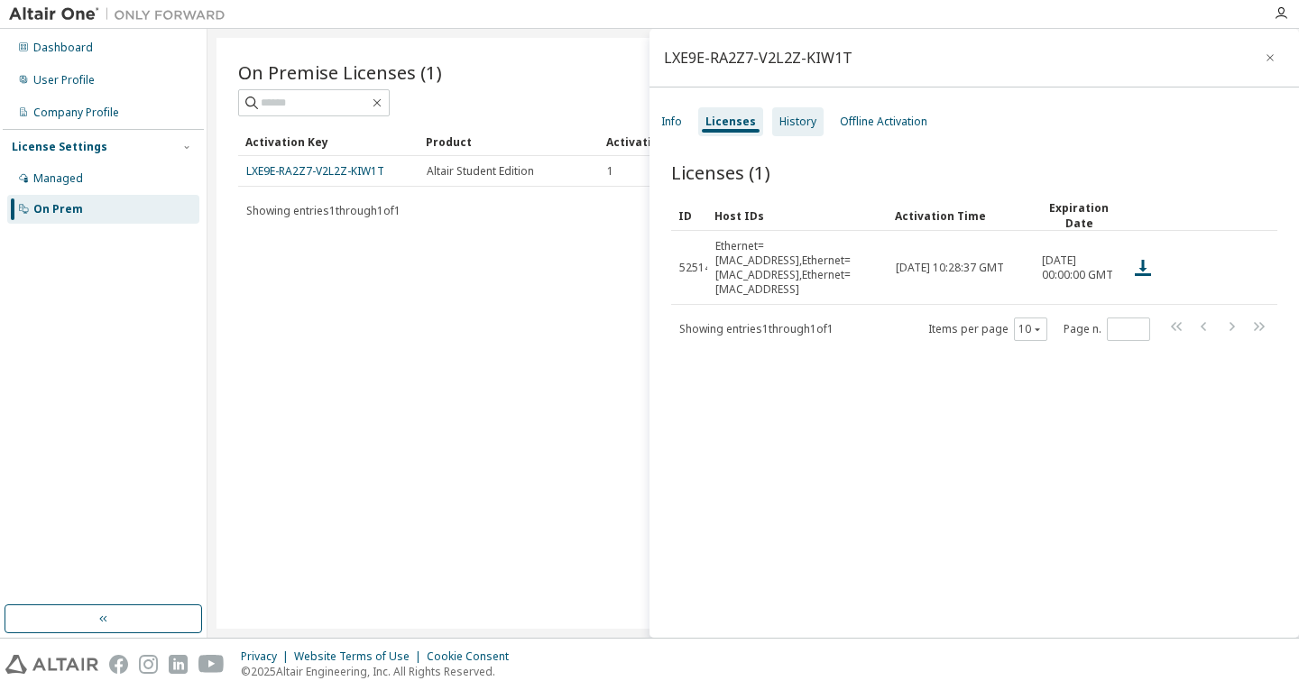
click at [796, 119] on div "History" at bounding box center [797, 122] width 37 height 14
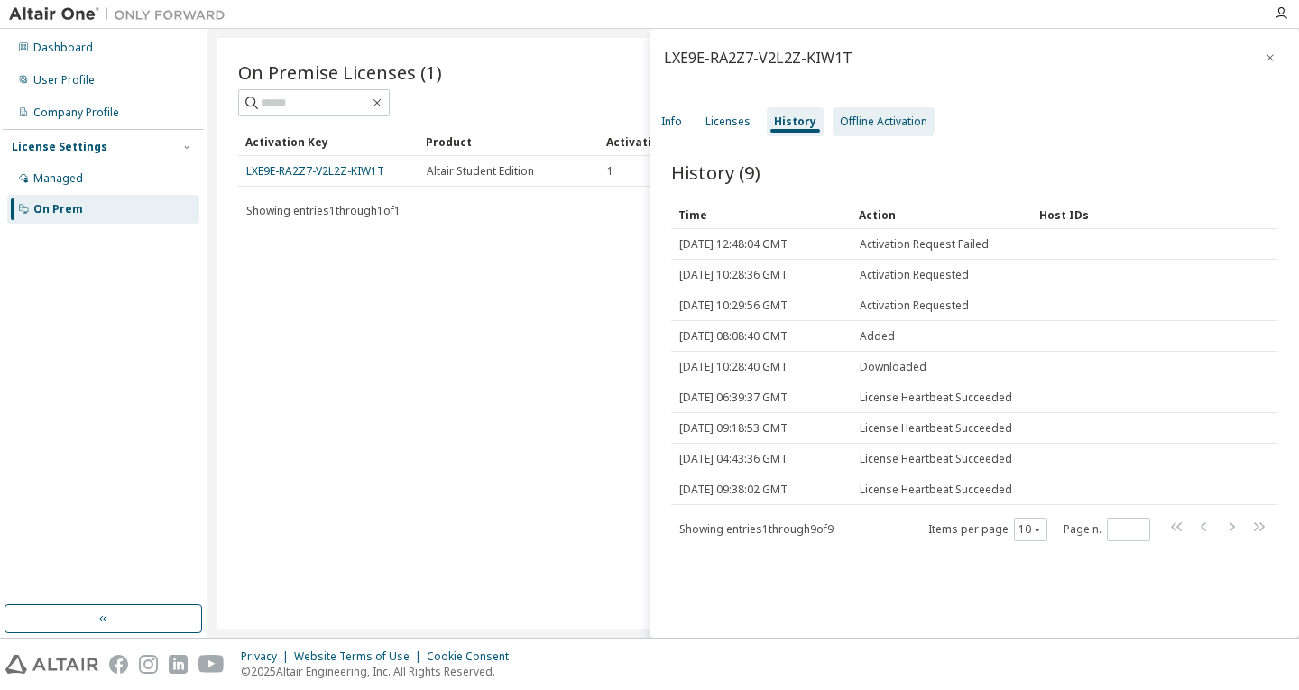
click at [876, 119] on div "Offline Activation" at bounding box center [884, 122] width 88 height 14
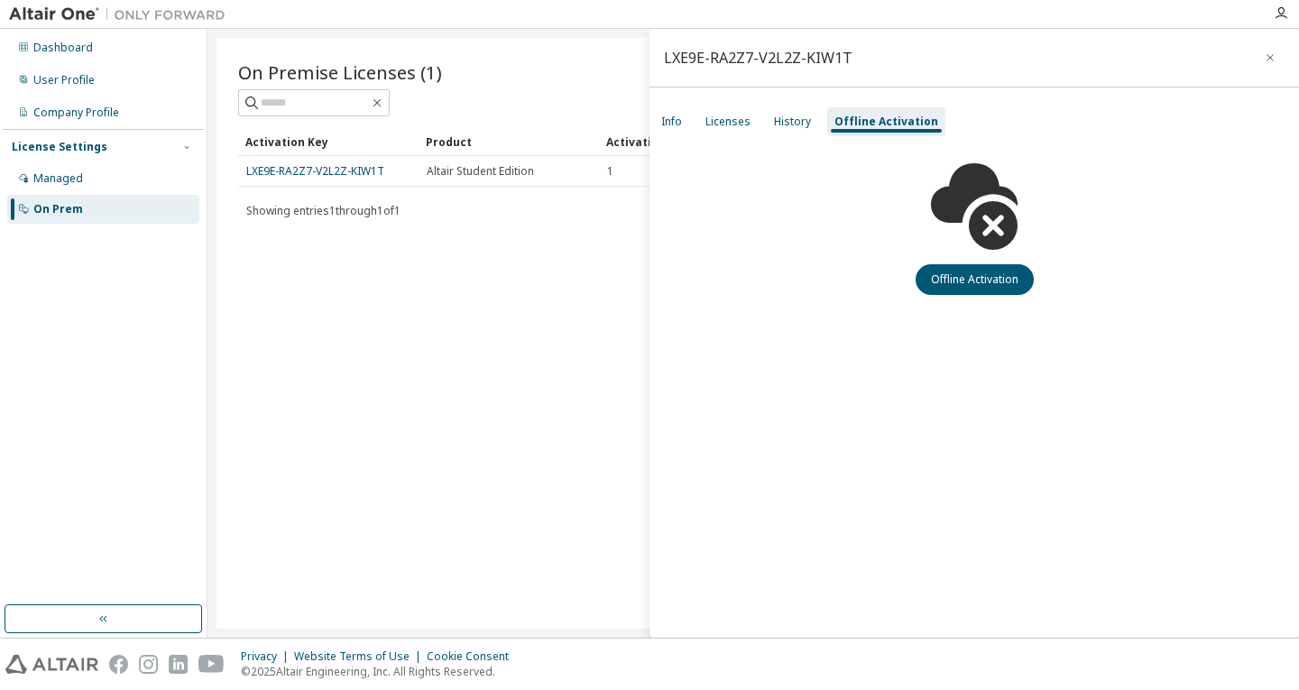
click at [815, 61] on div "LXE9E-RA2Z7-V2L2Z-KIW1T" at bounding box center [758, 58] width 189 height 14
click at [65, 57] on div "Dashboard" at bounding box center [103, 47] width 192 height 29
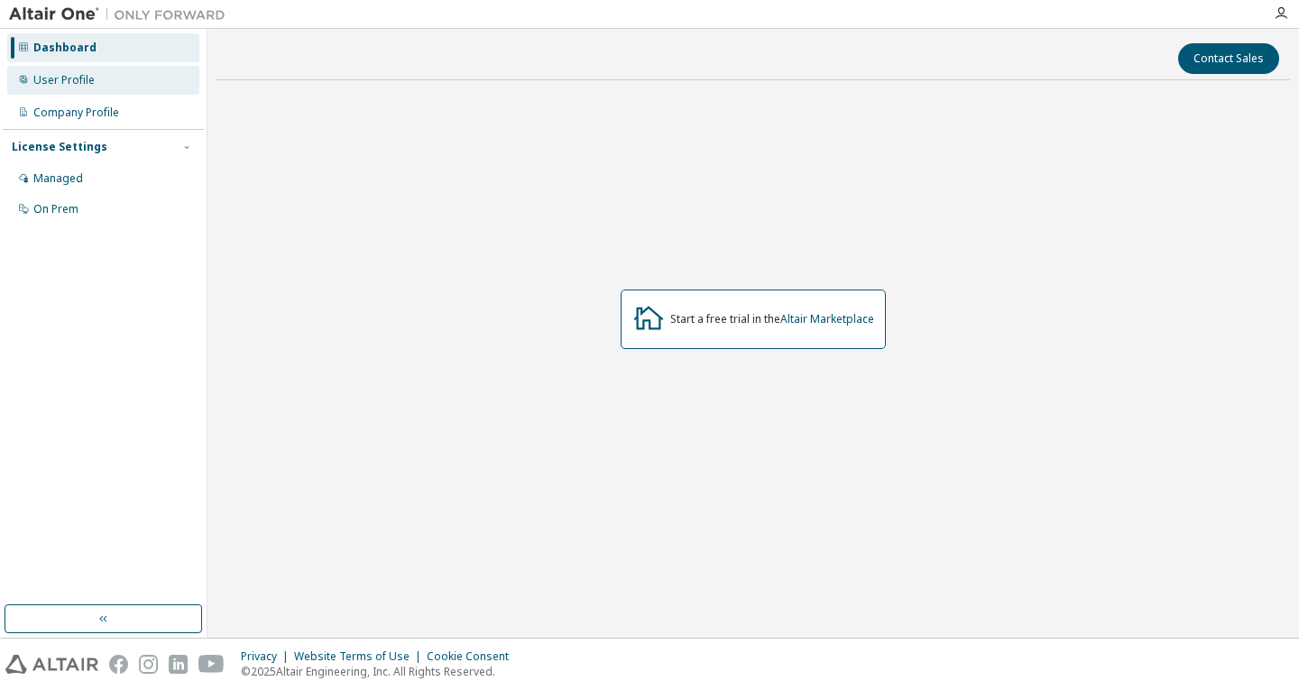
click at [112, 87] on div "User Profile" at bounding box center [103, 80] width 192 height 29
